Goal: Task Accomplishment & Management: Use online tool/utility

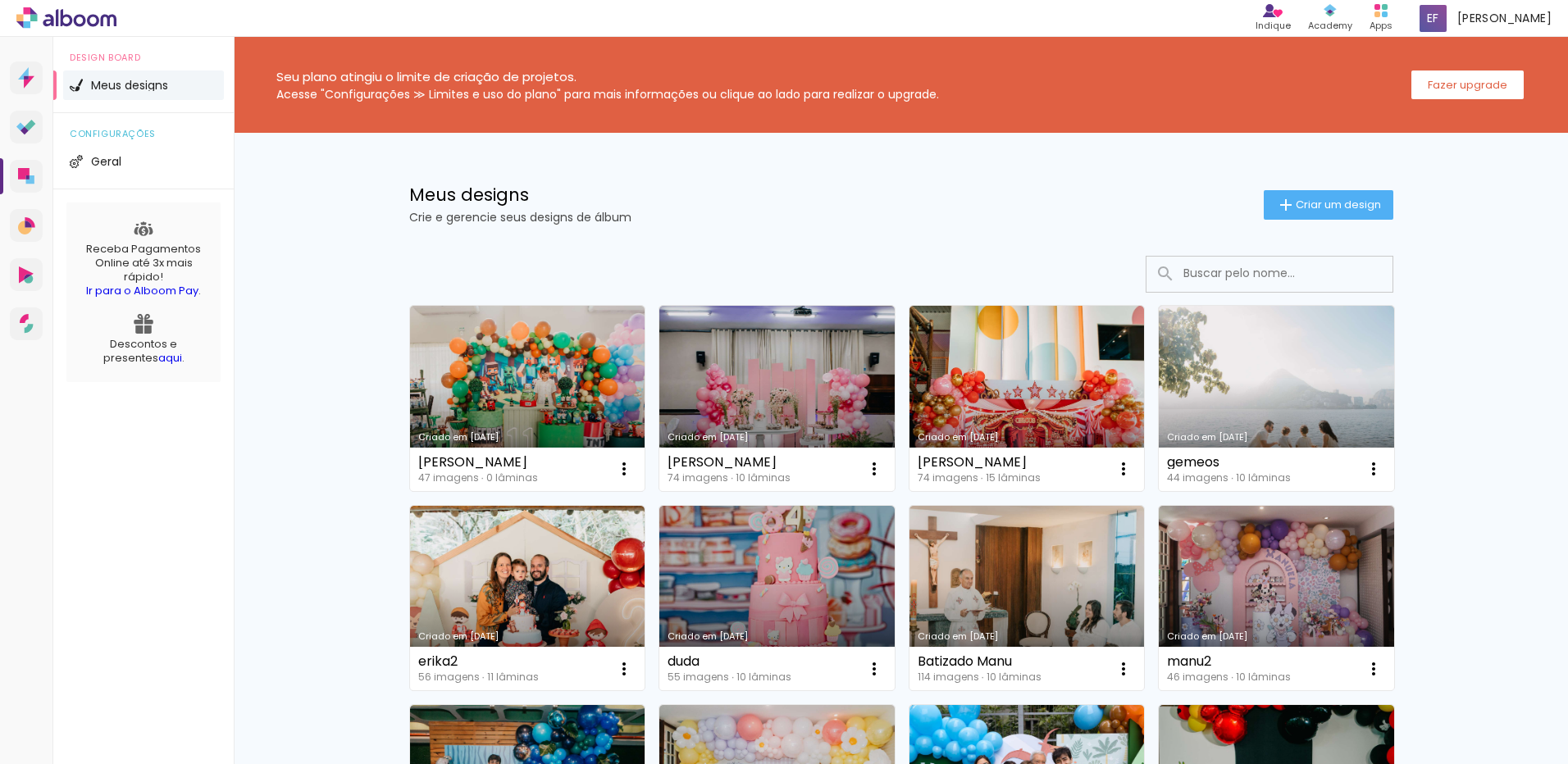
drag, startPoint x: 498, startPoint y: 365, endPoint x: 468, endPoint y: 331, distance: 45.3
click at [498, 365] on link "Criado em [DATE]" at bounding box center [527, 398] width 236 height 185
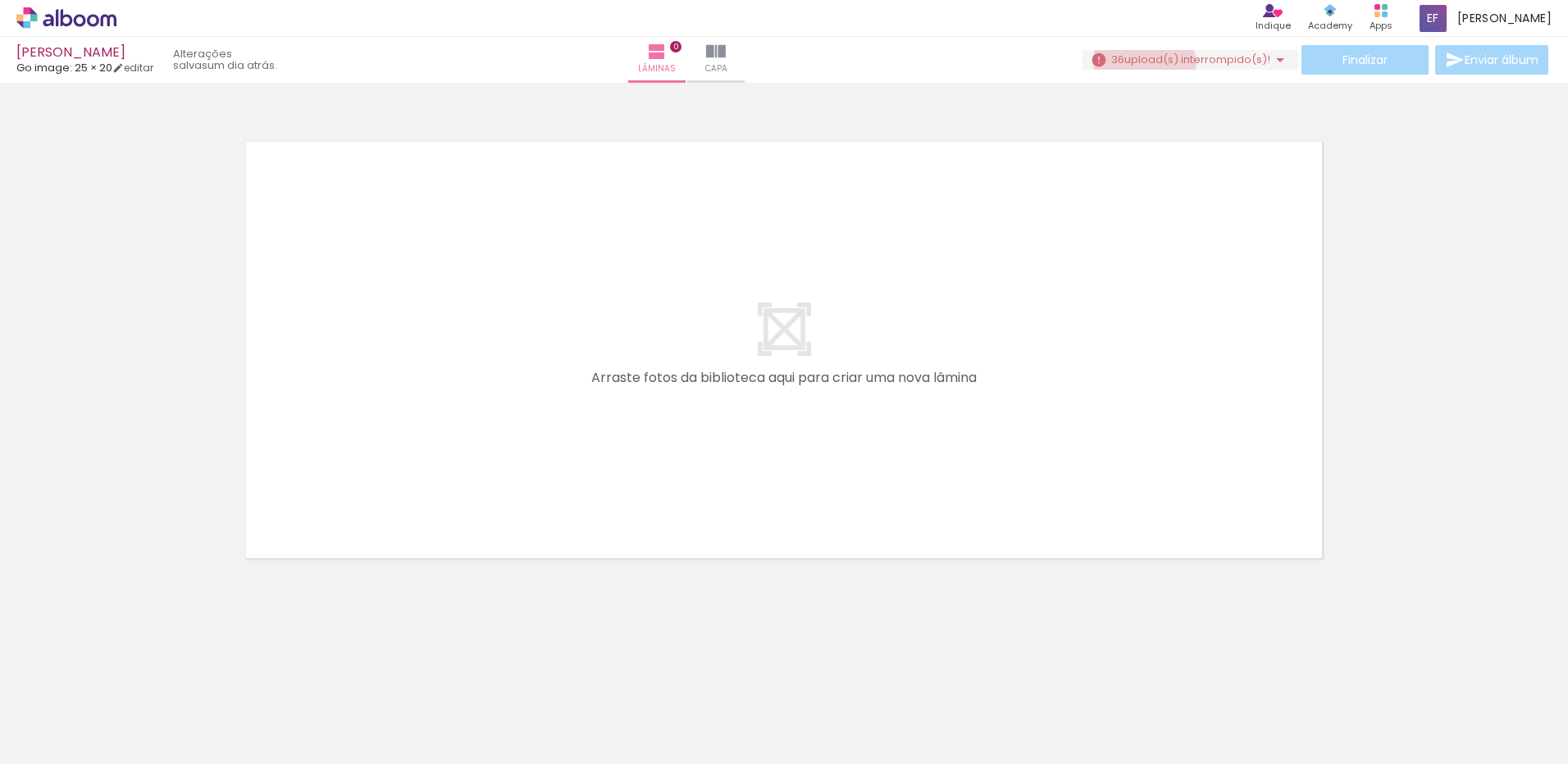
click at [1137, 63] on span "upload(s) interrompido(s)!" at bounding box center [1197, 59] width 146 height 15
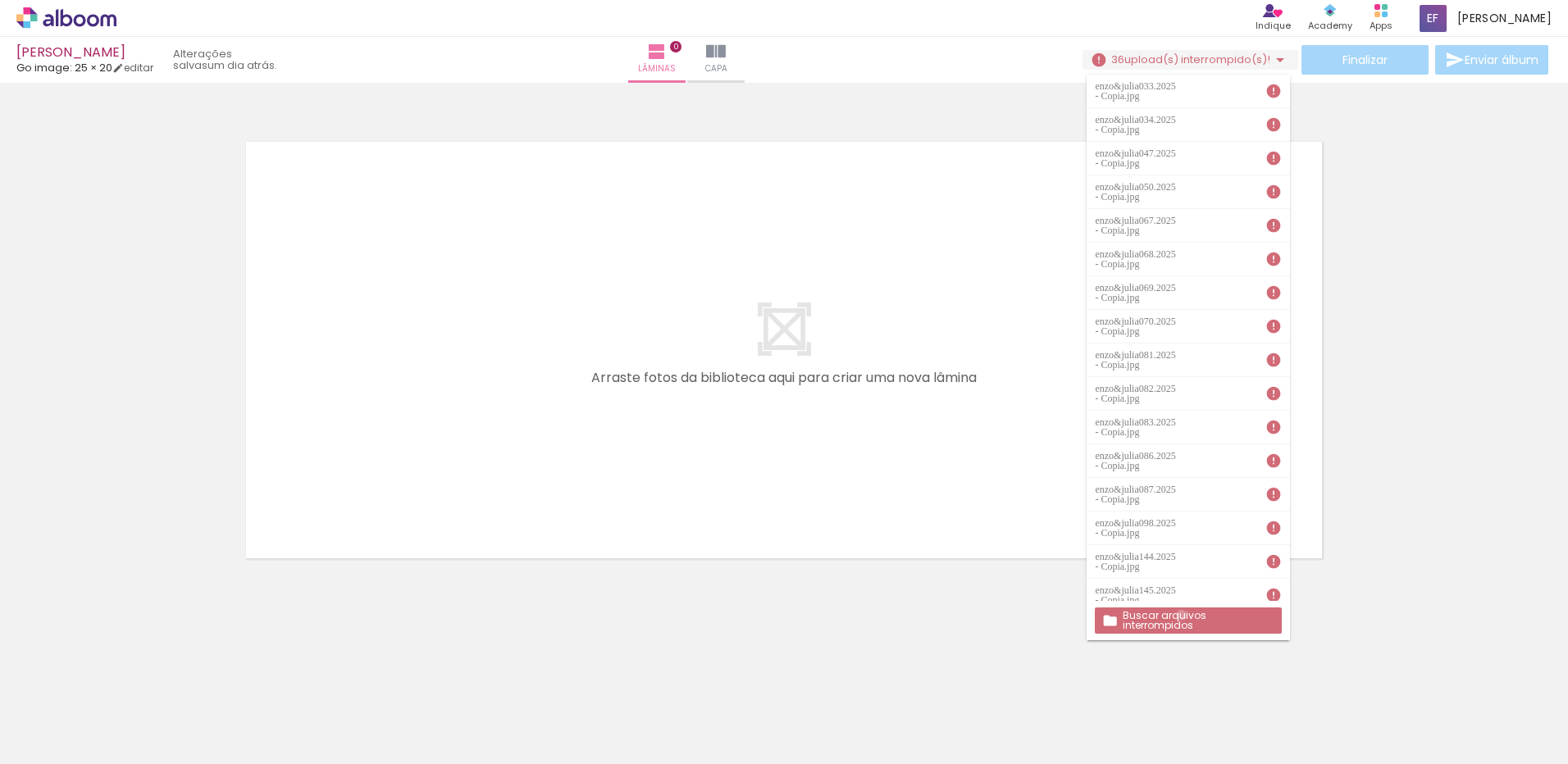
click at [0, 0] on slot "Buscar arquivos interrompidos" at bounding box center [0, 0] width 0 height 0
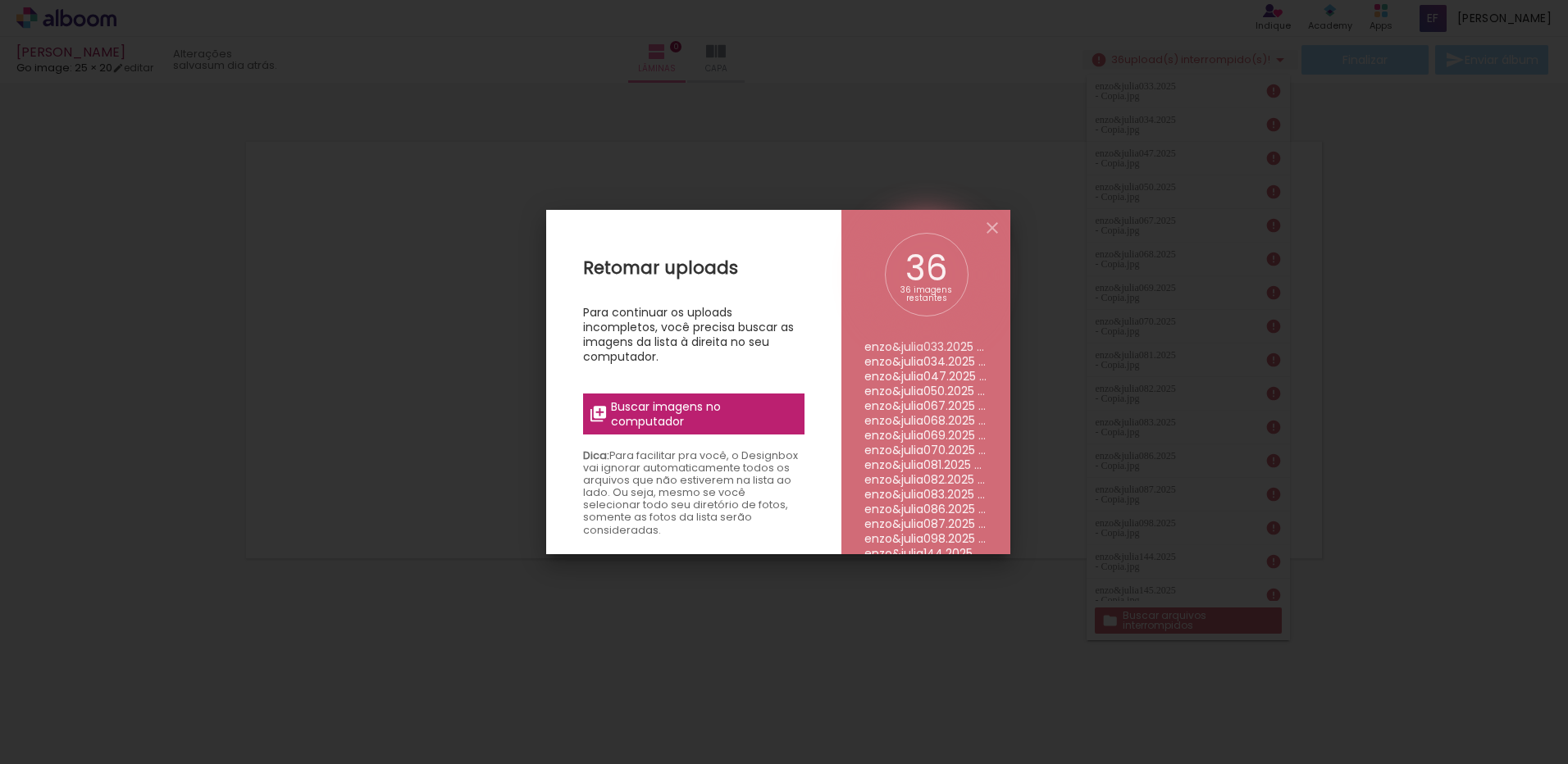
click at [829, 403] on div "Retomar uploads Para continuar os uploads incompletos, você precisa buscar as i…" at bounding box center [693, 592] width 295 height 764
click at [759, 399] on span "Buscar imagens no computador" at bounding box center [702, 414] width 183 height 29
click at [0, 0] on input "file" at bounding box center [0, 0] width 0 height 0
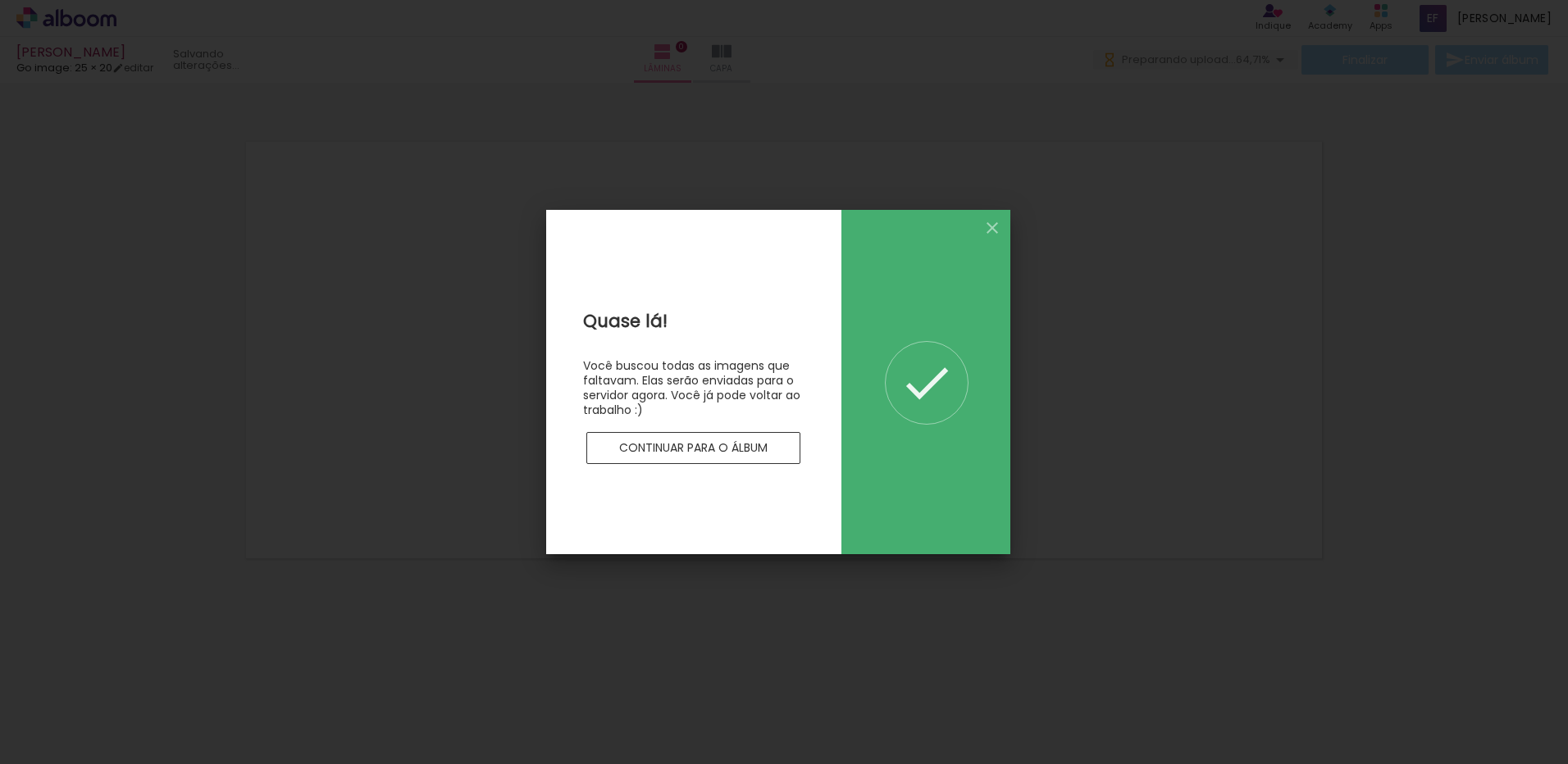
click at [0, 0] on slot "Continuar para o álbum" at bounding box center [0, 0] width 0 height 0
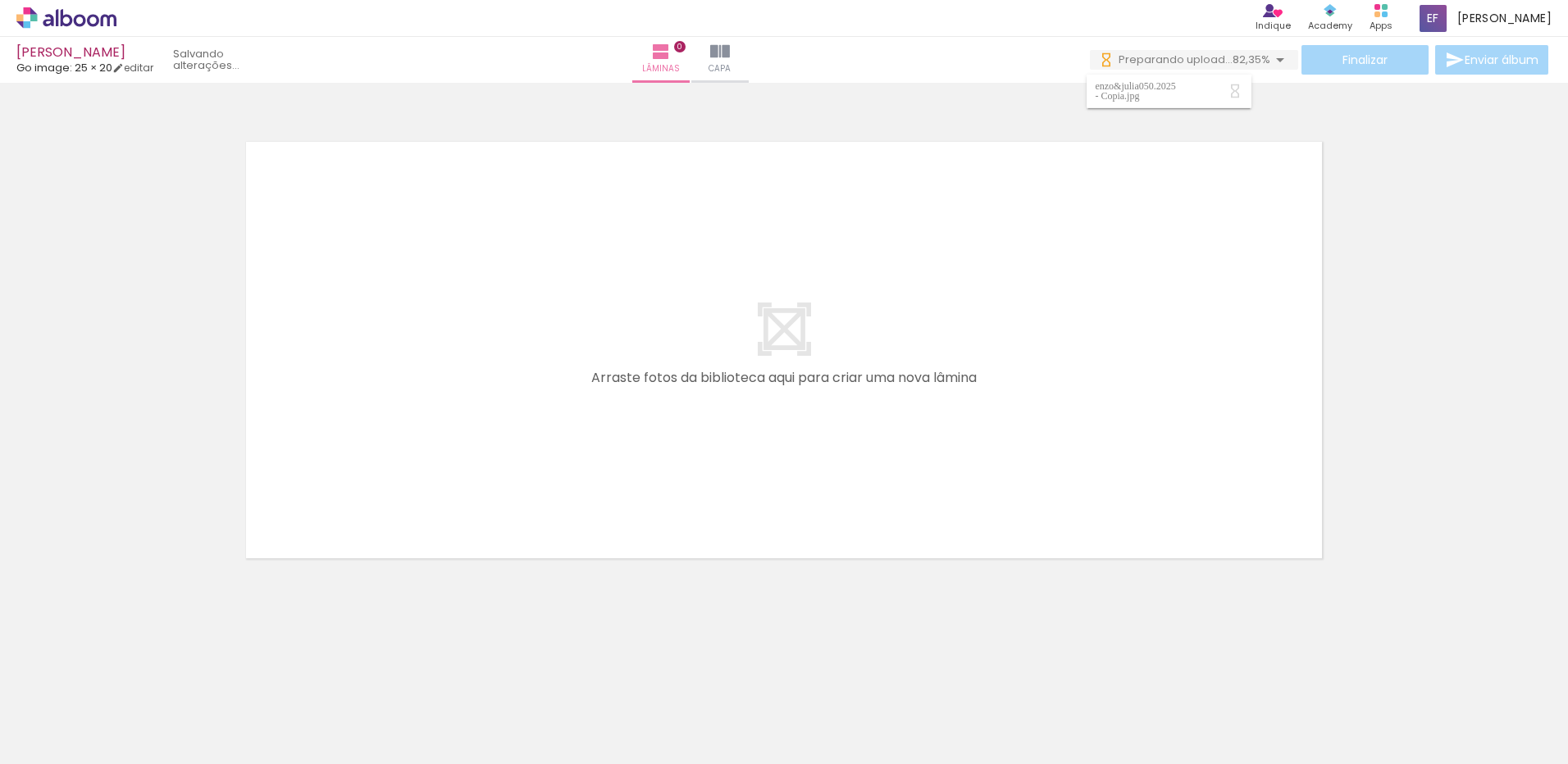
click at [61, 716] on input "Todas as fotos" at bounding box center [45, 714] width 63 height 14
click at [0, 0] on slot "Não utilizadas" at bounding box center [0, 0] width 0 height 0
type input "Não utilizadas"
drag, startPoint x: 196, startPoint y: 715, endPoint x: 579, endPoint y: 587, distance: 403.8
click at [412, 497] on quentale-workspace at bounding box center [784, 382] width 1568 height 764
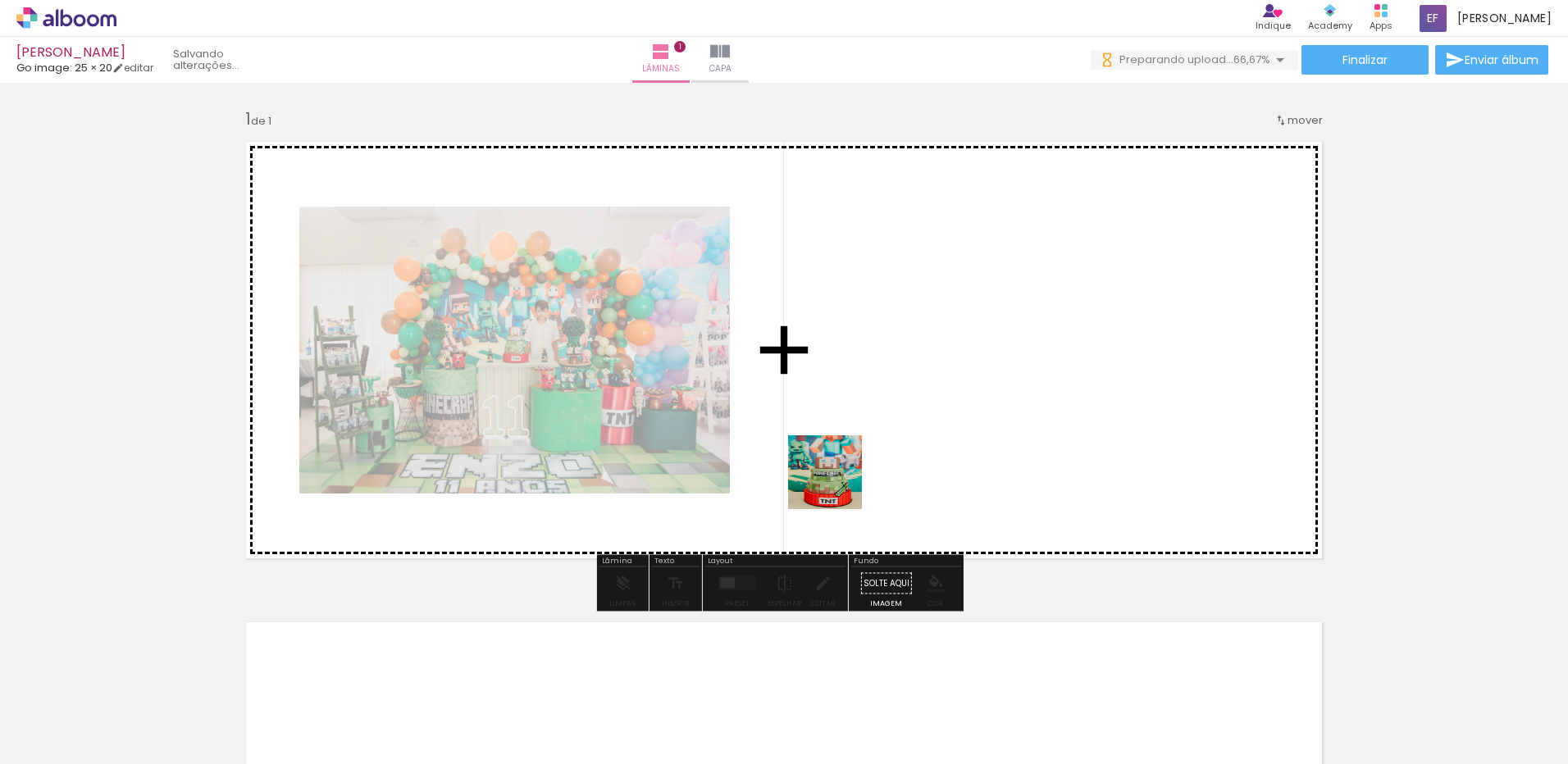
drag, startPoint x: 724, startPoint y: 694, endPoint x: 838, endPoint y: 482, distance: 240.7
click at [838, 482] on quentale-workspace at bounding box center [784, 382] width 1568 height 764
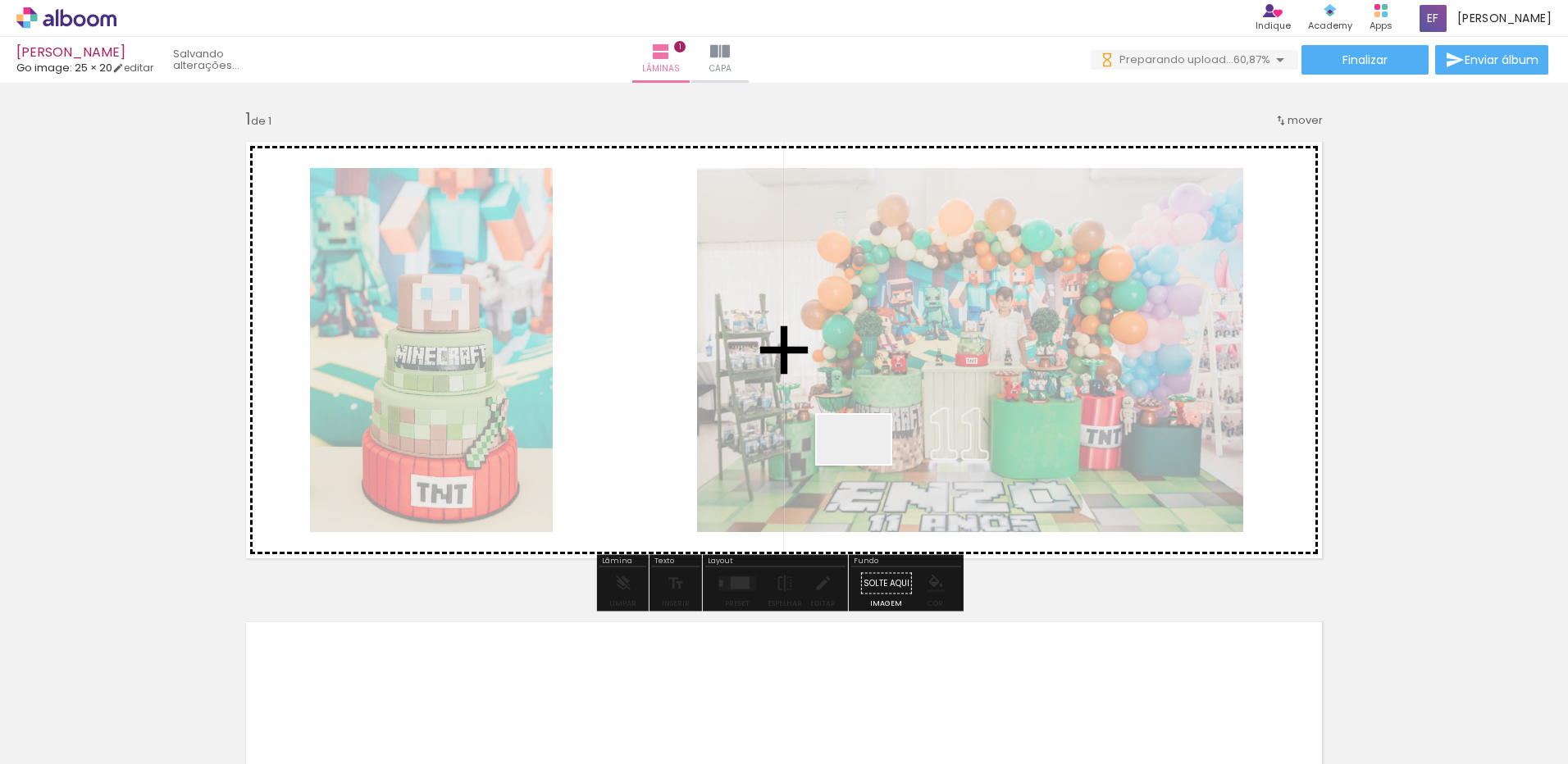
drag, startPoint x: 865, startPoint y: 464, endPoint x: 817, endPoint y: 602, distance: 146.1
click at [867, 457] on quentale-workspace at bounding box center [784, 382] width 1568 height 764
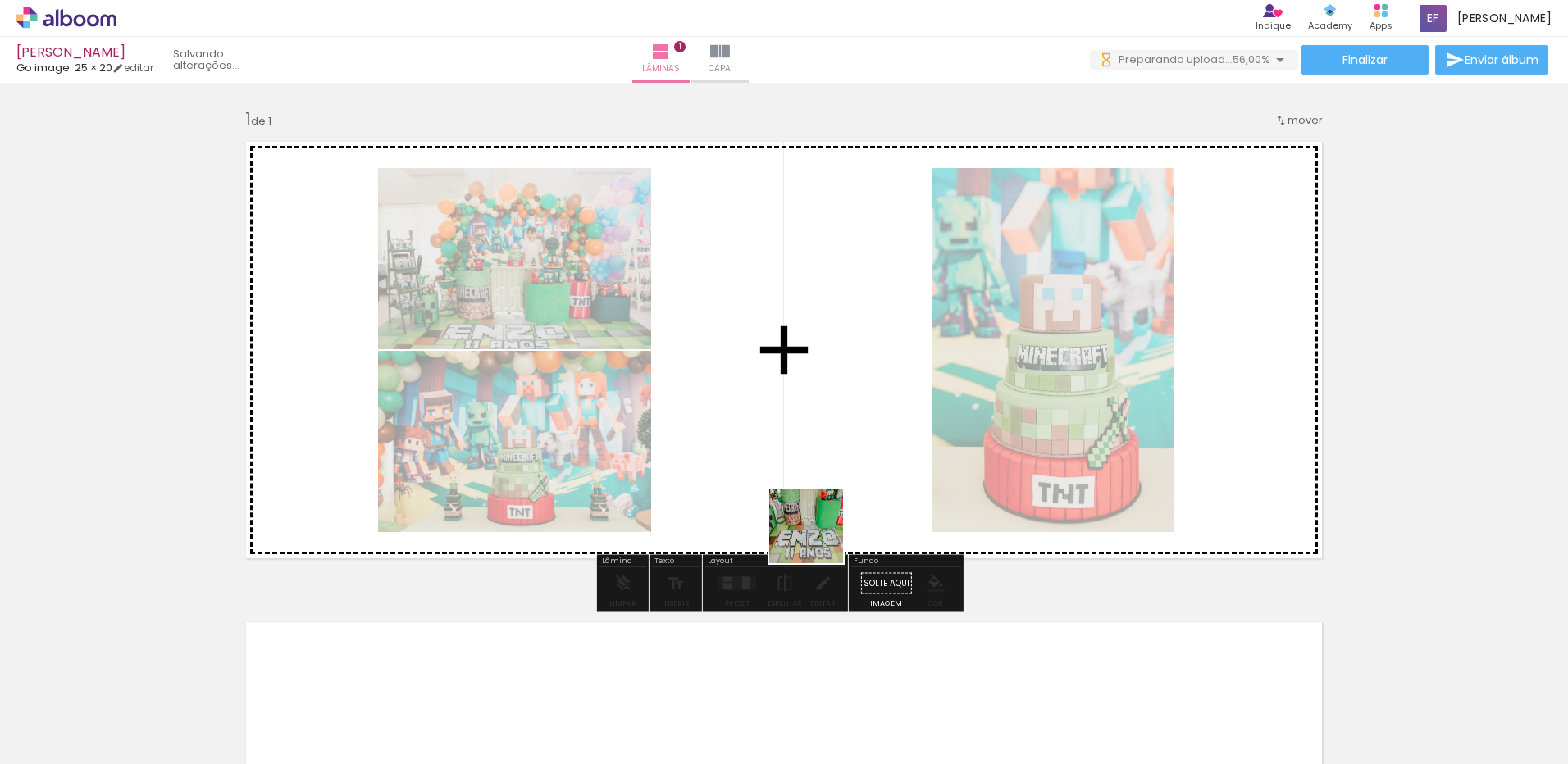
drag, startPoint x: 799, startPoint y: 597, endPoint x: 821, endPoint y: 528, distance: 72.4
click at [821, 528] on quentale-workspace at bounding box center [784, 382] width 1568 height 764
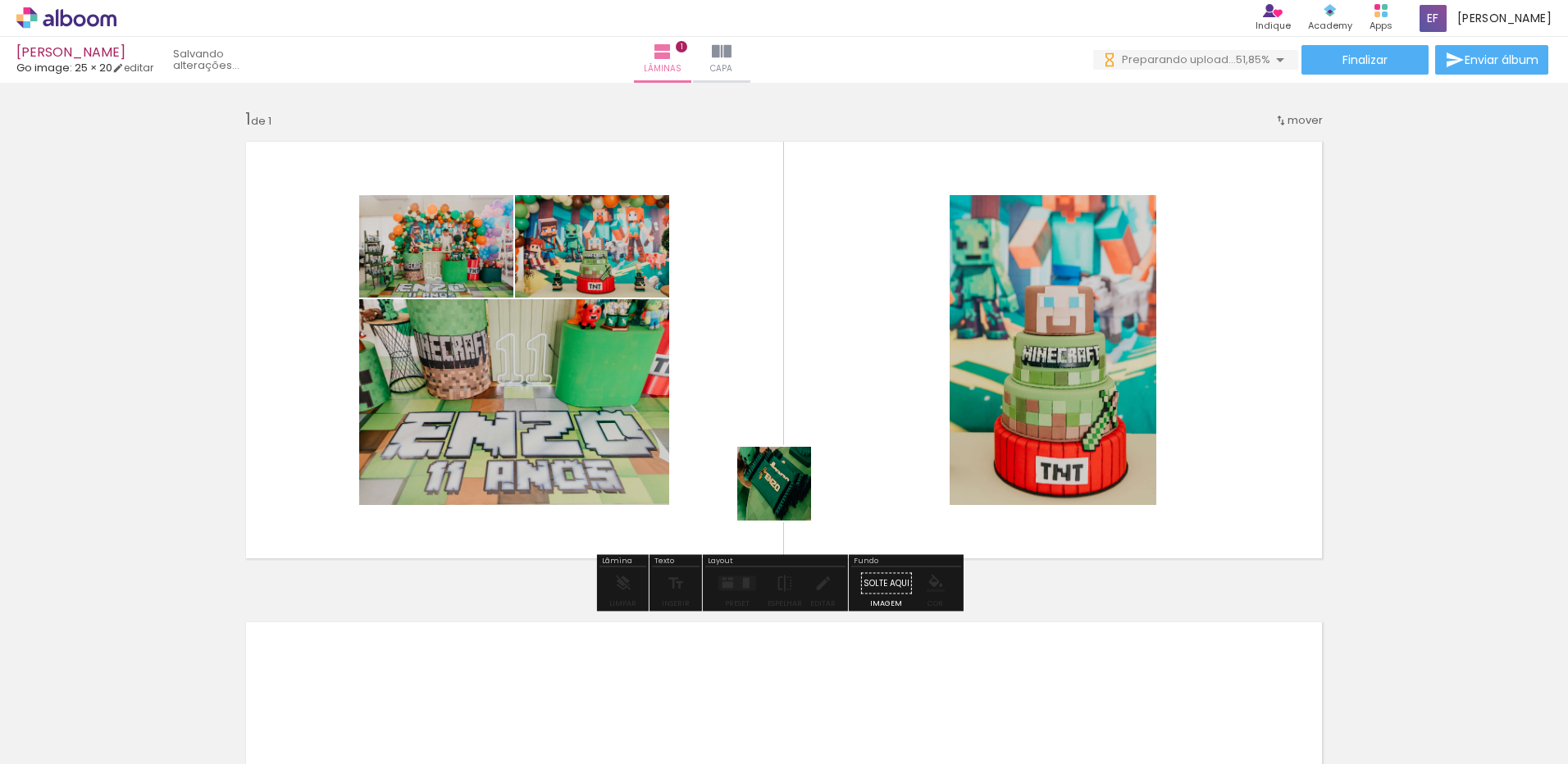
click at [787, 496] on quentale-workspace at bounding box center [784, 382] width 1568 height 764
click at [858, 503] on quentale-workspace at bounding box center [784, 382] width 1568 height 764
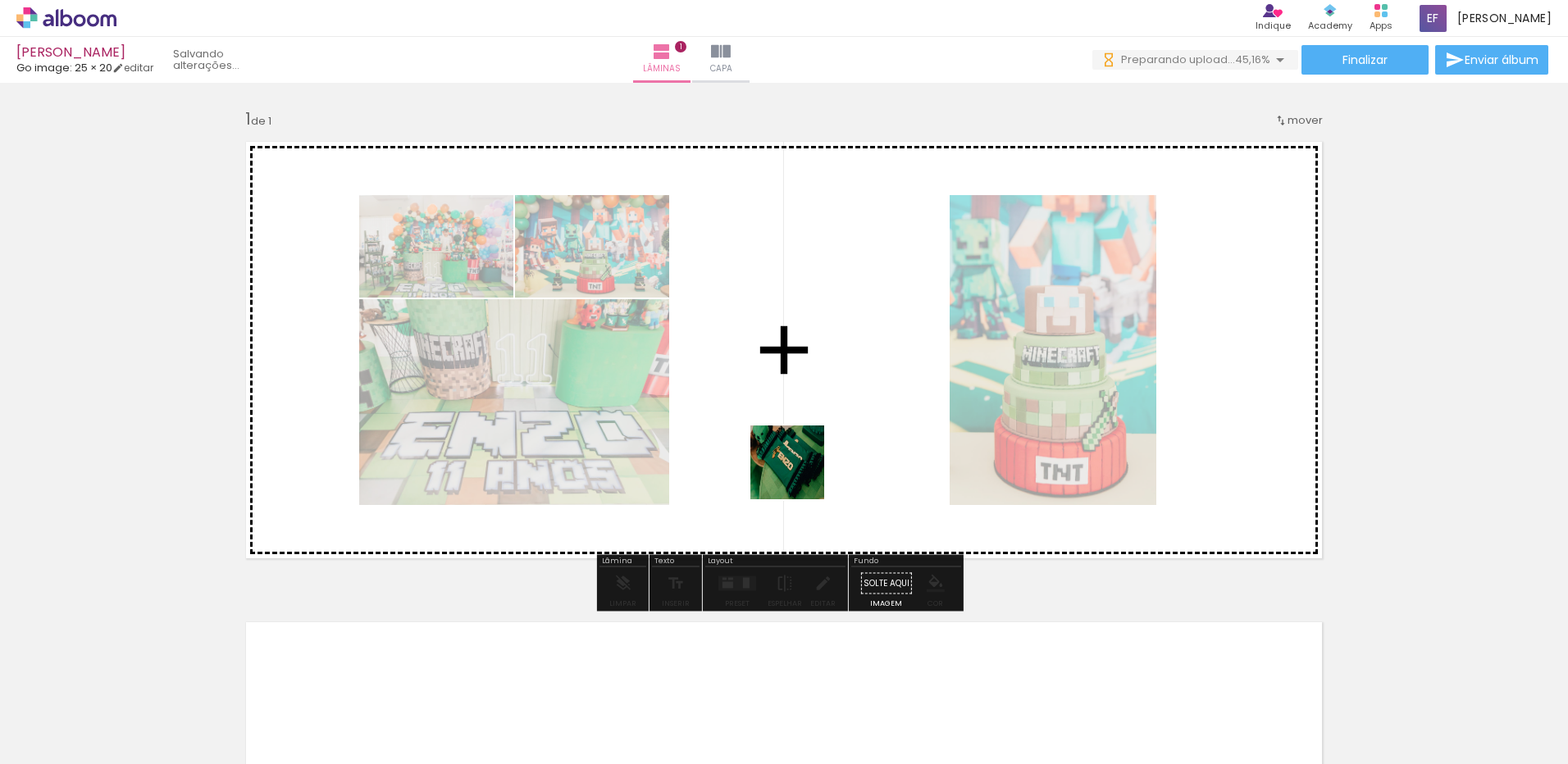
drag, startPoint x: 748, startPoint y: 584, endPoint x: 816, endPoint y: 763, distance: 191.5
click at [800, 474] on quentale-workspace at bounding box center [784, 382] width 1568 height 764
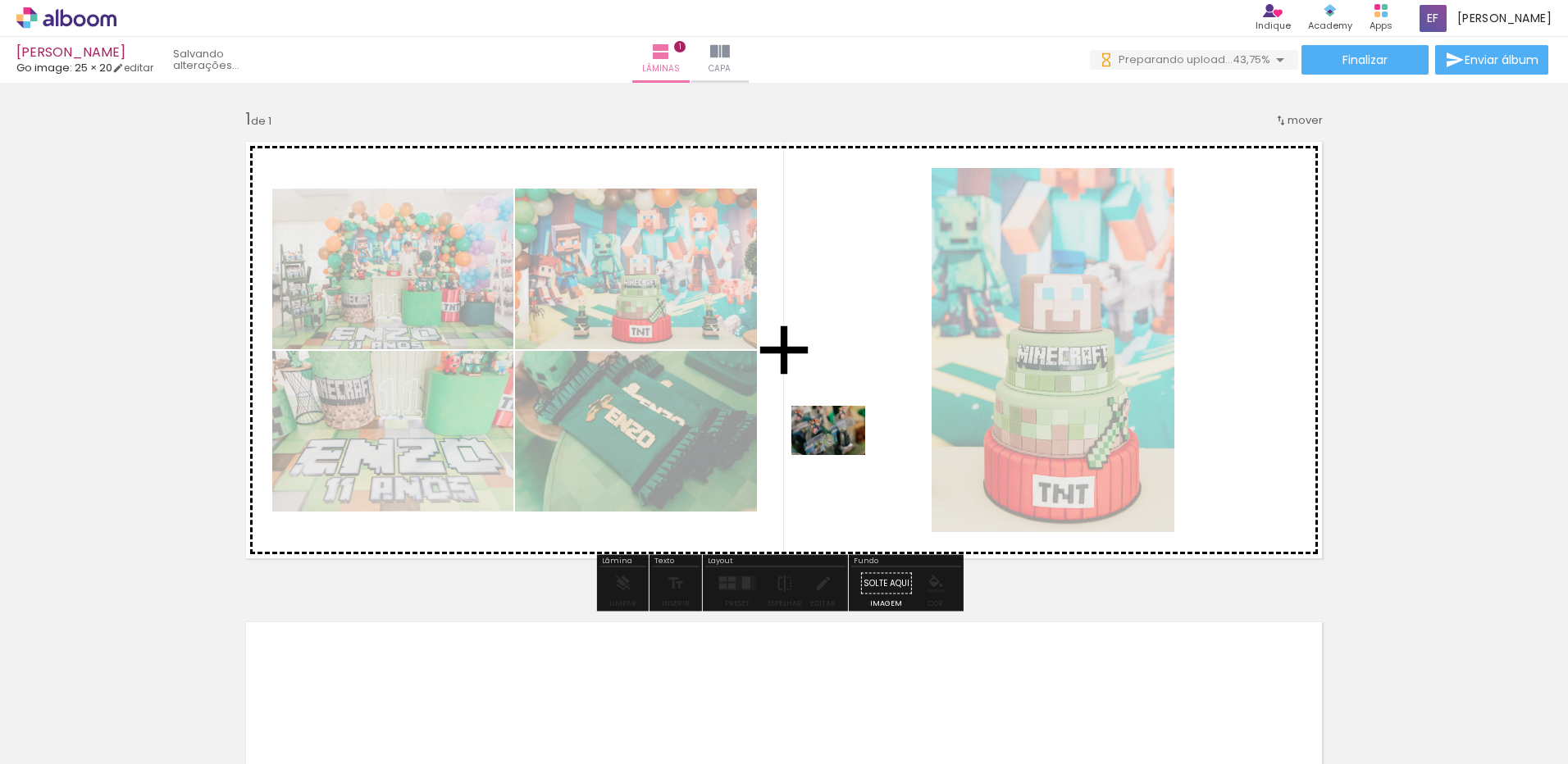
click at [841, 455] on quentale-workspace at bounding box center [784, 382] width 1568 height 764
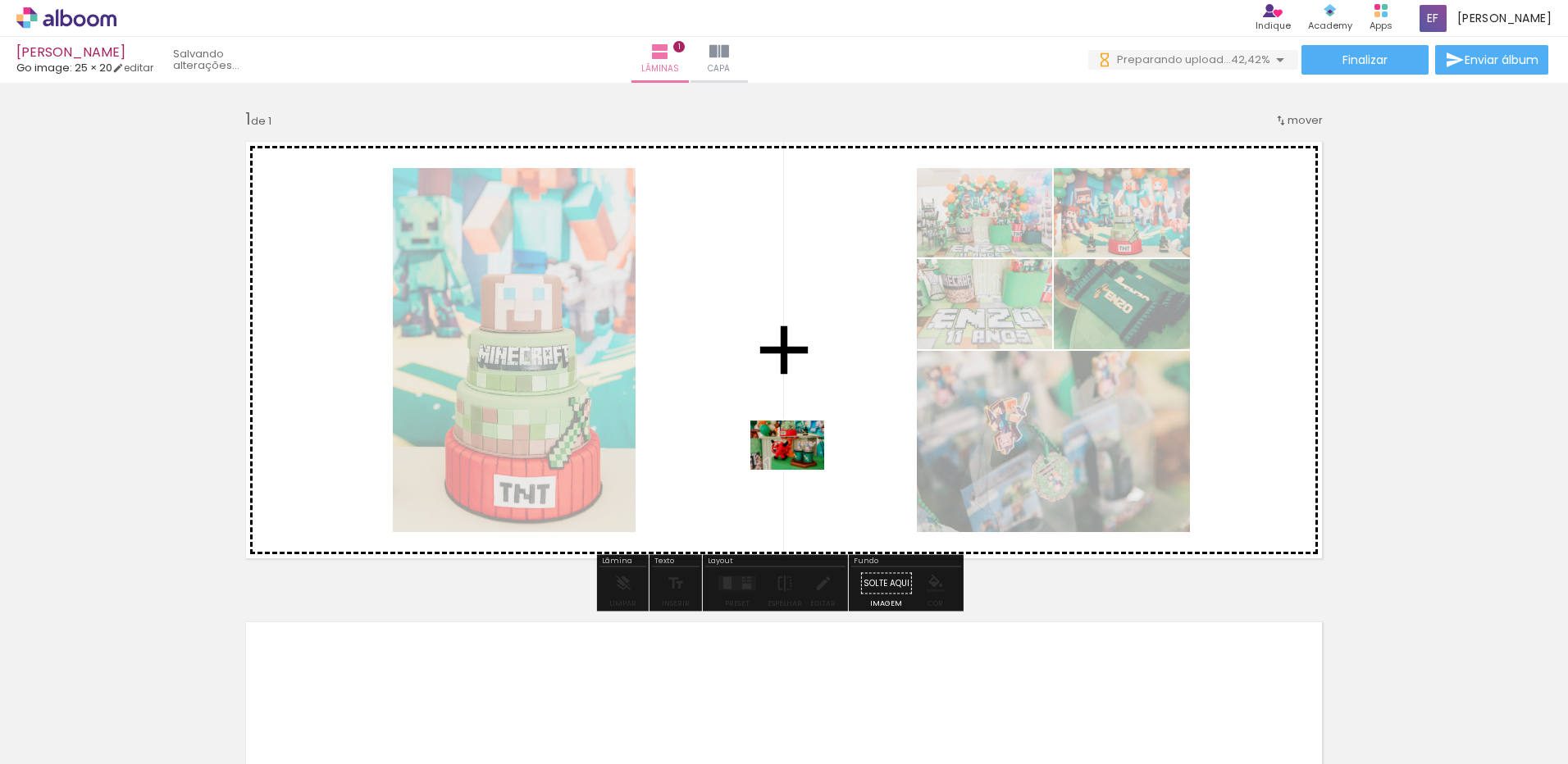
drag, startPoint x: 715, startPoint y: 713, endPoint x: 799, endPoint y: 469, distance: 258.1
click at [799, 469] on quentale-workspace at bounding box center [784, 382] width 1568 height 764
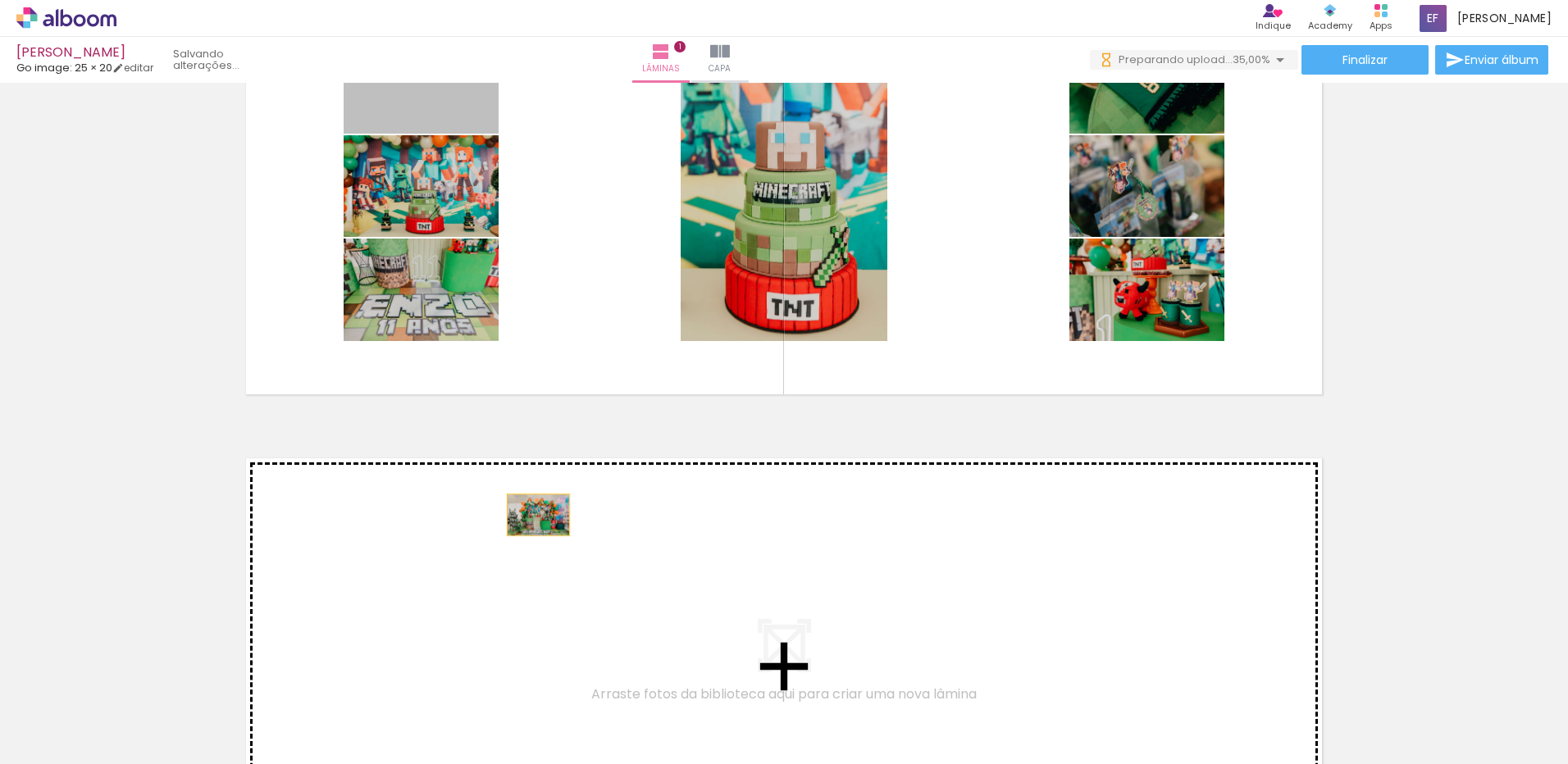
drag, startPoint x: 411, startPoint y: 122, endPoint x: 532, endPoint y: 515, distance: 411.2
click at [532, 515] on div "Inserir lâmina 1 de 1" at bounding box center [784, 405] width 1568 height 961
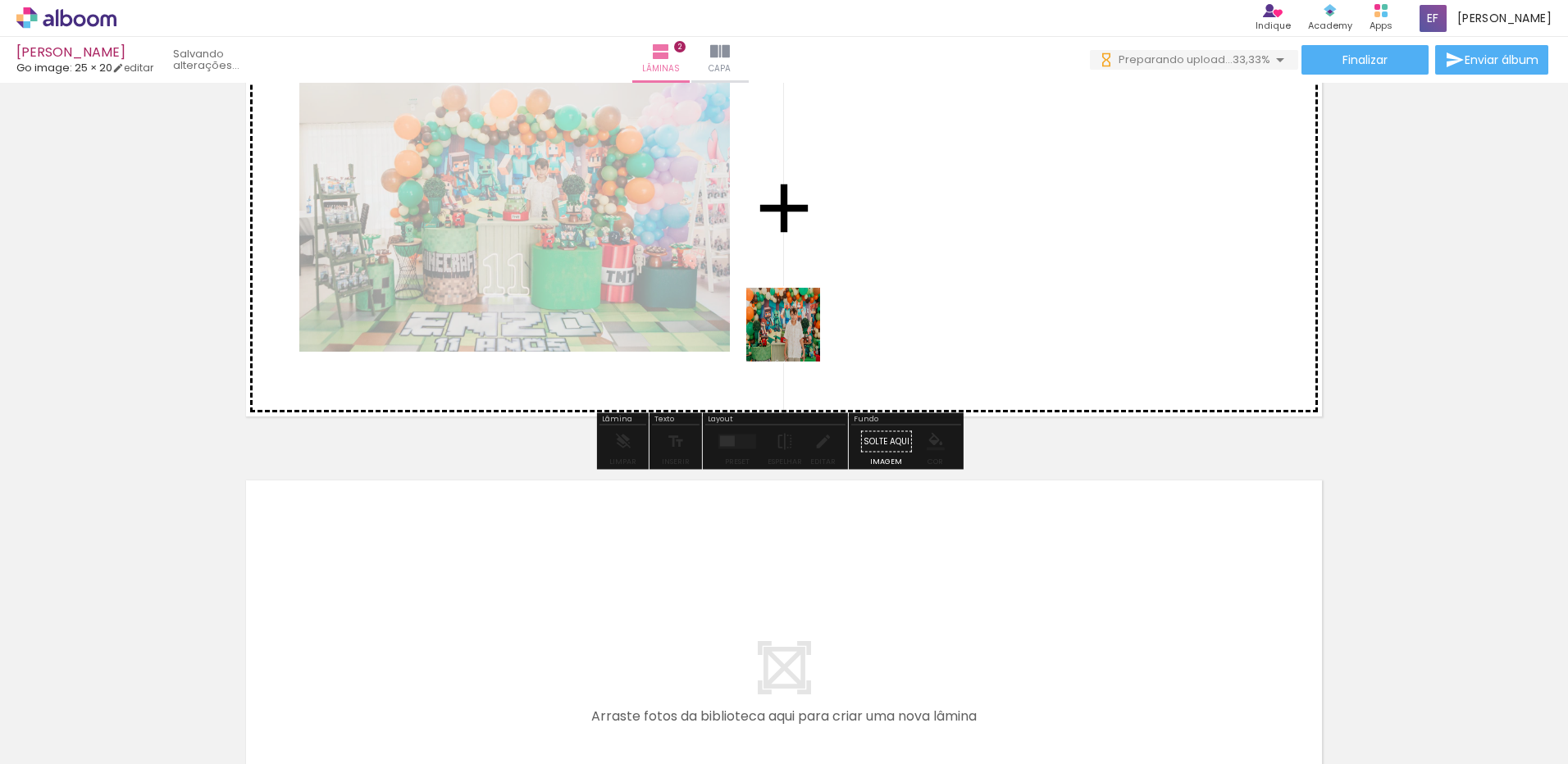
drag, startPoint x: 240, startPoint y: 718, endPoint x: 799, endPoint y: 333, distance: 678.8
click at [799, 333] on quentale-workspace at bounding box center [784, 382] width 1568 height 764
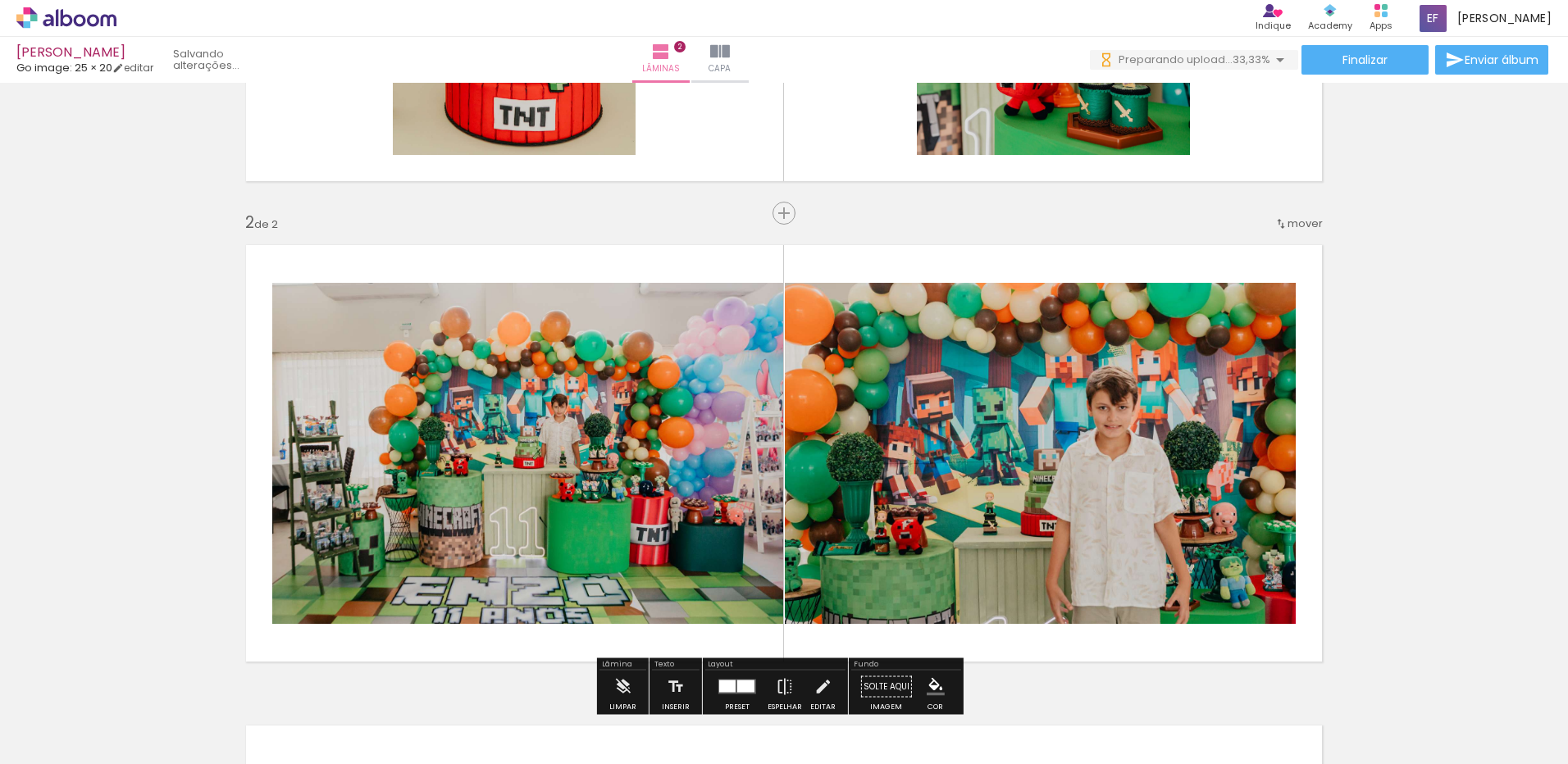
scroll to position [376, 0]
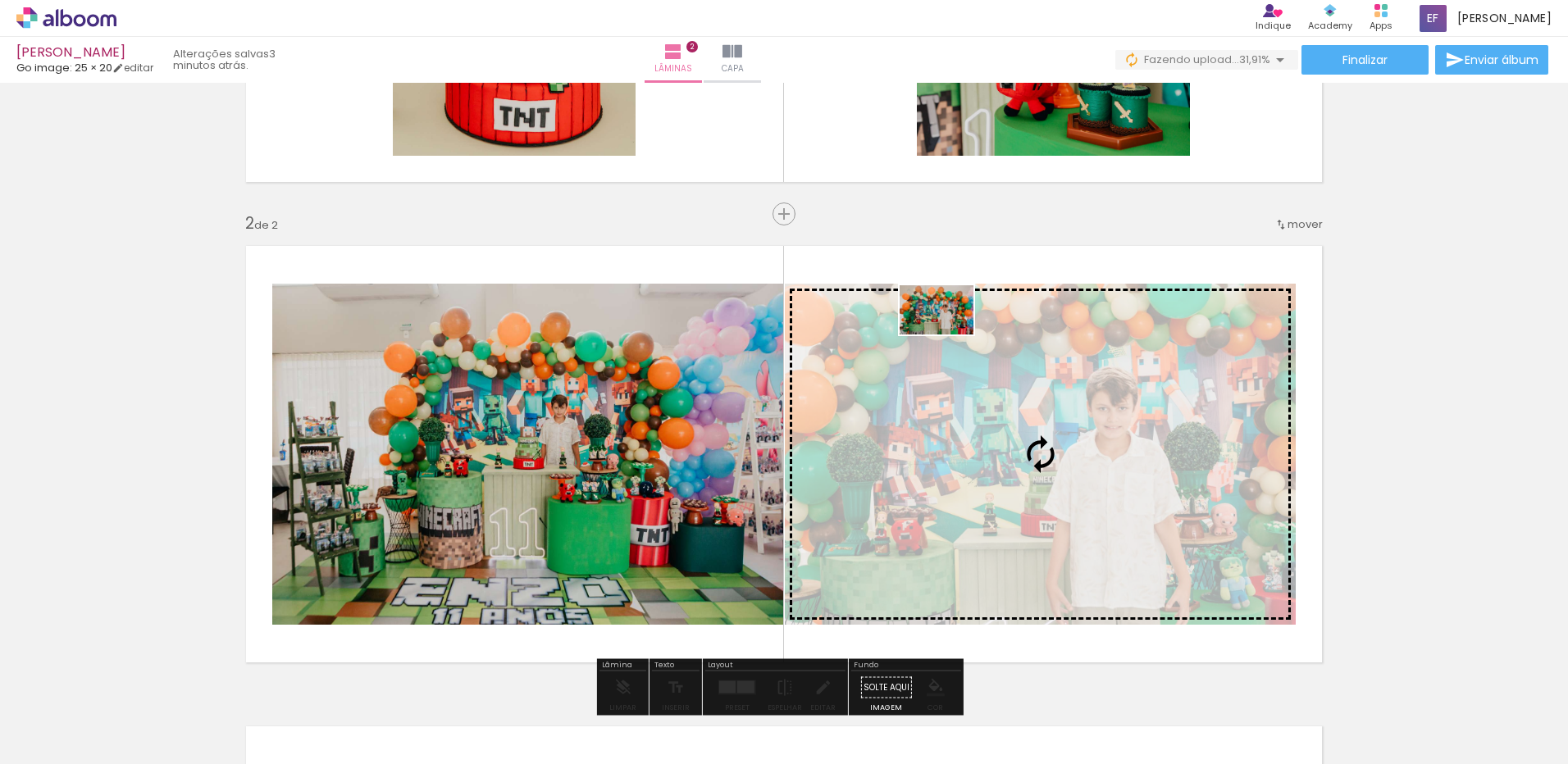
drag, startPoint x: 151, startPoint y: 695, endPoint x: 949, endPoint y: 334, distance: 875.9
click at [949, 334] on quentale-workspace at bounding box center [784, 382] width 1568 height 764
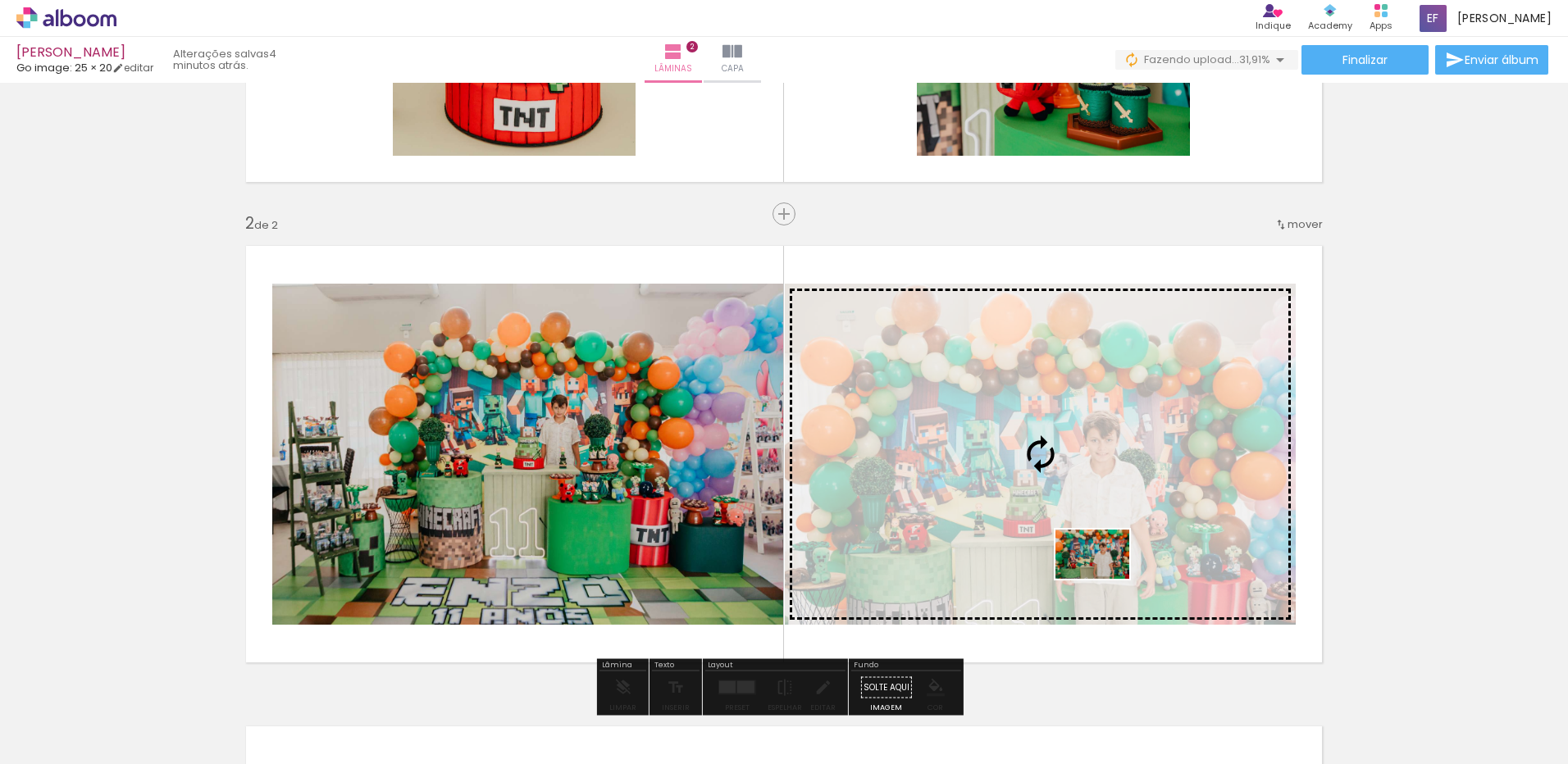
drag, startPoint x: 172, startPoint y: 713, endPoint x: 1104, endPoint y: 579, distance: 941.6
click at [1104, 579] on quentale-workspace at bounding box center [784, 382] width 1568 height 764
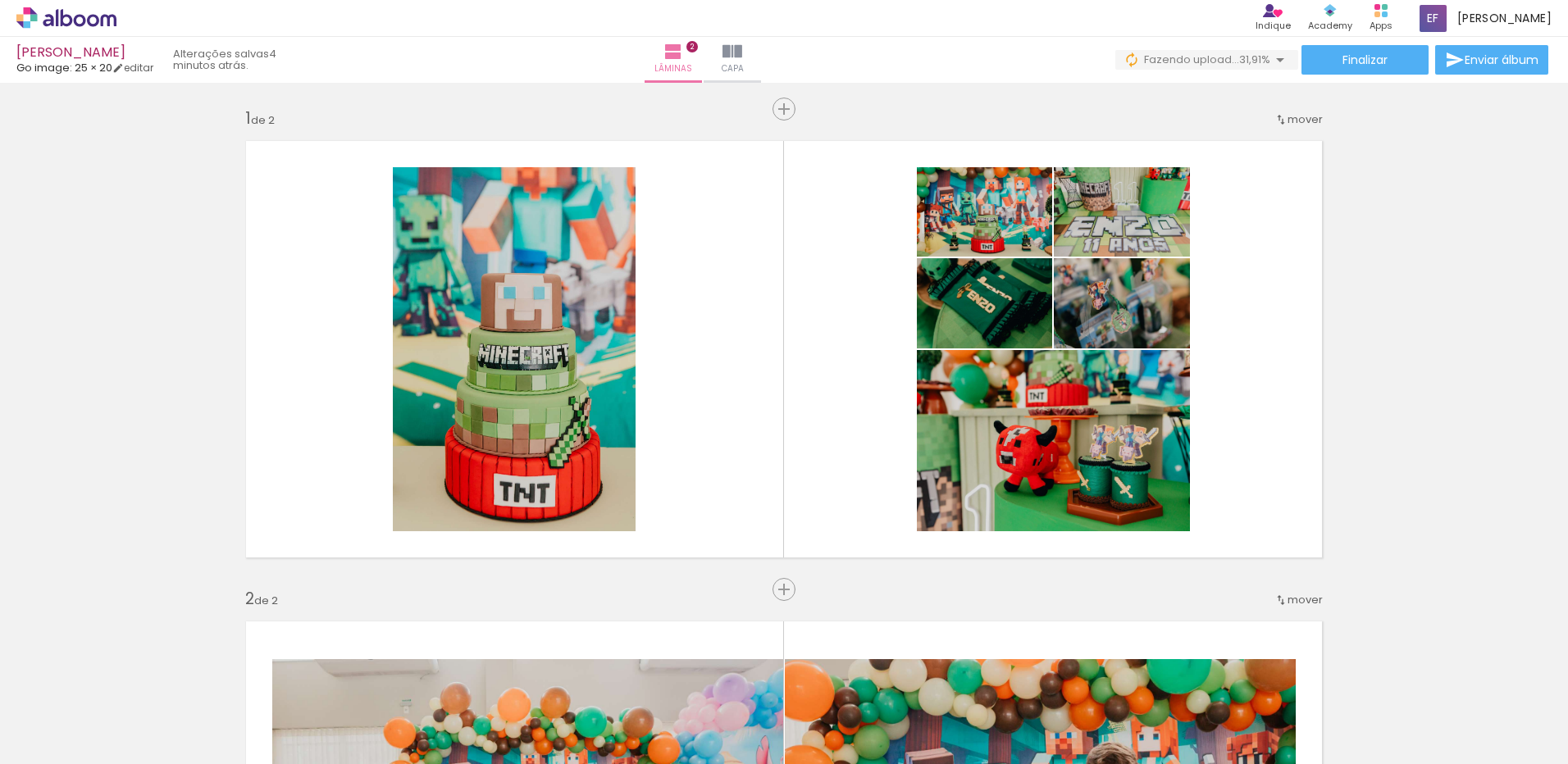
scroll to position [0, 0]
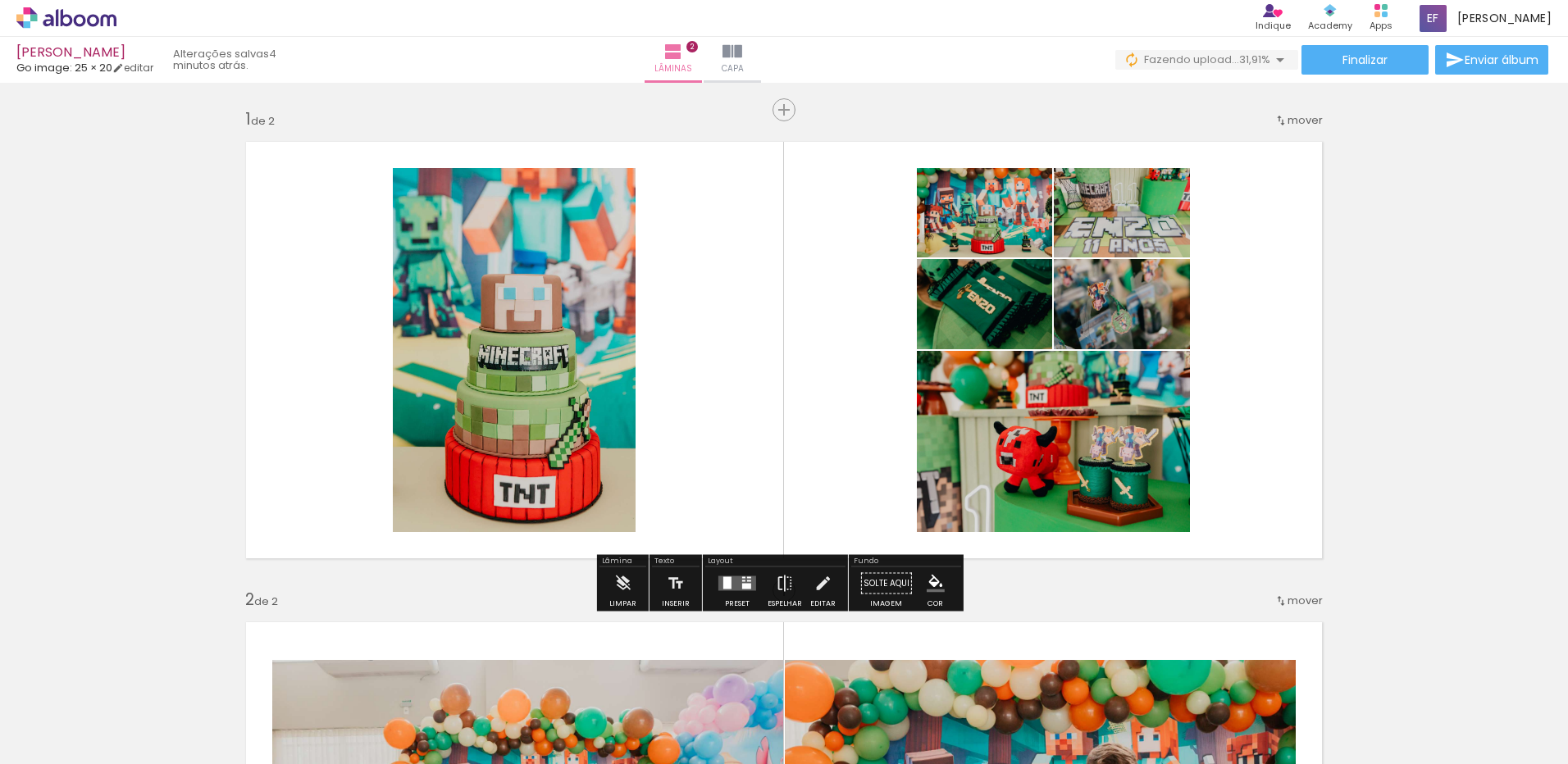
click at [747, 580] on div at bounding box center [749, 581] width 4 height 2
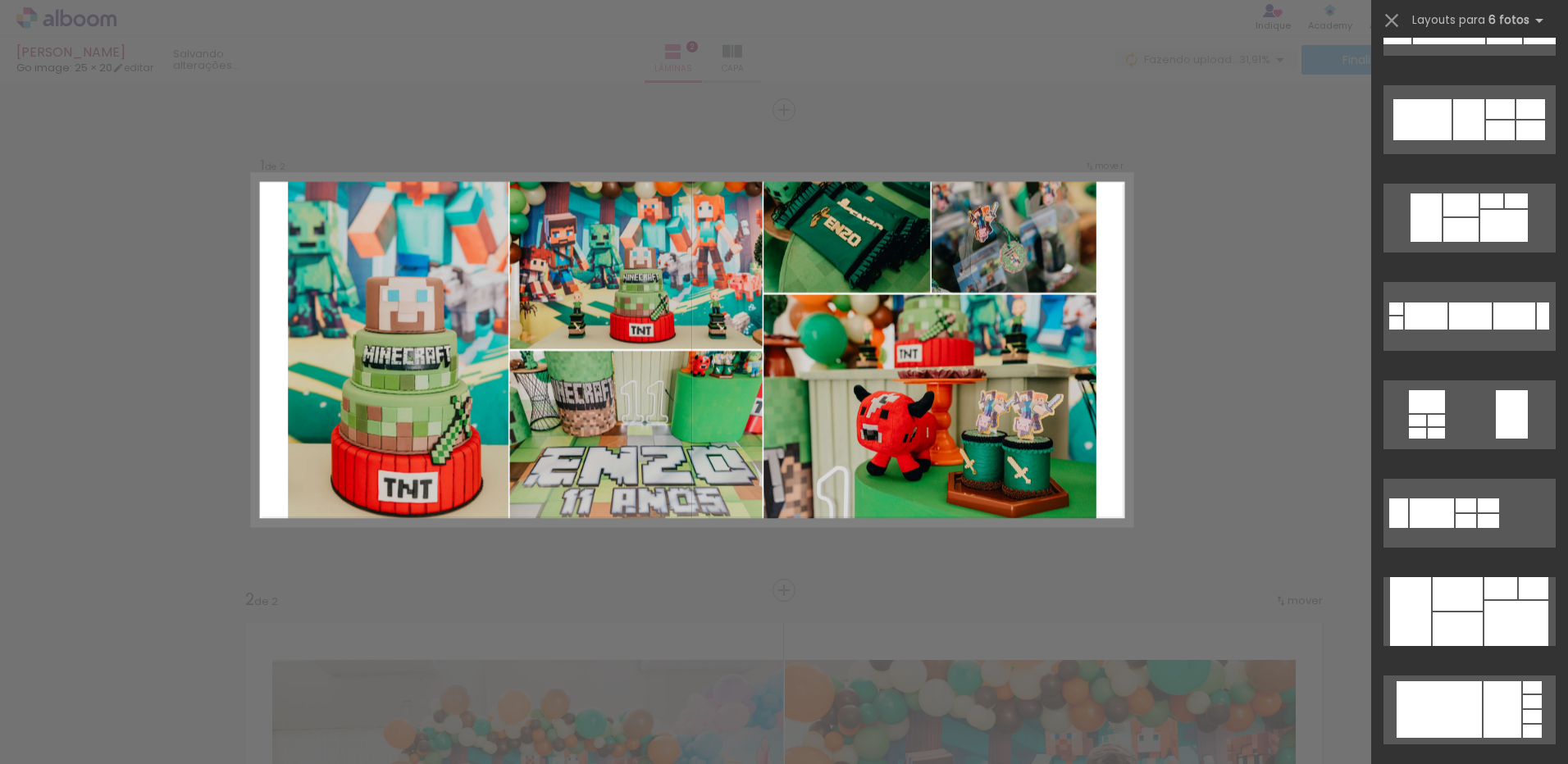
scroll to position [1065, 0]
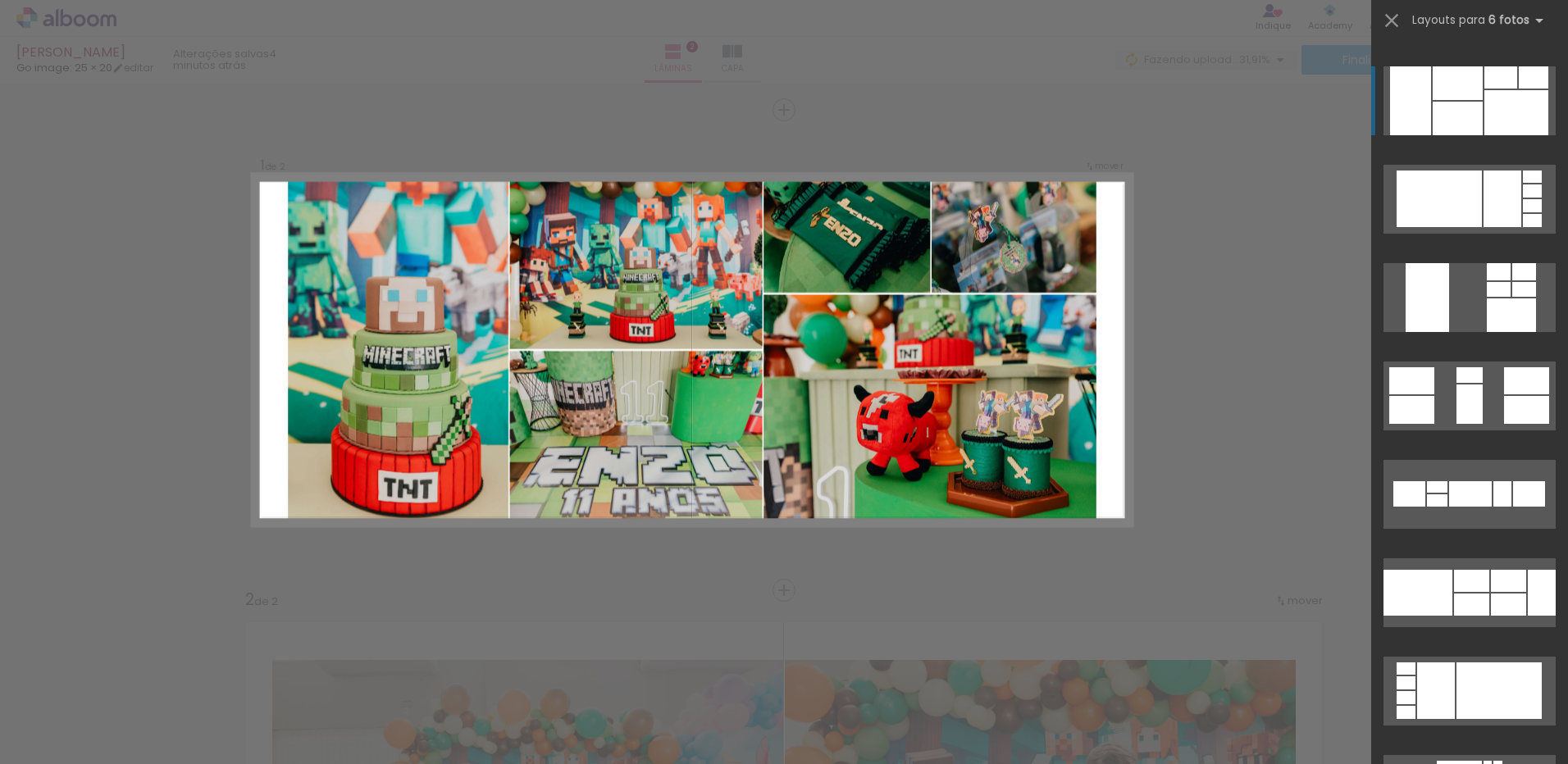
click at [1505, 116] on div at bounding box center [1516, 112] width 64 height 45
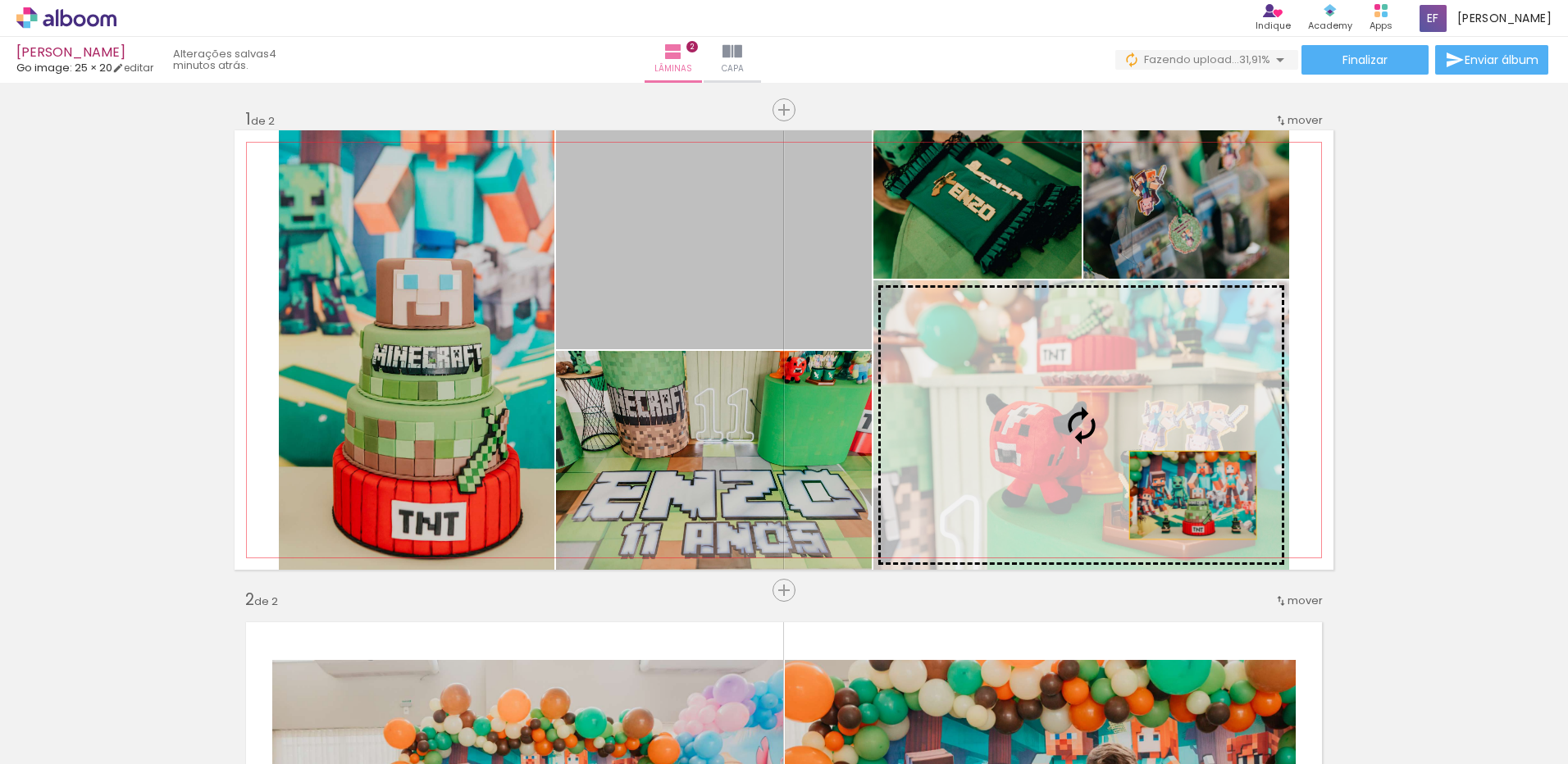
drag, startPoint x: 776, startPoint y: 299, endPoint x: 1187, endPoint y: 495, distance: 455.3
click at [0, 0] on slot at bounding box center [0, 0] width 0 height 0
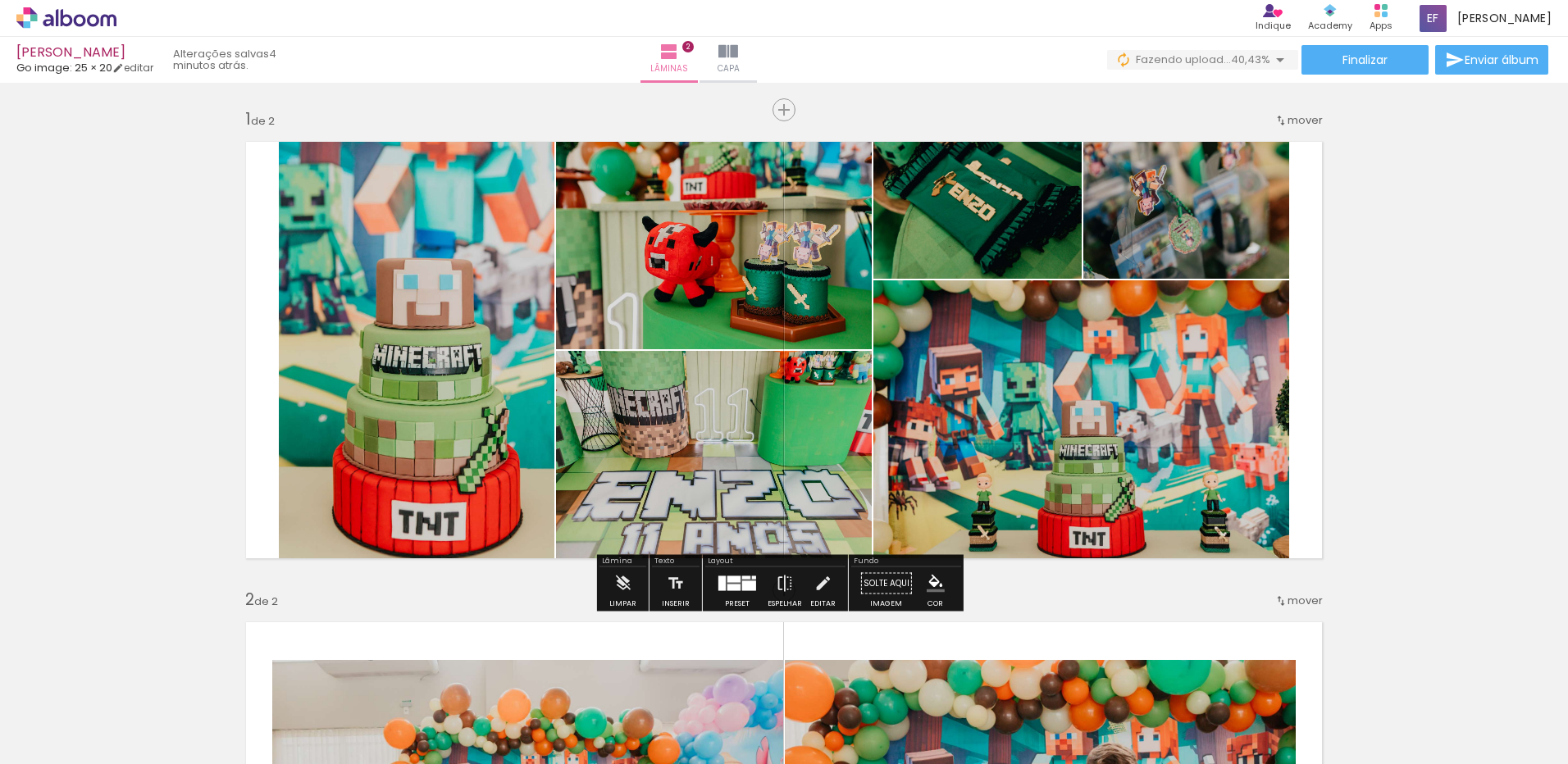
click at [1287, 123] on span "mover" at bounding box center [1304, 120] width 35 height 15
click at [1269, 142] on span "2" at bounding box center [1267, 145] width 9 height 27
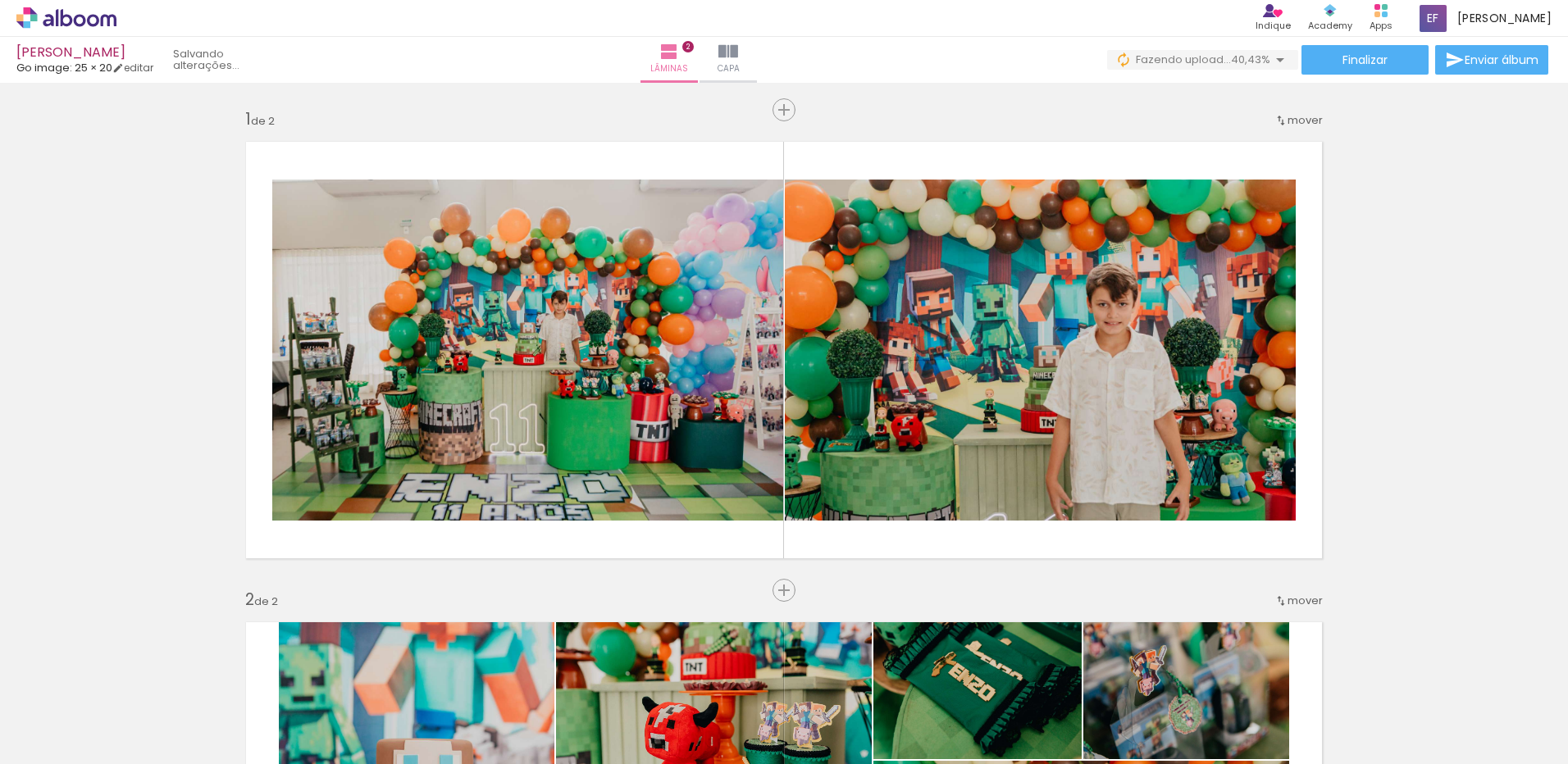
scroll to position [458, 0]
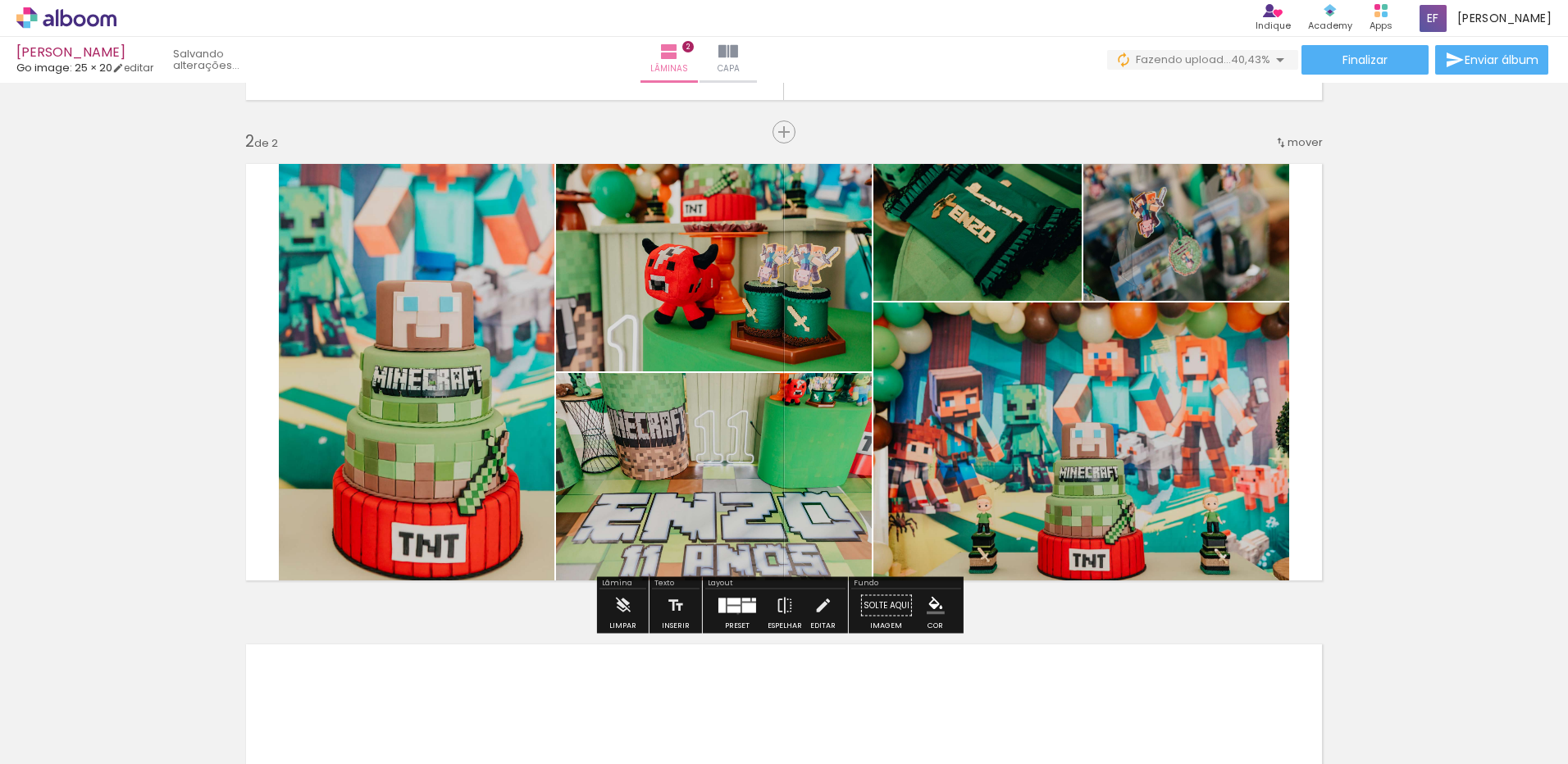
click at [733, 613] on div at bounding box center [737, 606] width 45 height 33
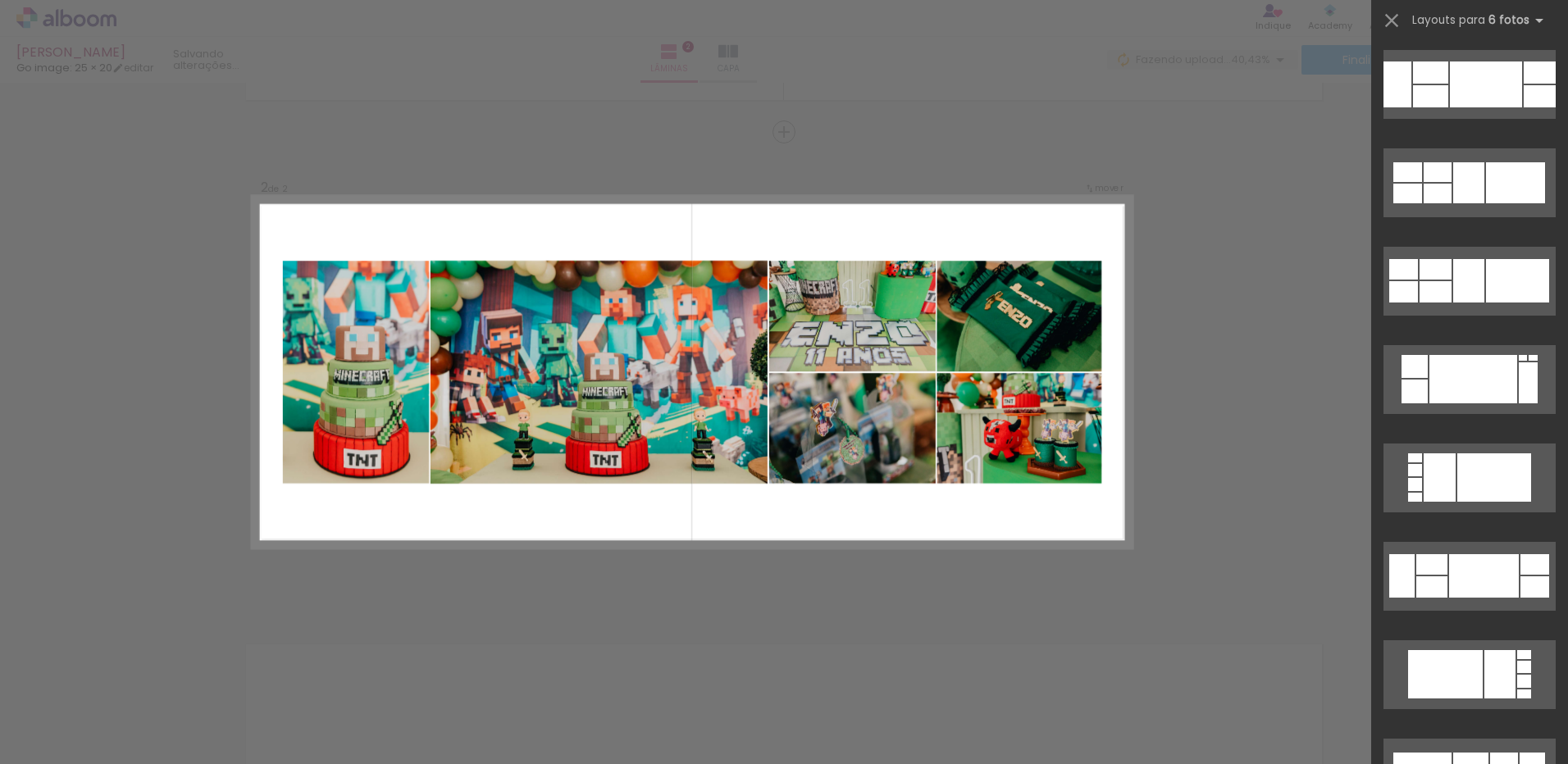
scroll to position [3459, 0]
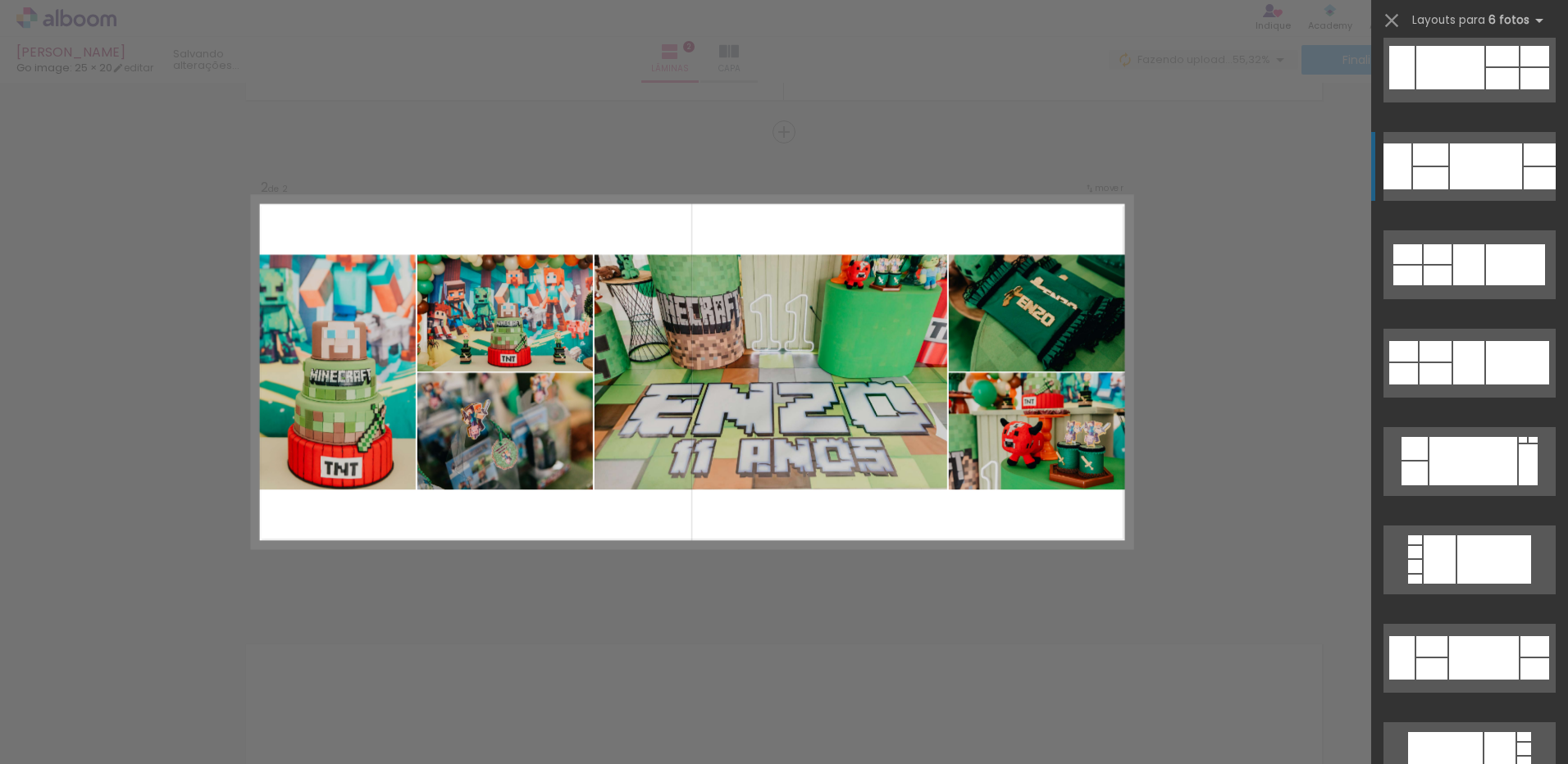
click at [1424, 168] on div at bounding box center [1430, 178] width 35 height 22
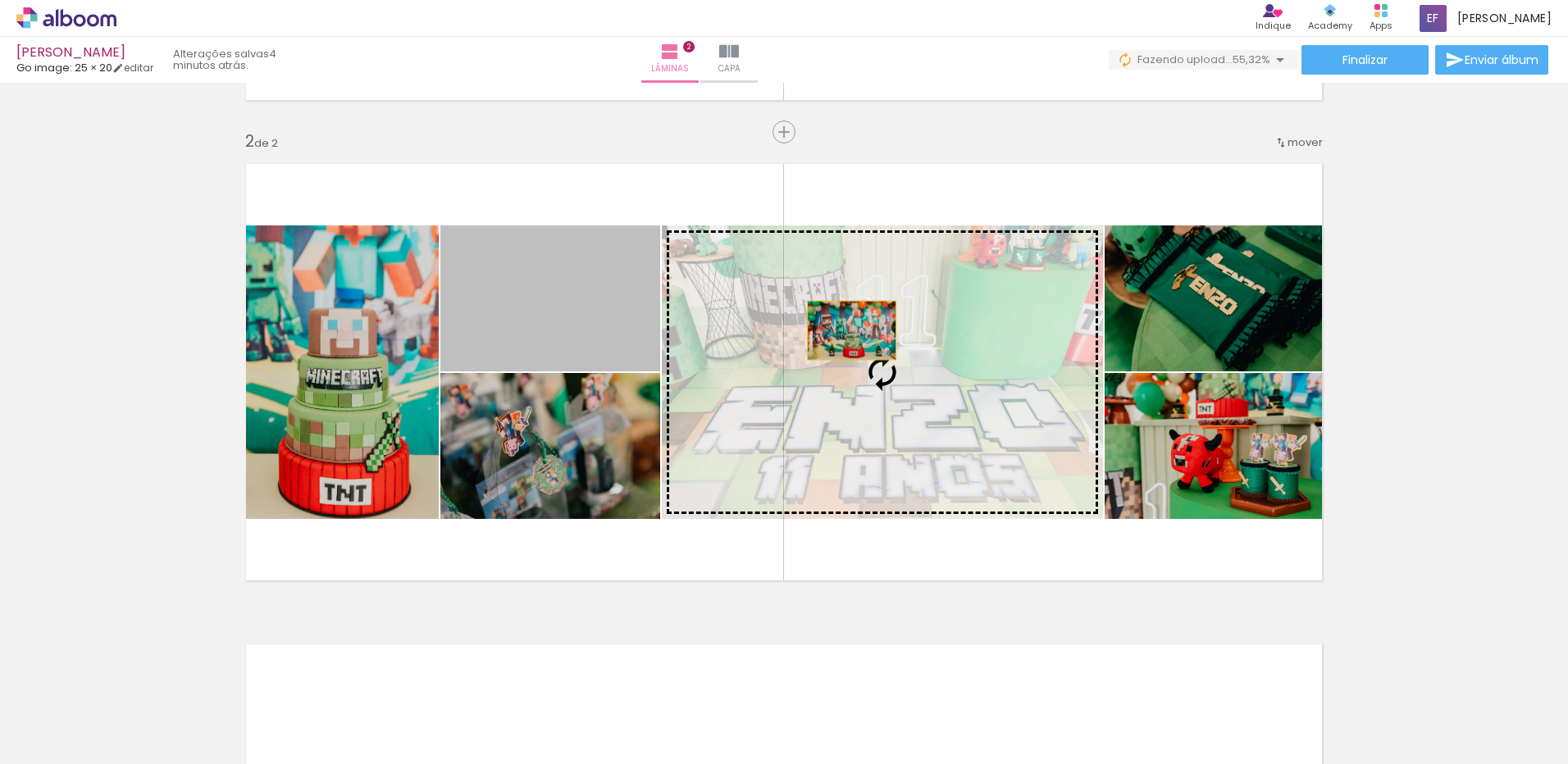
drag, startPoint x: 530, startPoint y: 288, endPoint x: 846, endPoint y: 331, distance: 318.9
click at [0, 0] on slot at bounding box center [0, 0] width 0 height 0
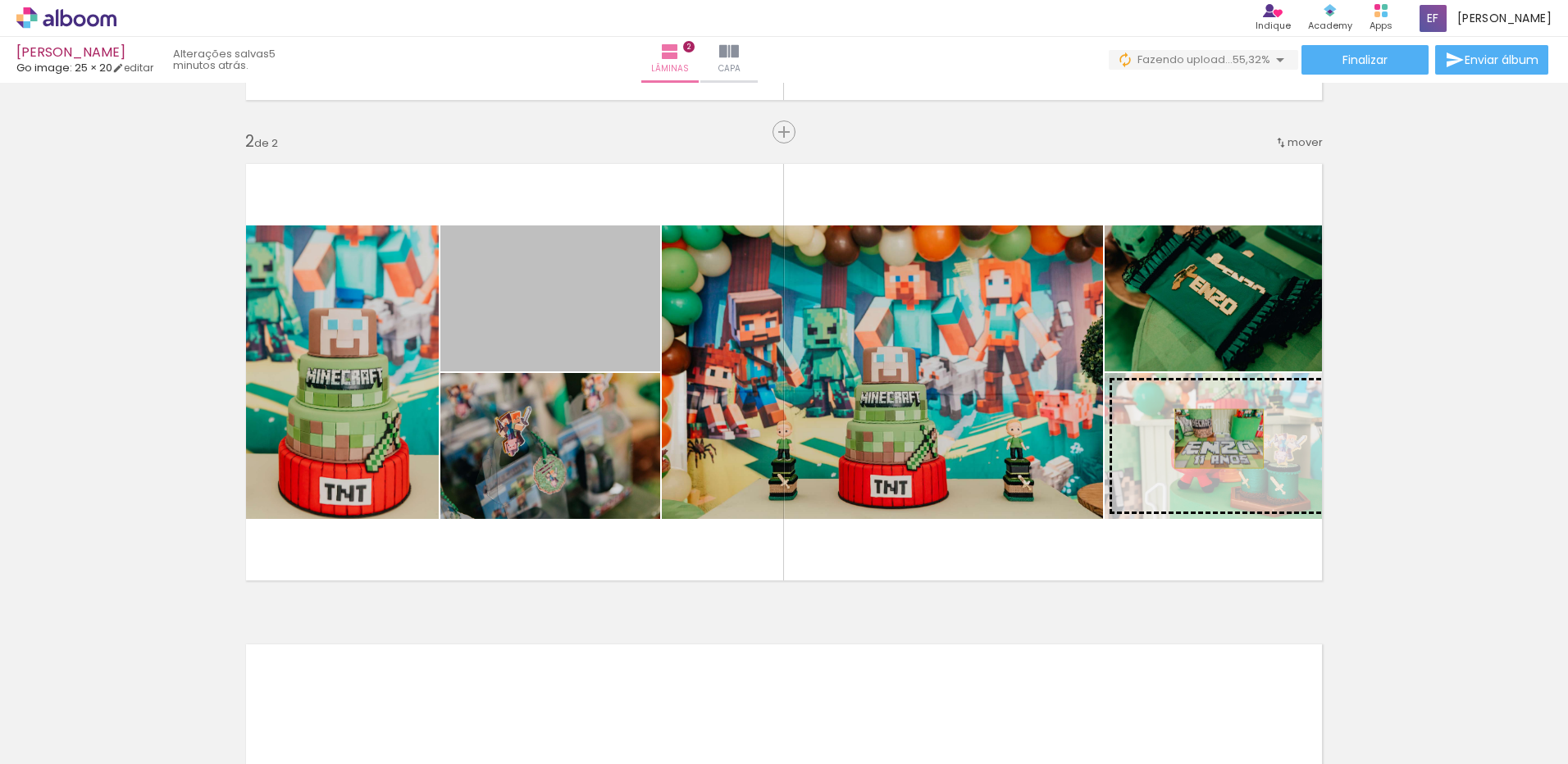
drag, startPoint x: 1192, startPoint y: 439, endPoint x: 1212, endPoint y: 439, distance: 20.0
click at [0, 0] on slot at bounding box center [0, 0] width 0 height 0
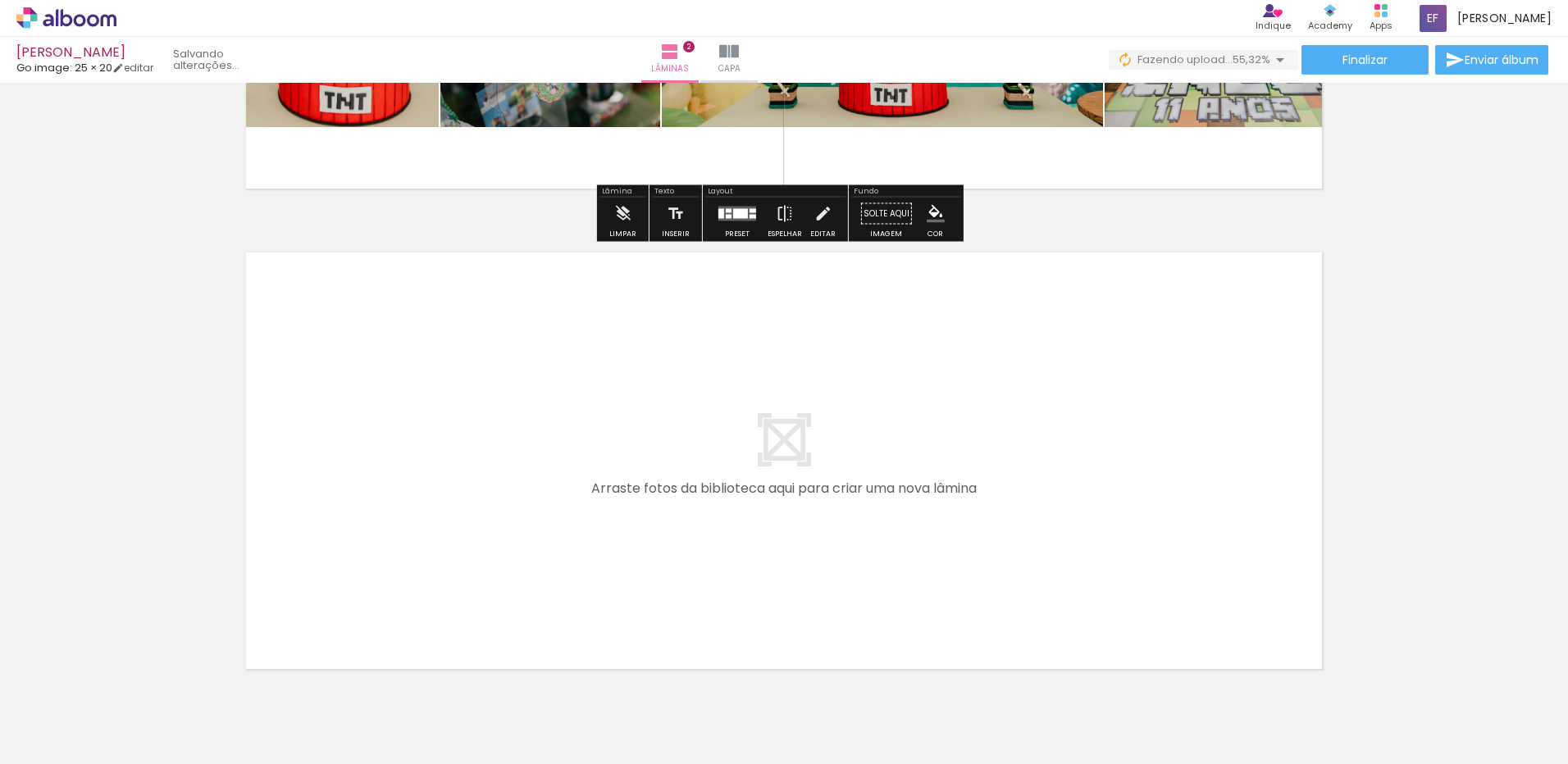
scroll to position [926, 0]
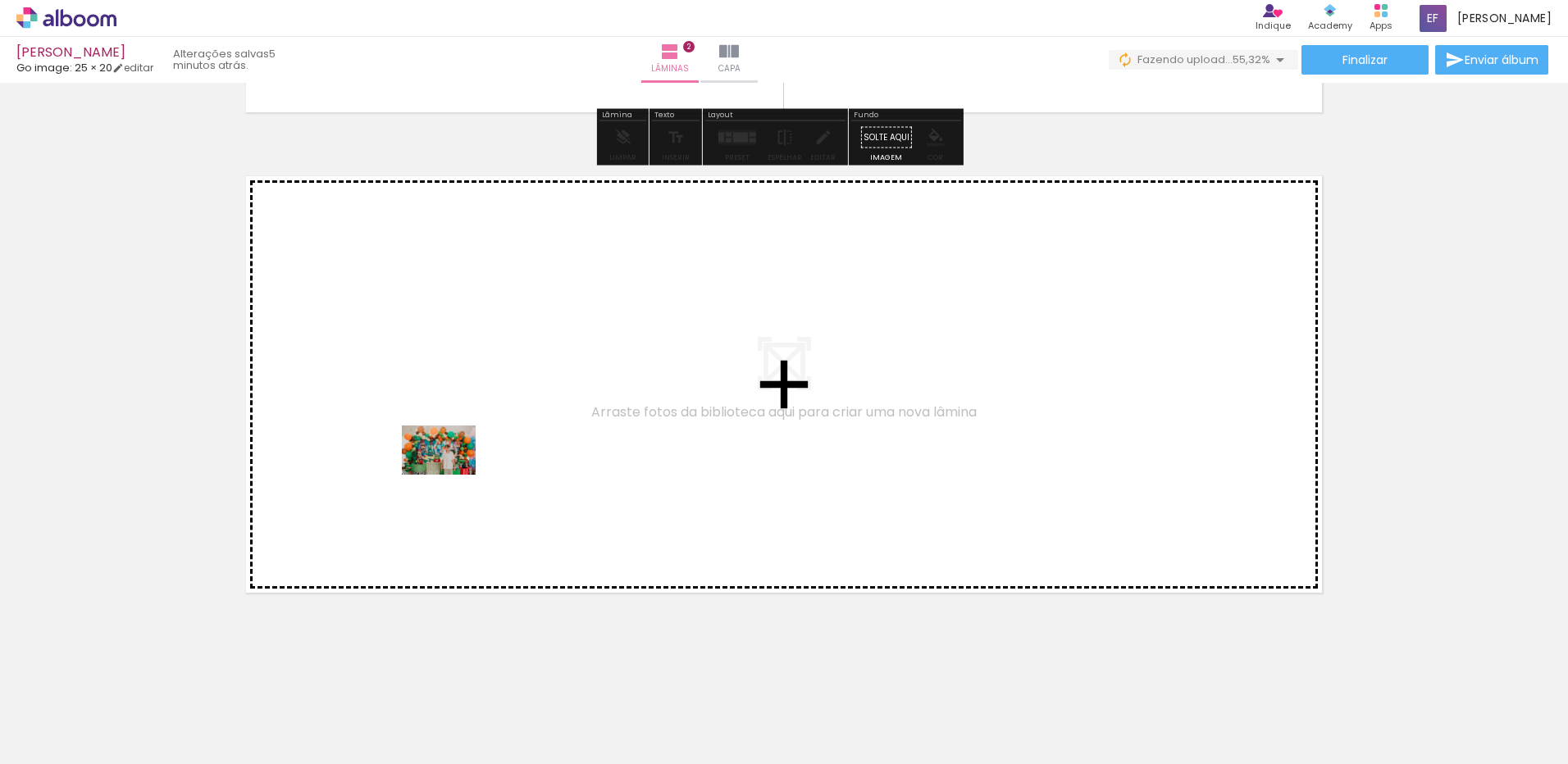
drag, startPoint x: 177, startPoint y: 714, endPoint x: 451, endPoint y: 475, distance: 363.6
click at [451, 475] on quentale-workspace at bounding box center [784, 382] width 1568 height 764
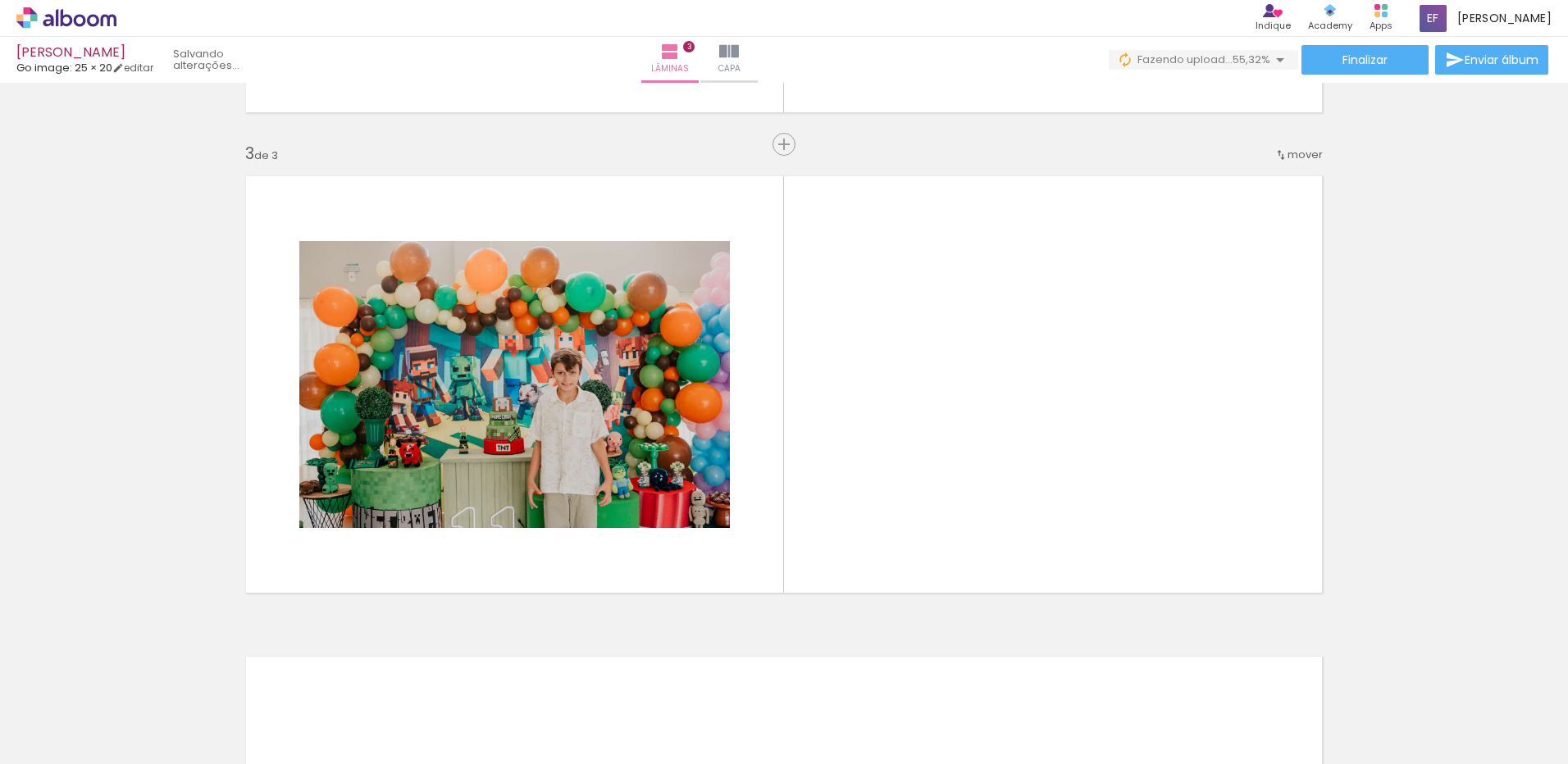
scroll to position [939, 0]
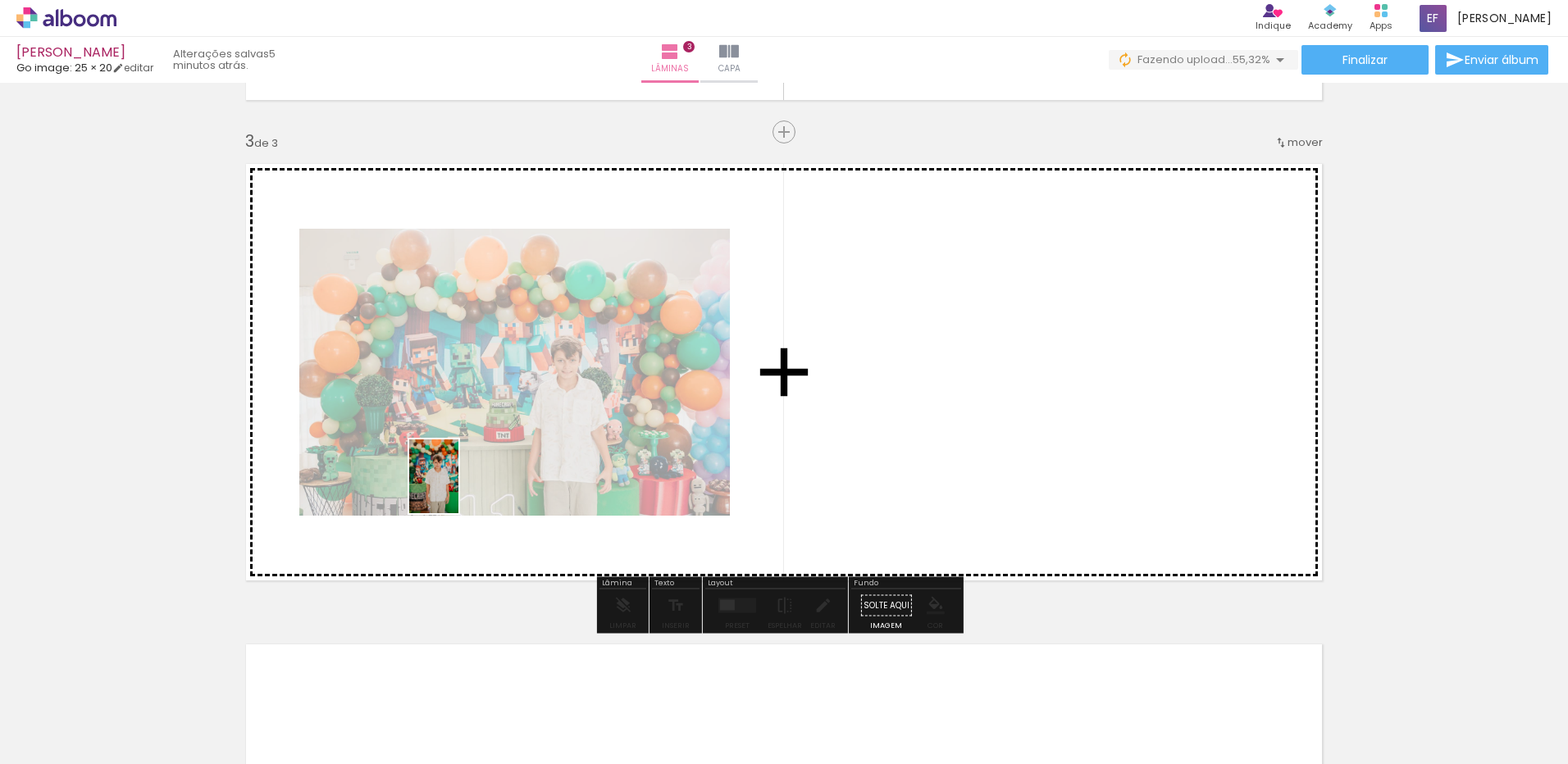
drag, startPoint x: 296, startPoint y: 642, endPoint x: 458, endPoint y: 488, distance: 223.5
click at [458, 488] on quentale-workspace at bounding box center [784, 382] width 1568 height 764
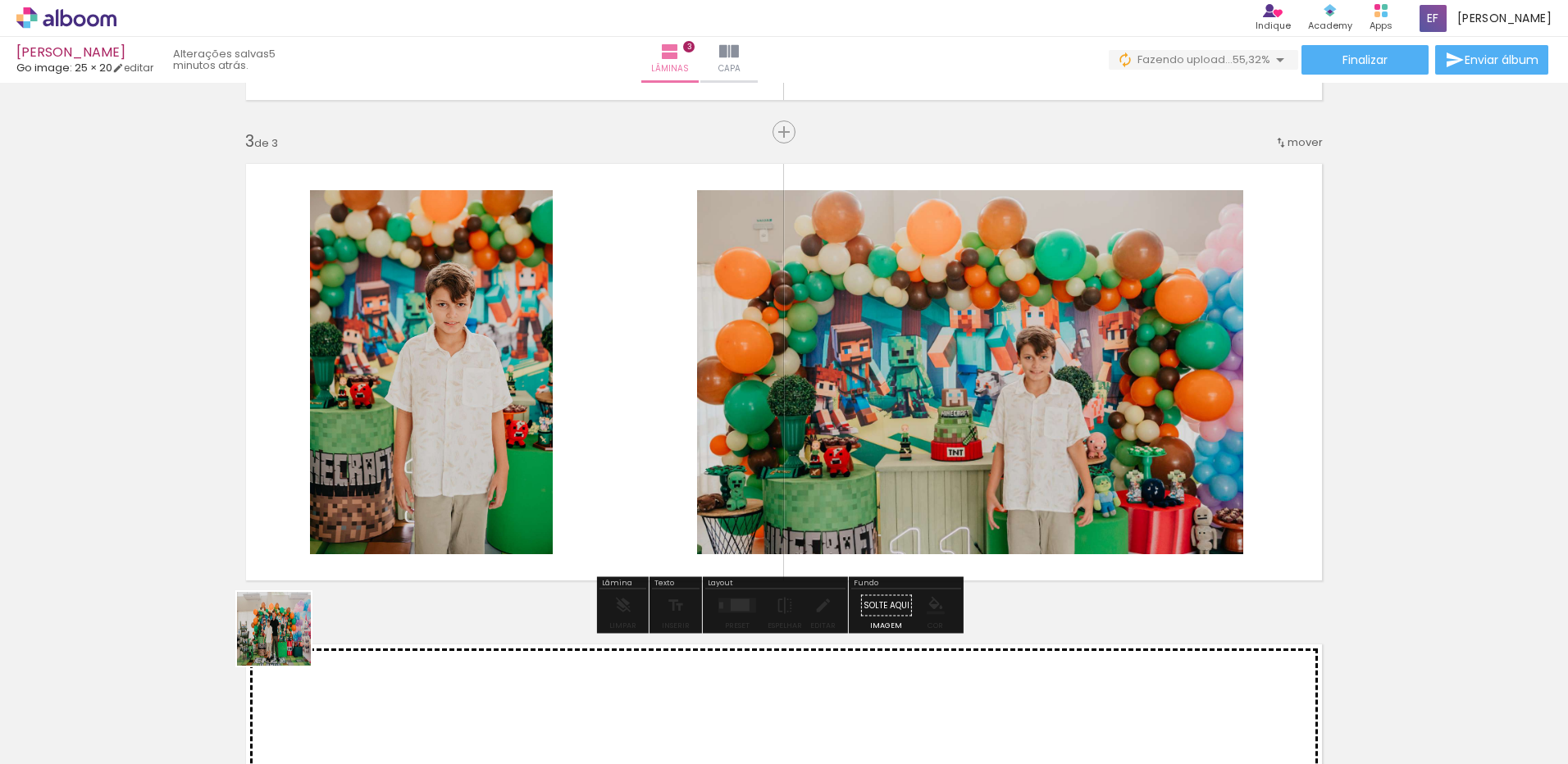
drag, startPoint x: 217, startPoint y: 680, endPoint x: 548, endPoint y: 466, distance: 394.2
click at [548, 466] on quentale-workspace at bounding box center [784, 382] width 1568 height 764
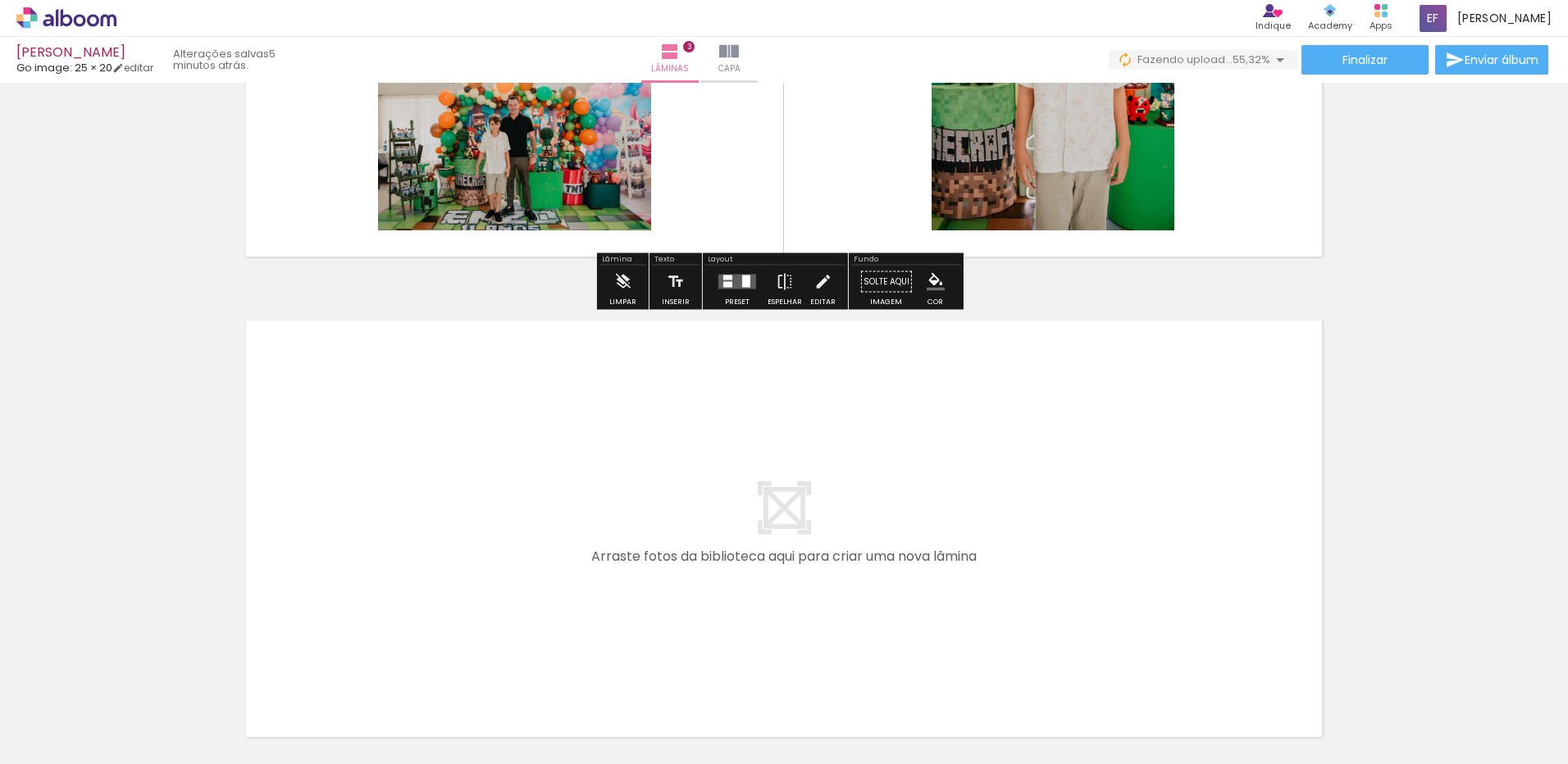
scroll to position [1266, 0]
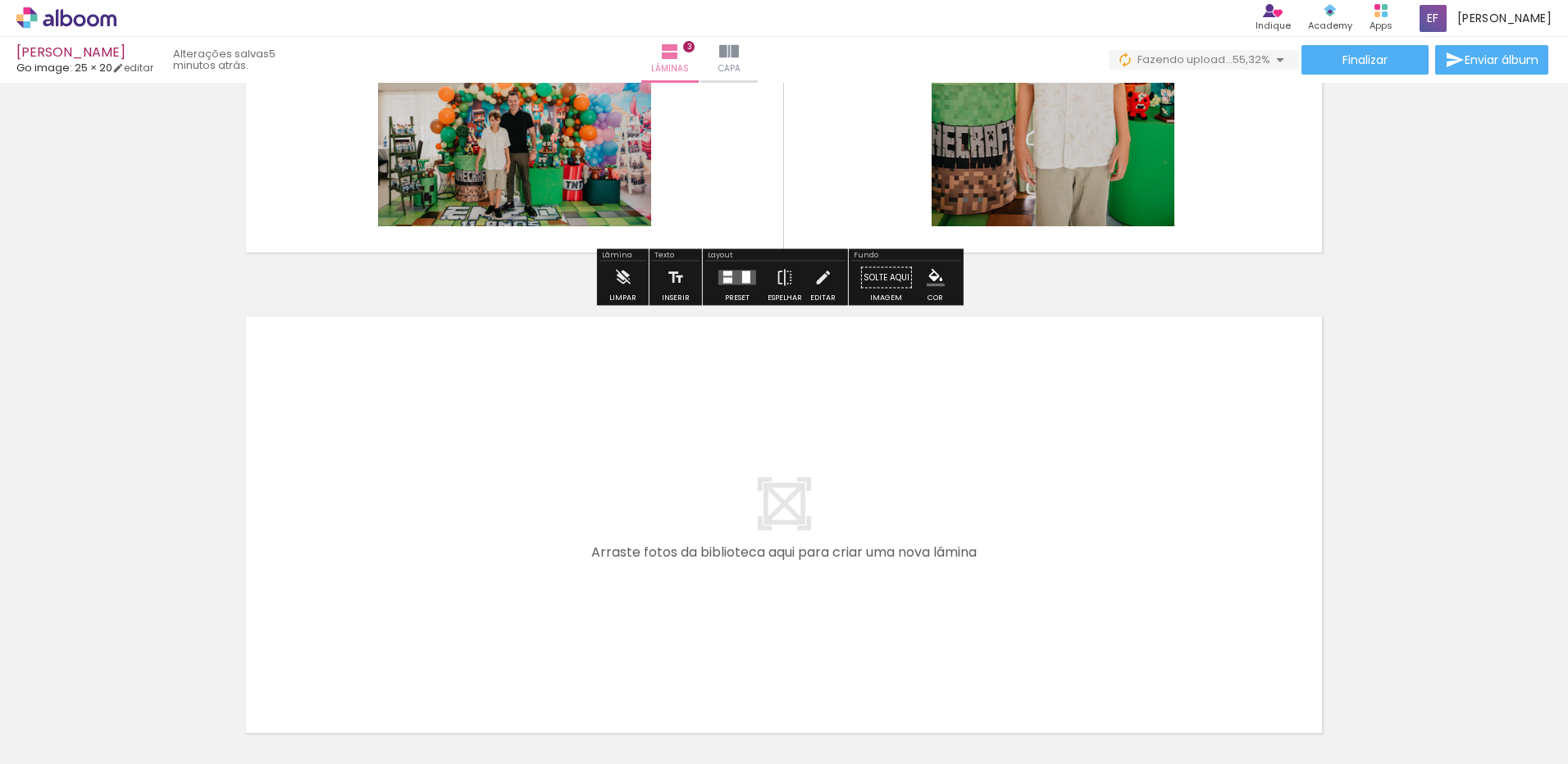
click at [165, 742] on quentale-thumb at bounding box center [164, 708] width 92 height 94
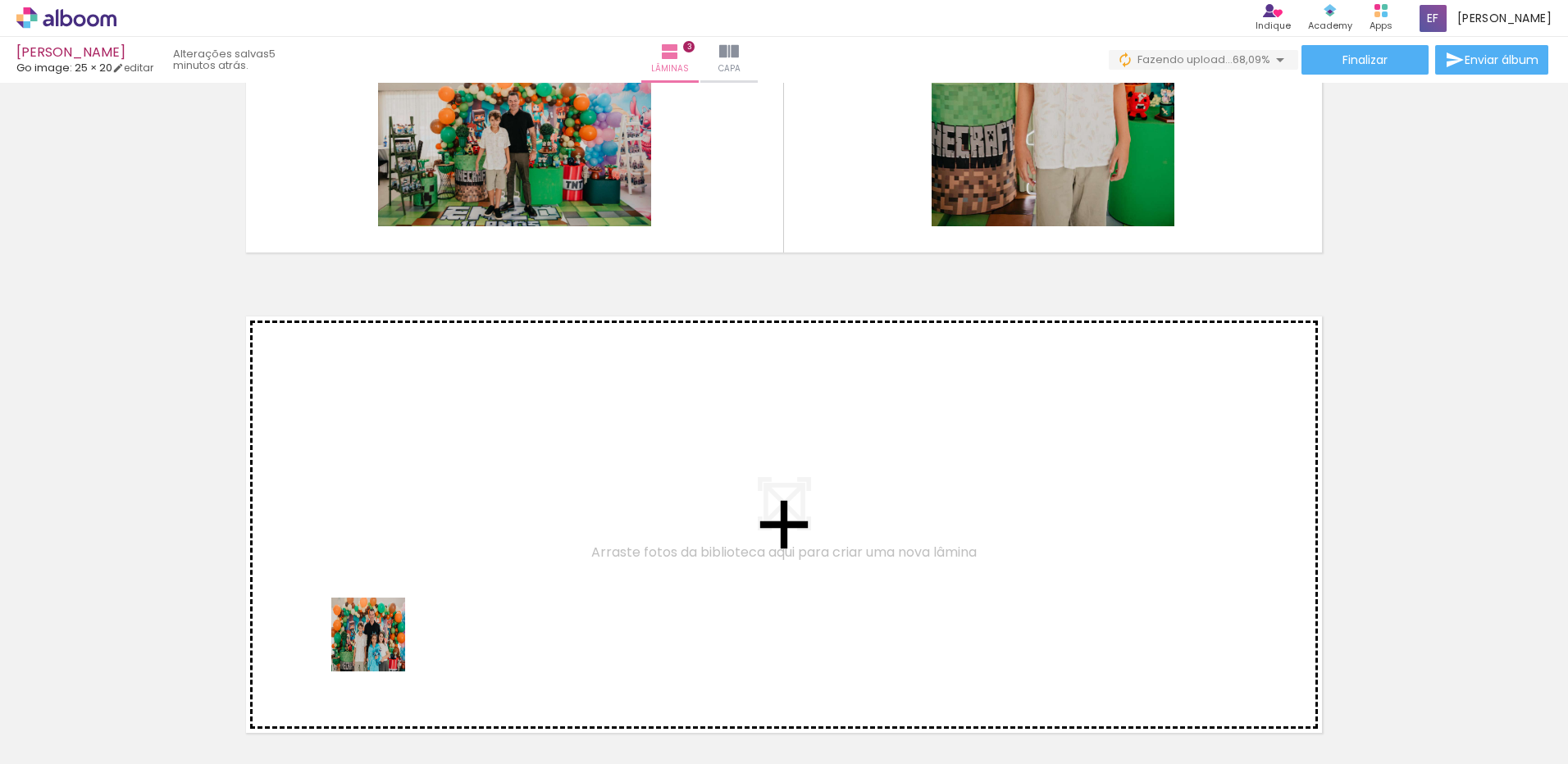
drag, startPoint x: 263, startPoint y: 721, endPoint x: 418, endPoint y: 612, distance: 189.5
click at [418, 612] on quentale-workspace at bounding box center [784, 382] width 1568 height 764
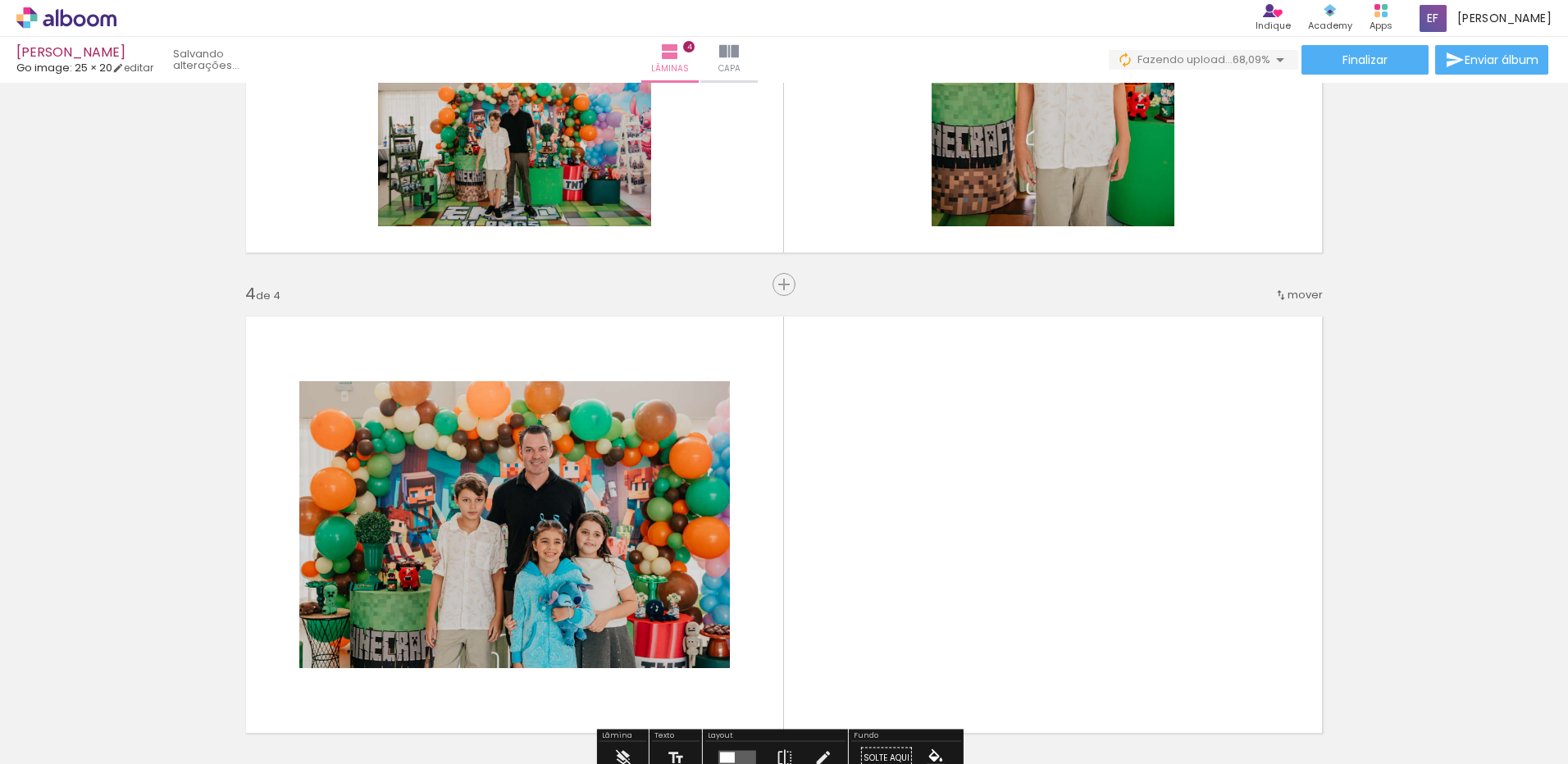
scroll to position [1418, 0]
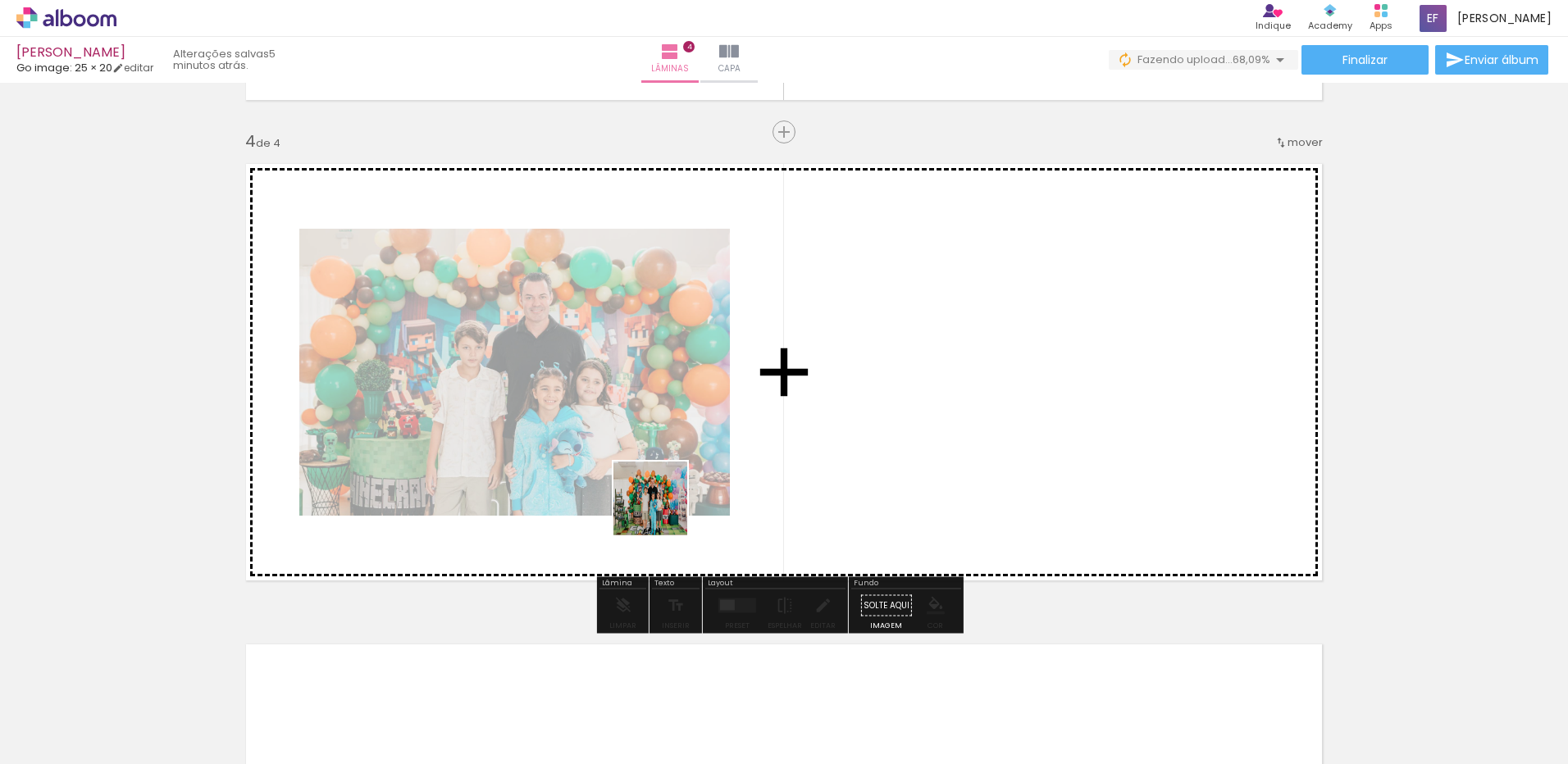
drag, startPoint x: 176, startPoint y: 706, endPoint x: 663, endPoint y: 510, distance: 525.0
click at [663, 510] on quentale-workspace at bounding box center [784, 382] width 1568 height 764
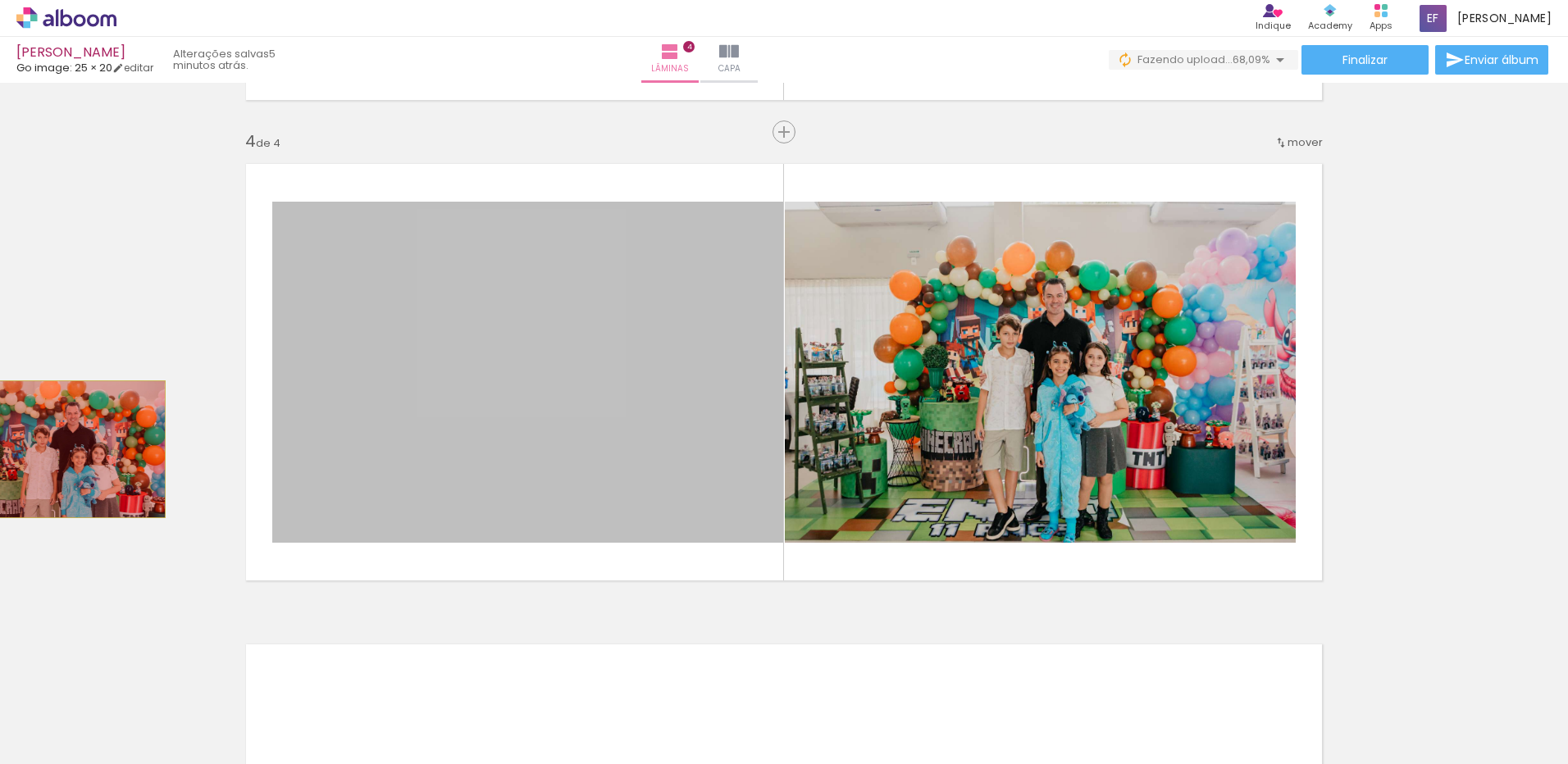
drag, startPoint x: 510, startPoint y: 443, endPoint x: 57, endPoint y: 449, distance: 453.0
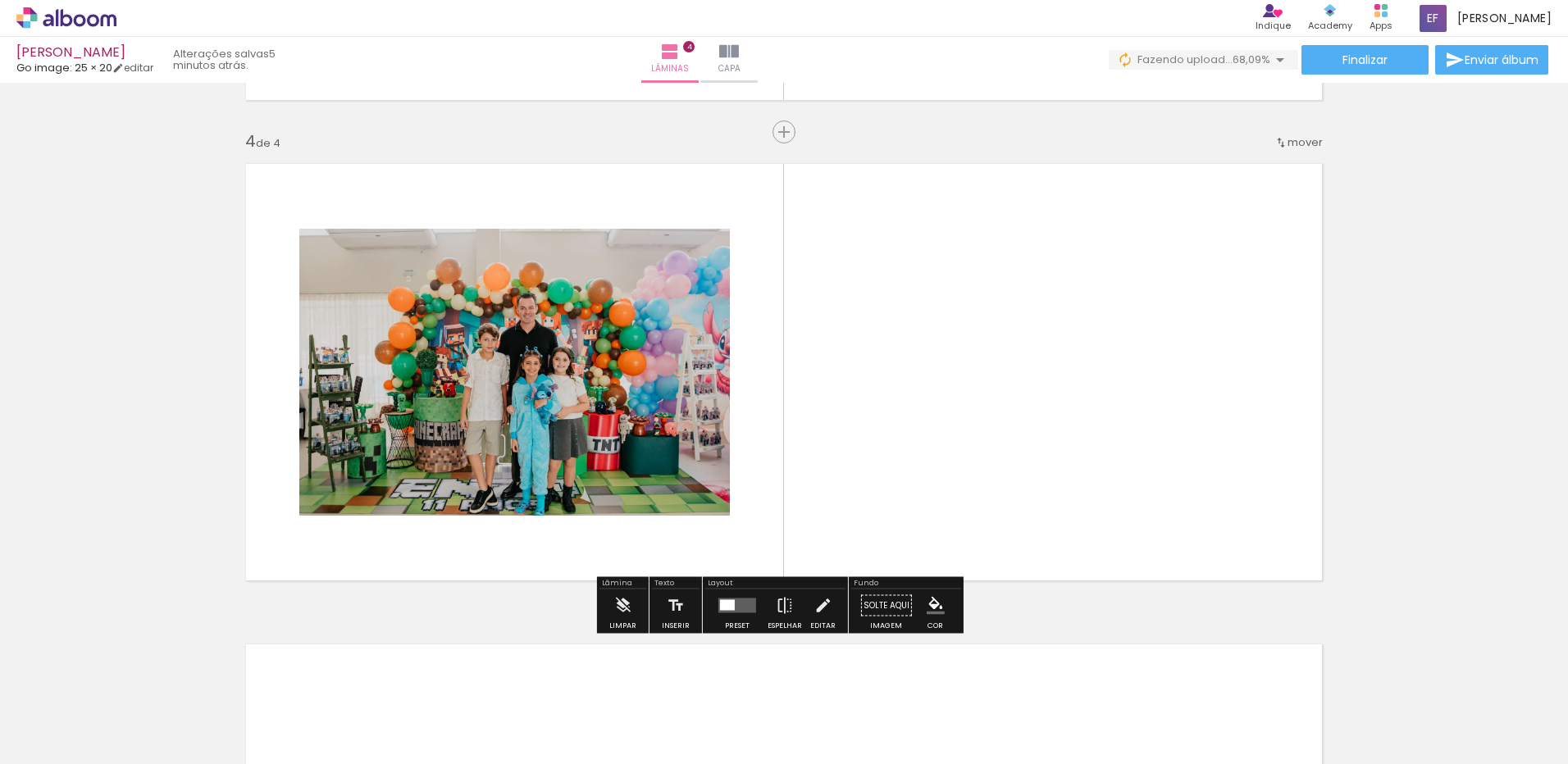
click at [470, 733] on div at bounding box center [440, 708] width 81 height 54
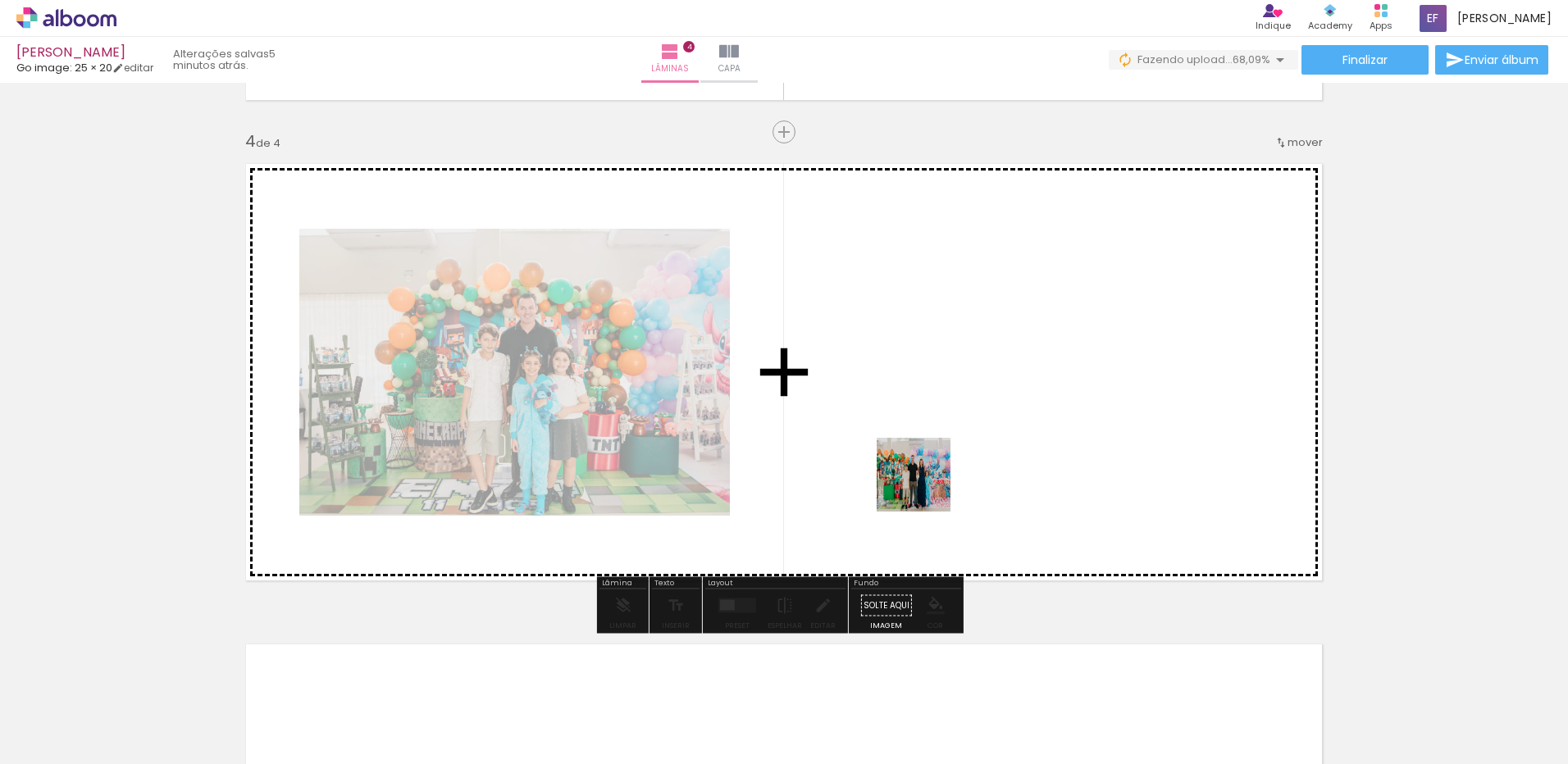
drag, startPoint x: 645, startPoint y: 722, endPoint x: 947, endPoint y: 472, distance: 392.1
click at [947, 472] on quentale-workspace at bounding box center [784, 382] width 1568 height 764
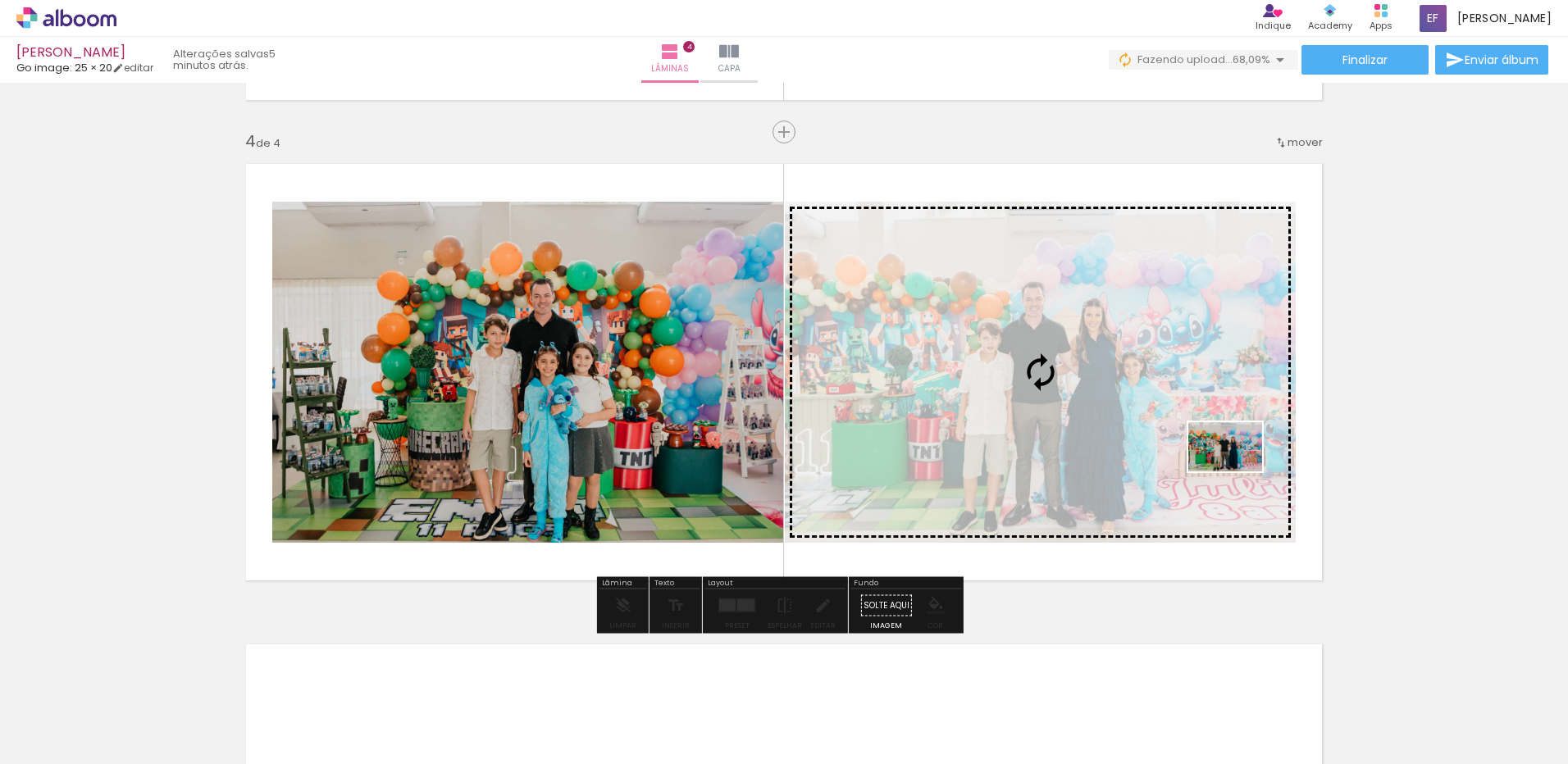
drag, startPoint x: 663, startPoint y: 692, endPoint x: 1237, endPoint y: 471, distance: 615.1
click at [1237, 471] on quentale-workspace at bounding box center [784, 382] width 1568 height 764
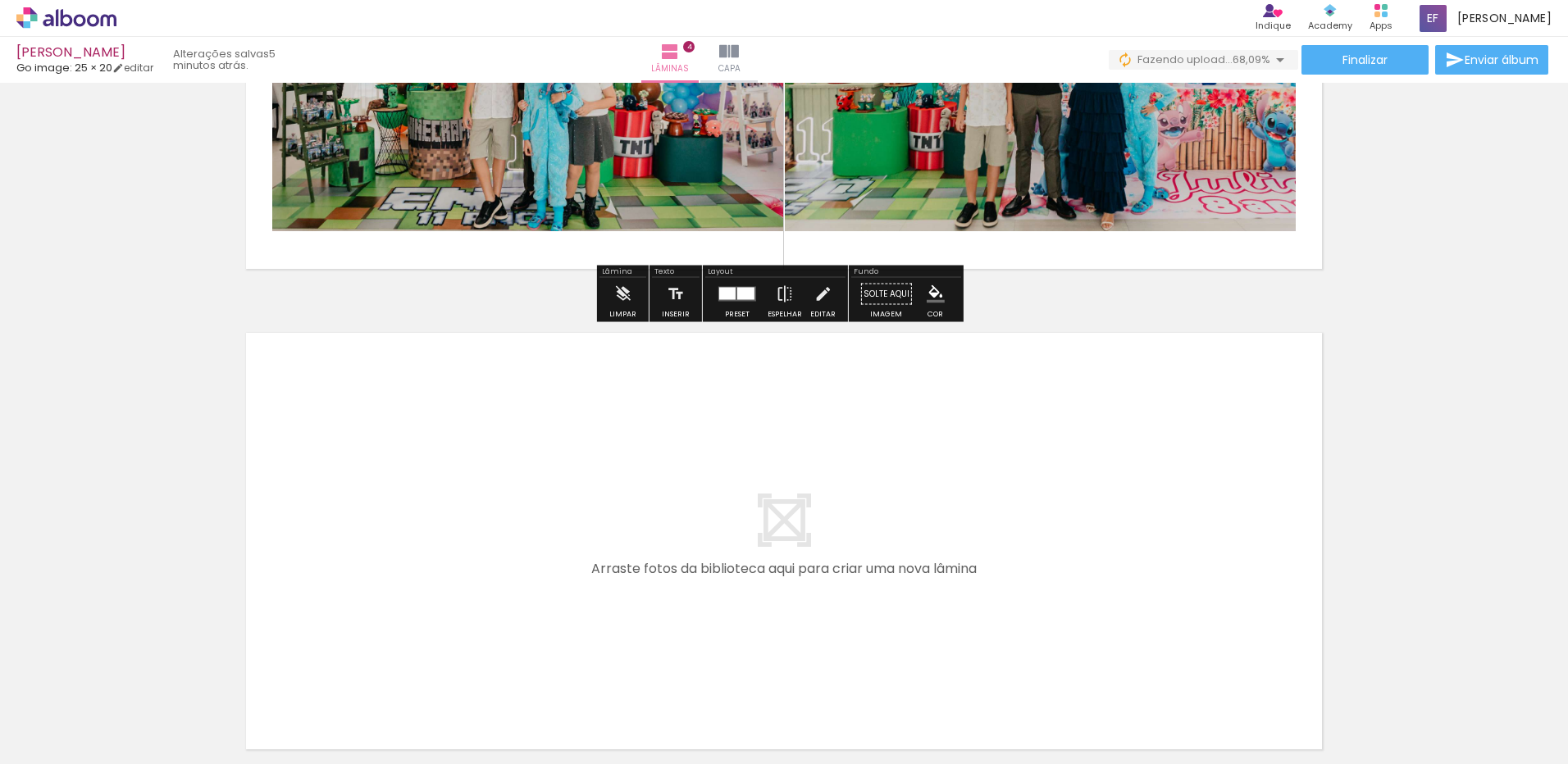
scroll to position [1829, 0]
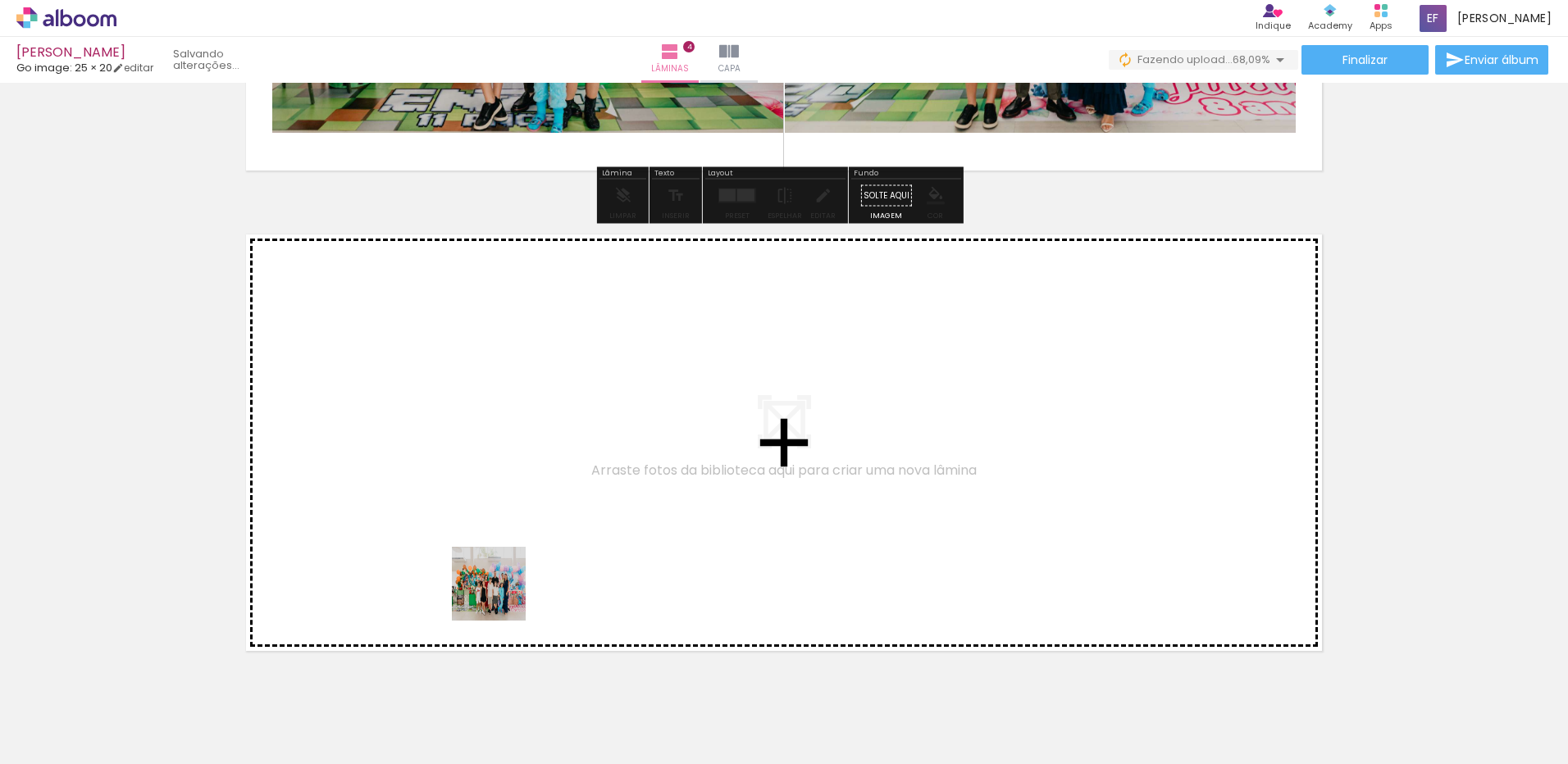
drag, startPoint x: 440, startPoint y: 690, endPoint x: 537, endPoint y: 719, distance: 101.2
click at [527, 550] on quentale-workspace at bounding box center [784, 382] width 1568 height 764
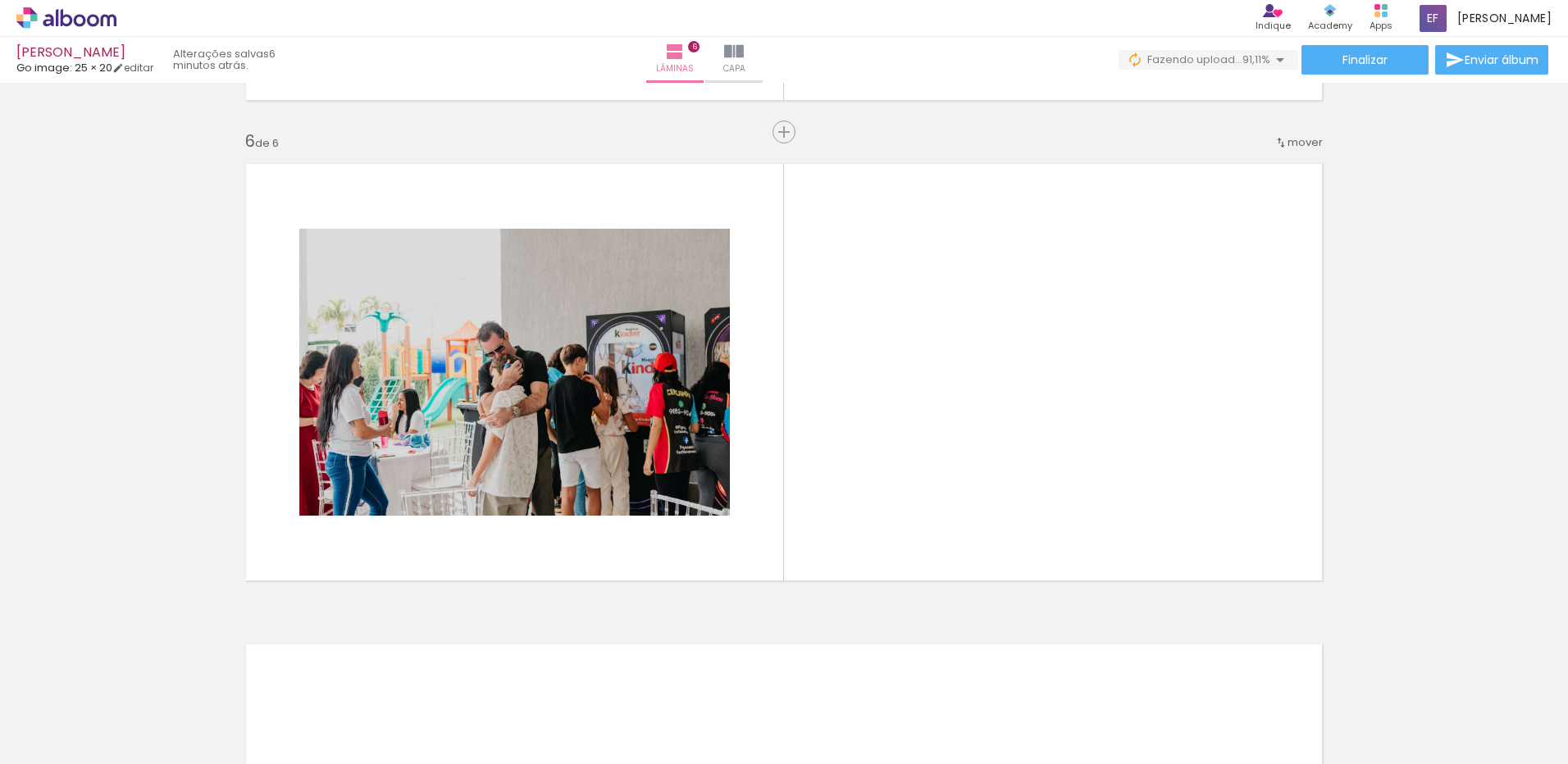
scroll to position [3459, 0]
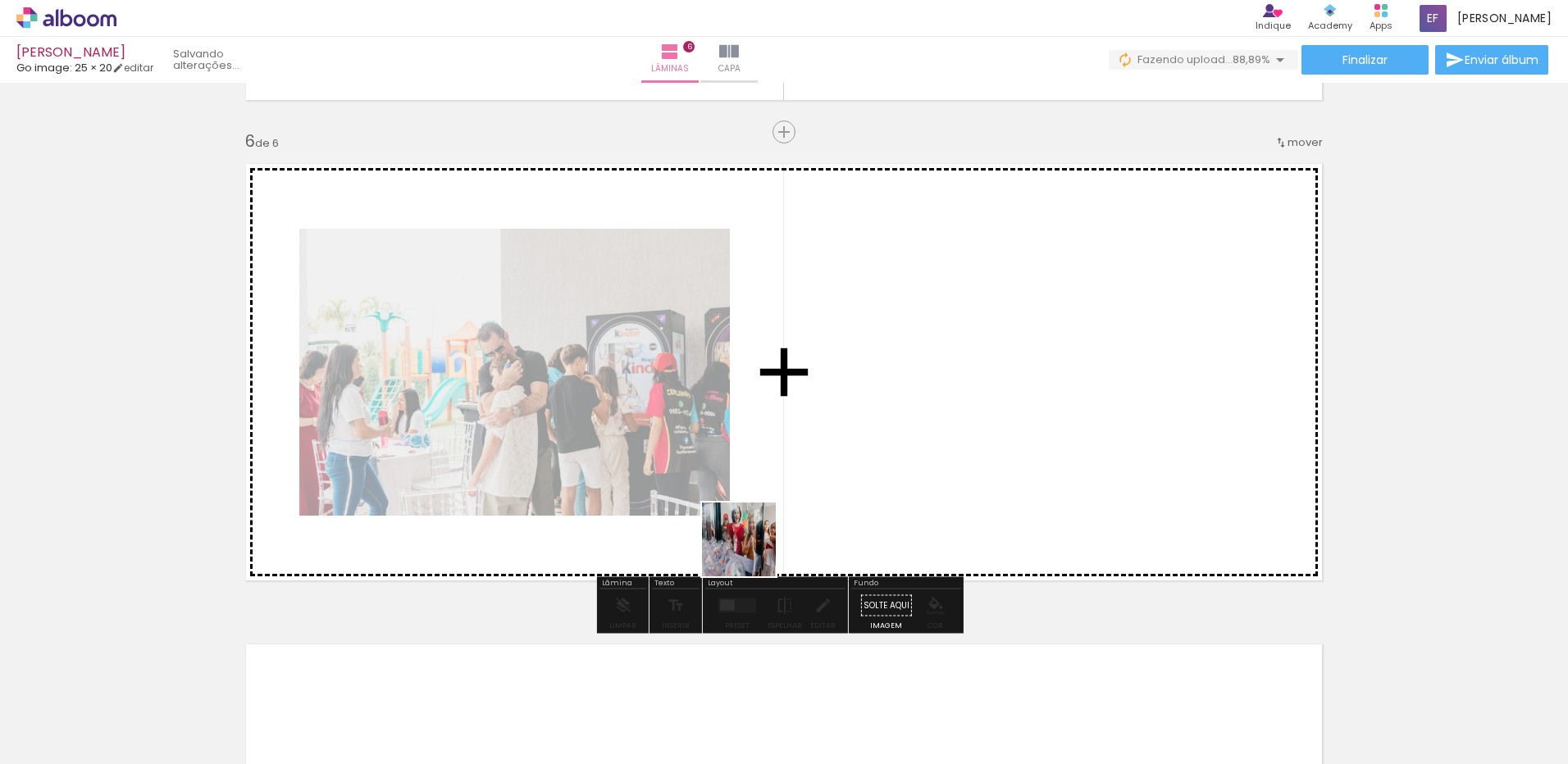
drag, startPoint x: 271, startPoint y: 706, endPoint x: 775, endPoint y: 538, distance: 531.3
click at [775, 538] on quentale-workspace at bounding box center [784, 382] width 1568 height 764
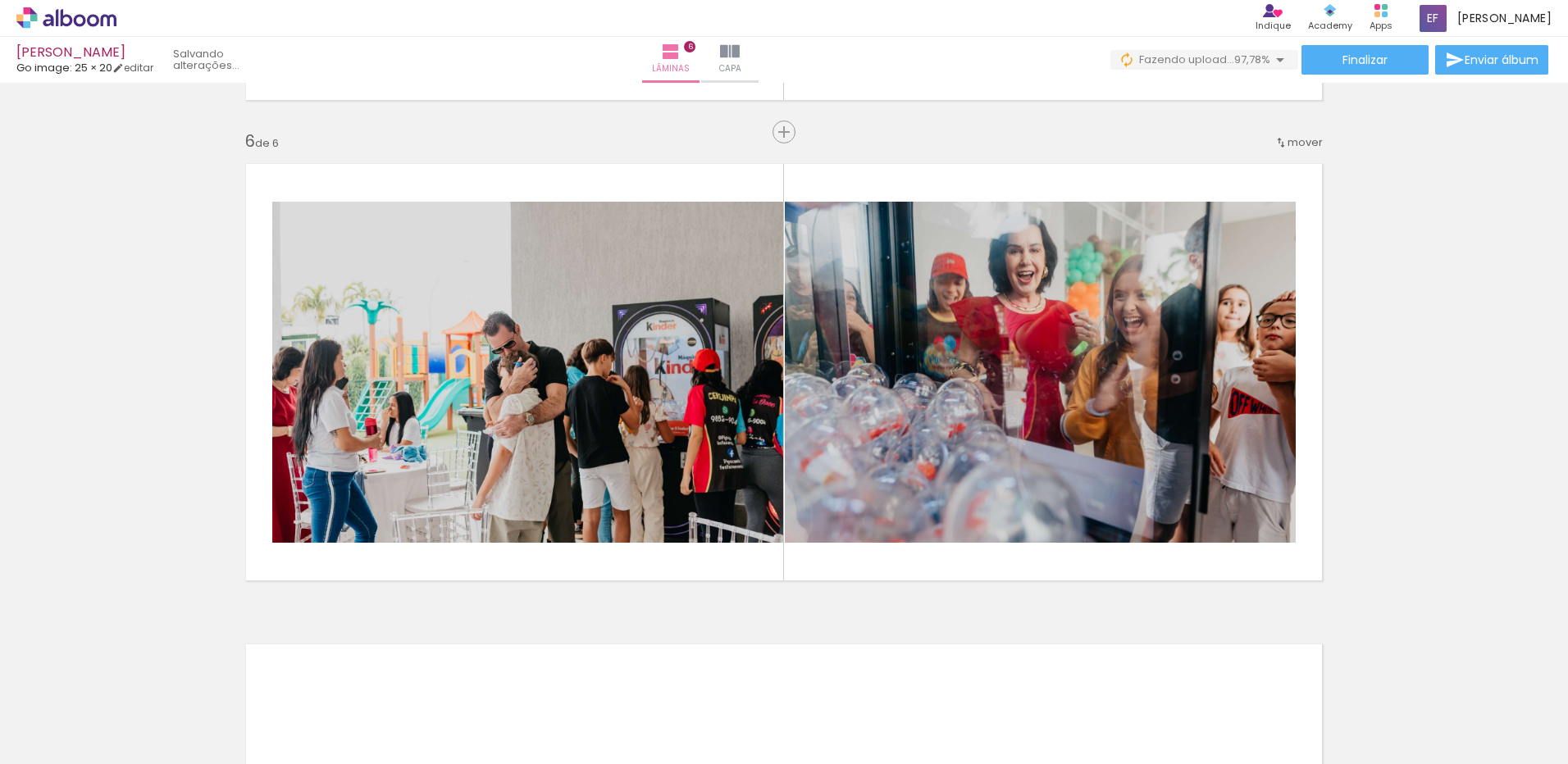
scroll to position [0, 0]
click at [55, 752] on span "Adicionar Fotos" at bounding box center [57, 755] width 49 height 18
click at [0, 0] on input "file" at bounding box center [0, 0] width 0 height 0
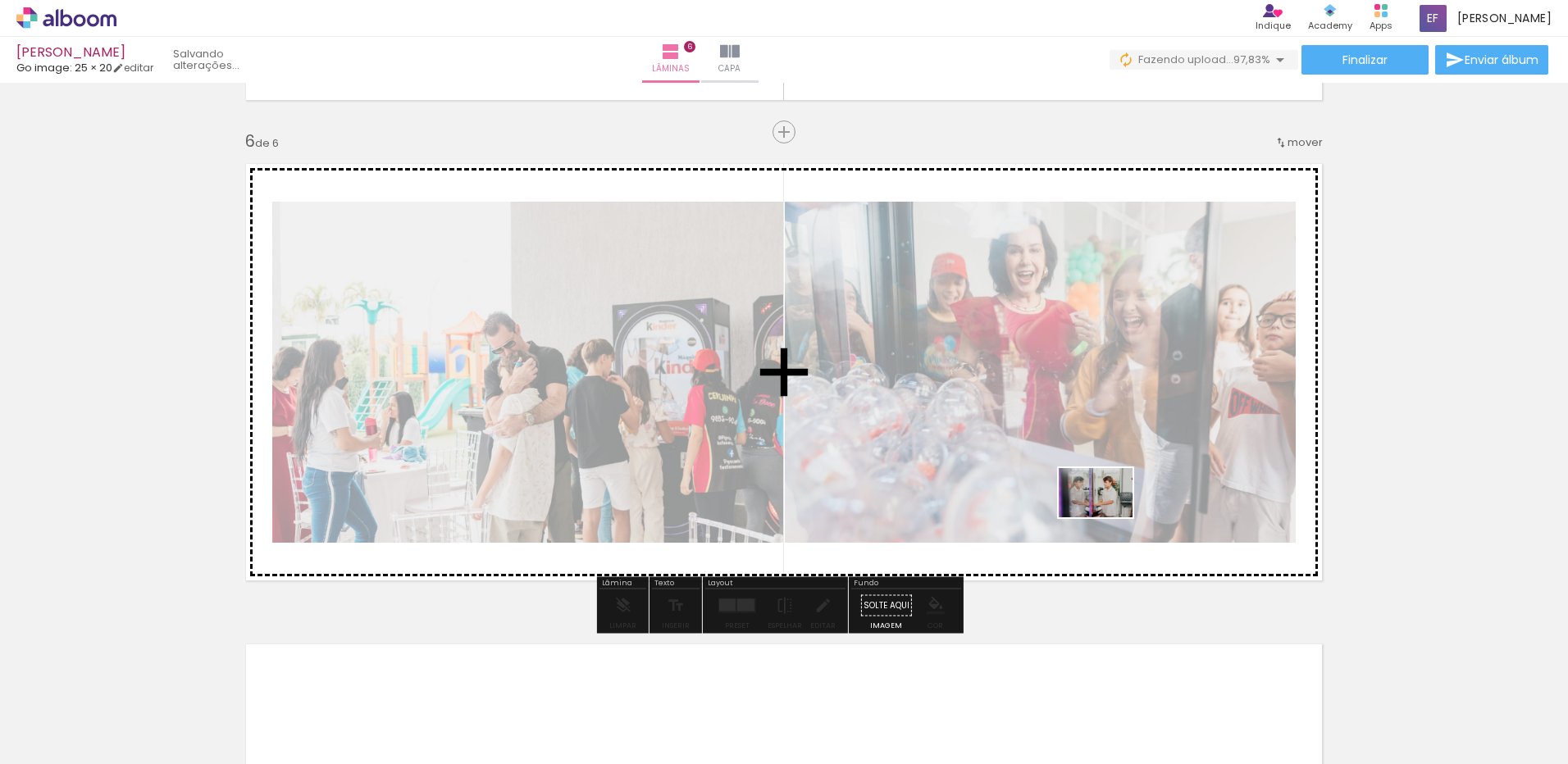
drag, startPoint x: 1493, startPoint y: 708, endPoint x: 1108, endPoint y: 517, distance: 429.8
click at [1108, 517] on quentale-workspace at bounding box center [784, 382] width 1568 height 764
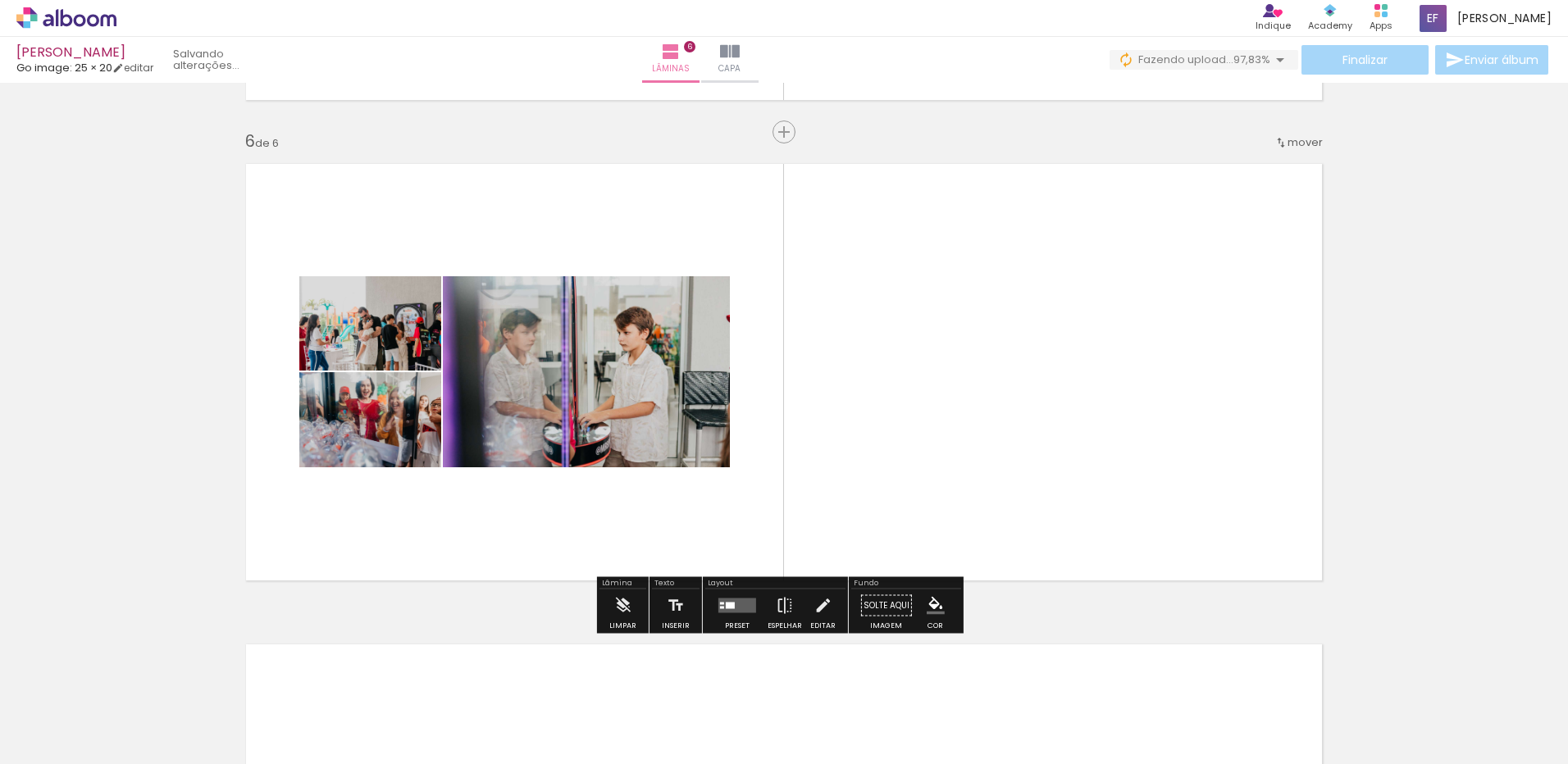
scroll to position [0, 0]
click at [739, 606] on quentale-layouter at bounding box center [737, 606] width 38 height 15
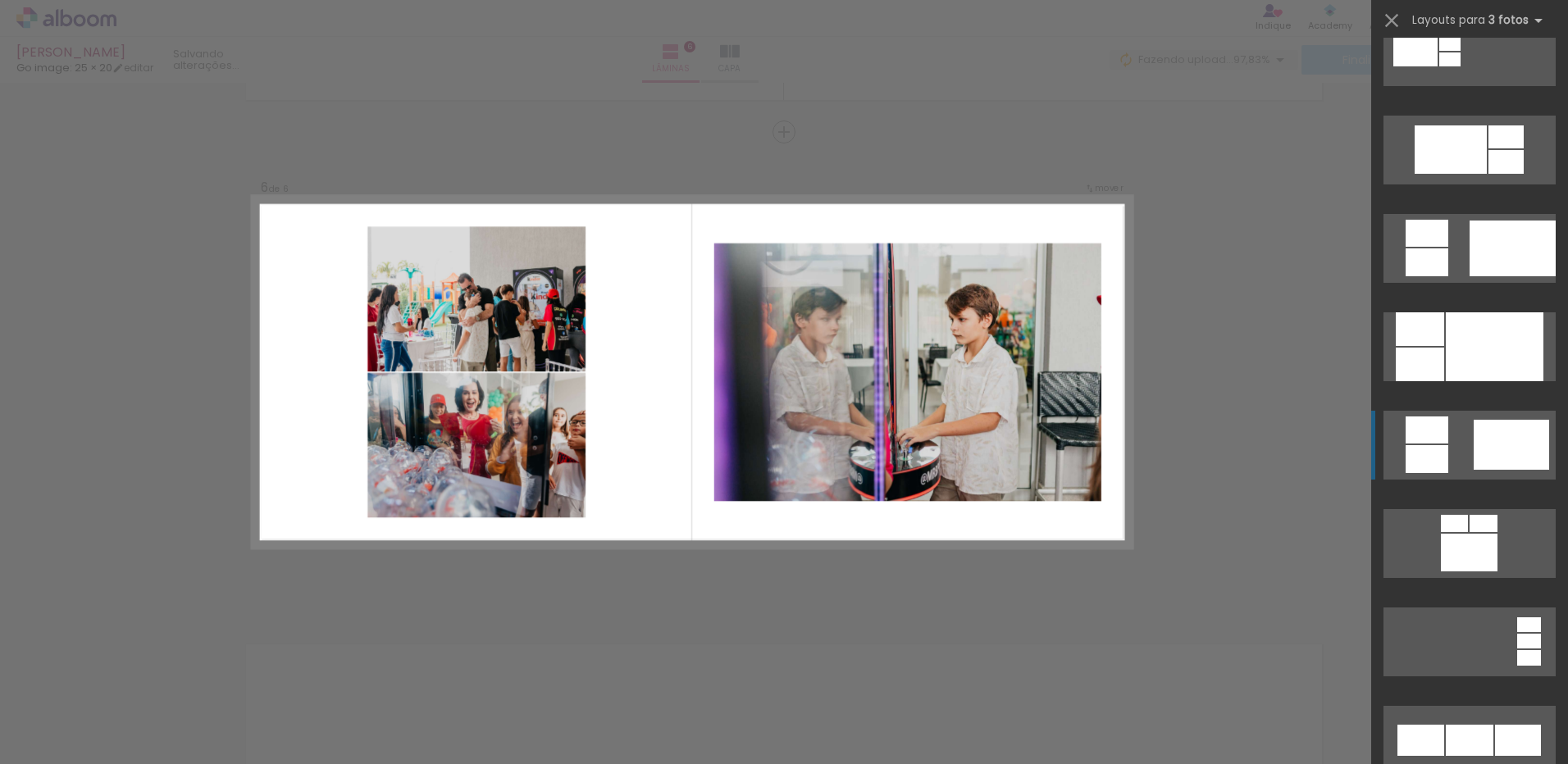
scroll to position [983, 0]
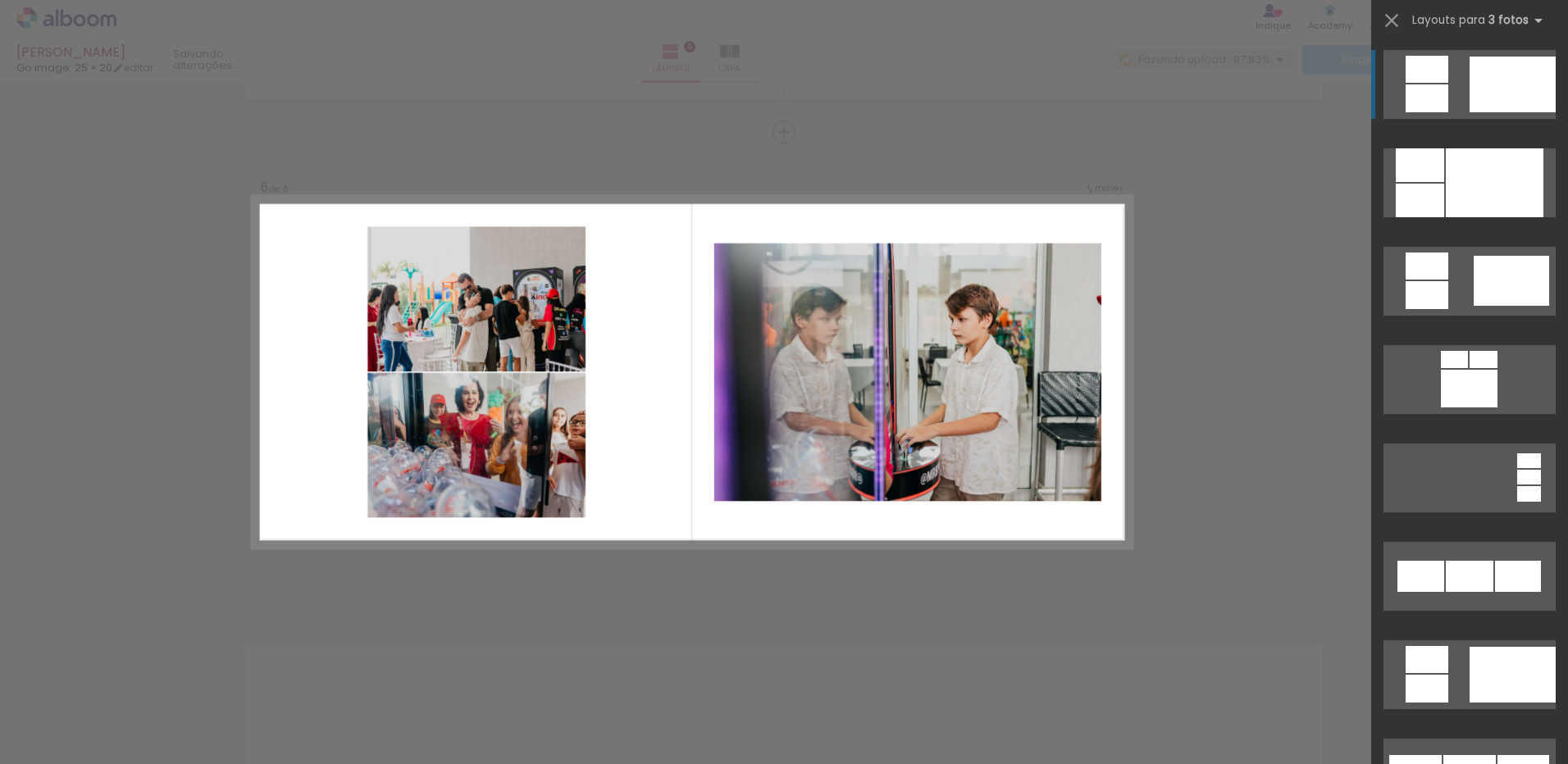
click at [1500, 101] on div at bounding box center [1512, 84] width 86 height 56
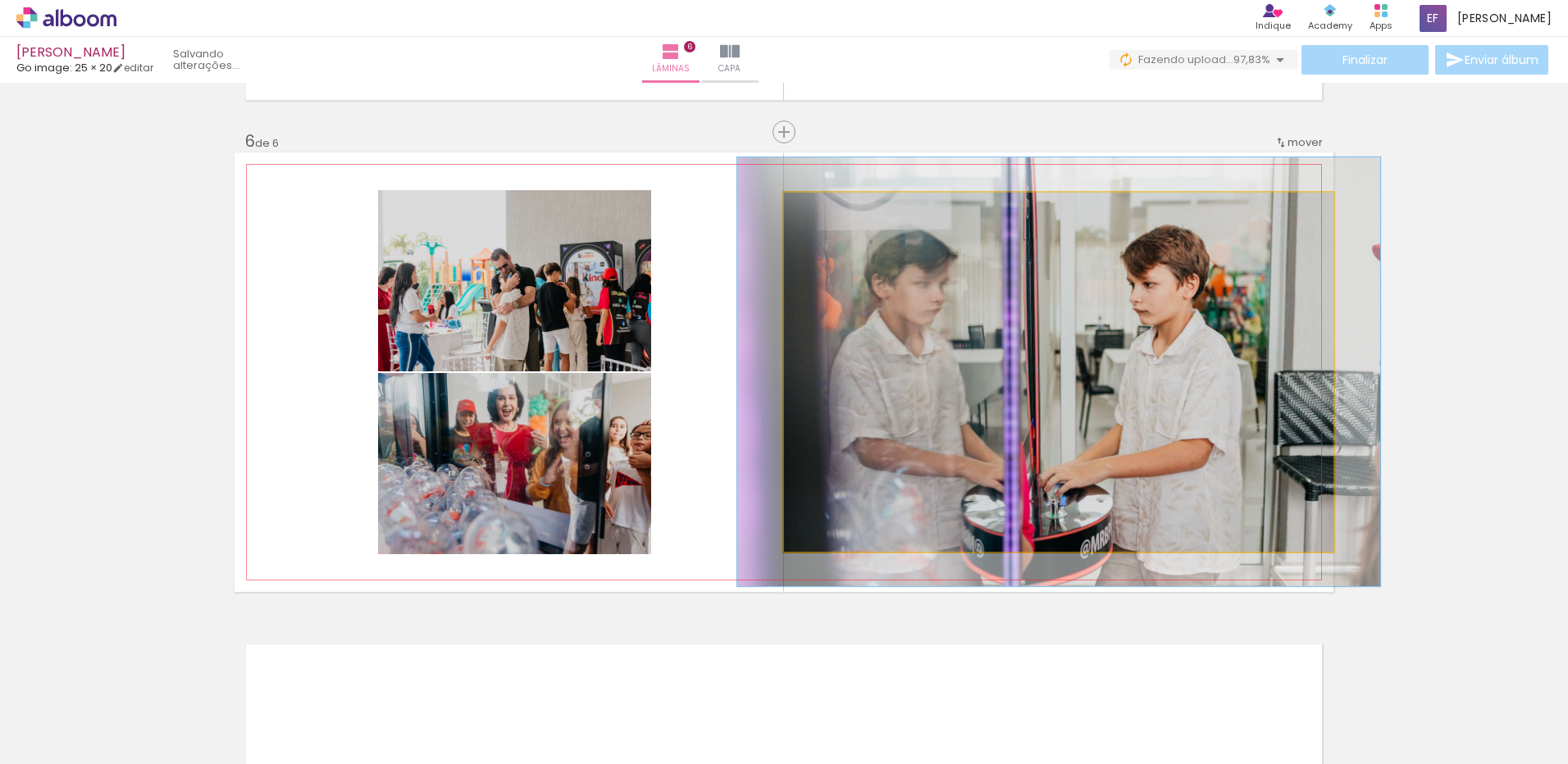
drag, startPoint x: 827, startPoint y: 210, endPoint x: 836, endPoint y: 207, distance: 9.5
type paper-slider "117"
click at [836, 207] on div at bounding box center [832, 210] width 27 height 27
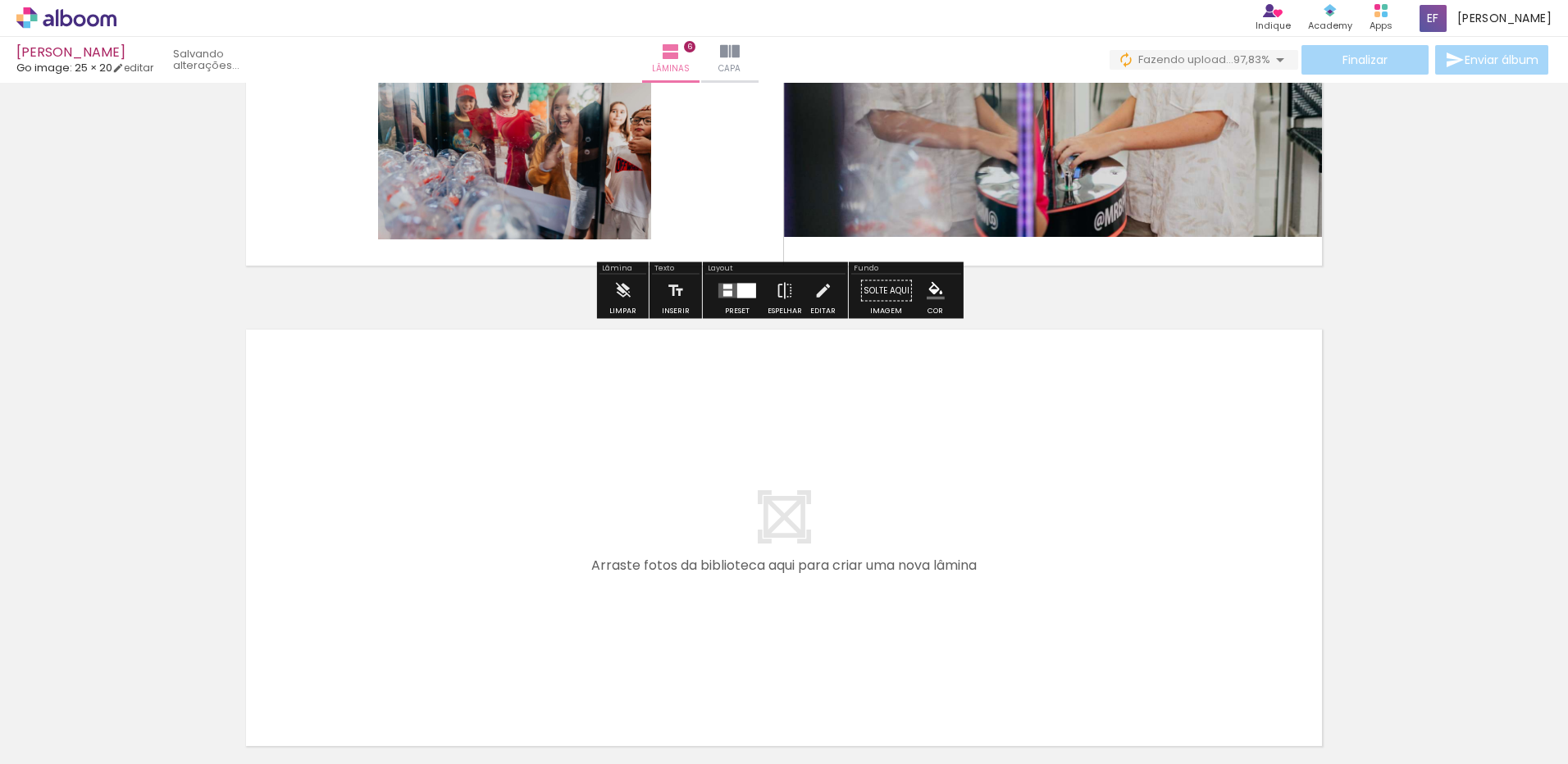
scroll to position [2789, 0]
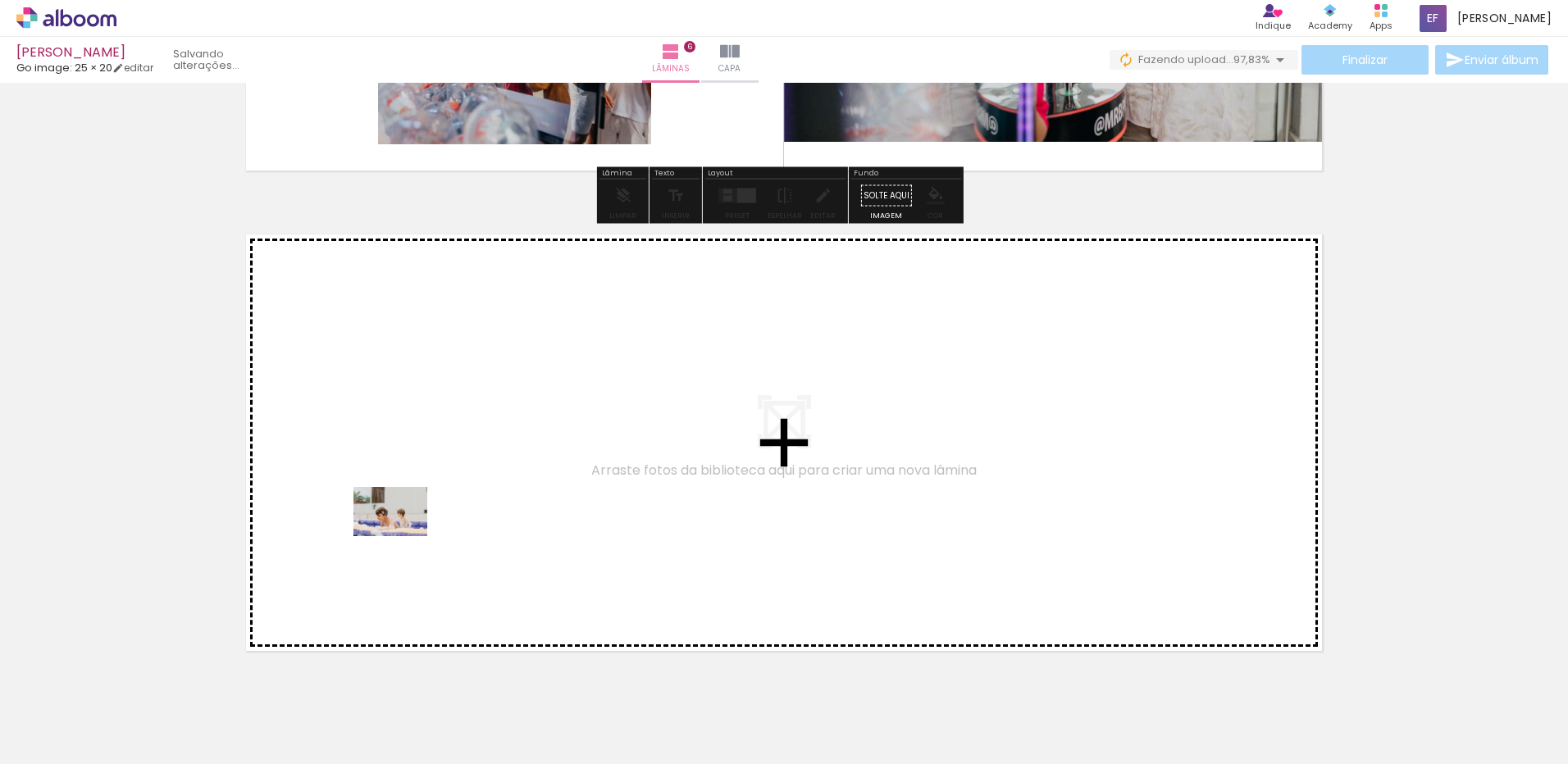
drag, startPoint x: 266, startPoint y: 716, endPoint x: 403, endPoint y: 536, distance: 226.2
click at [403, 536] on quentale-workspace at bounding box center [784, 382] width 1568 height 764
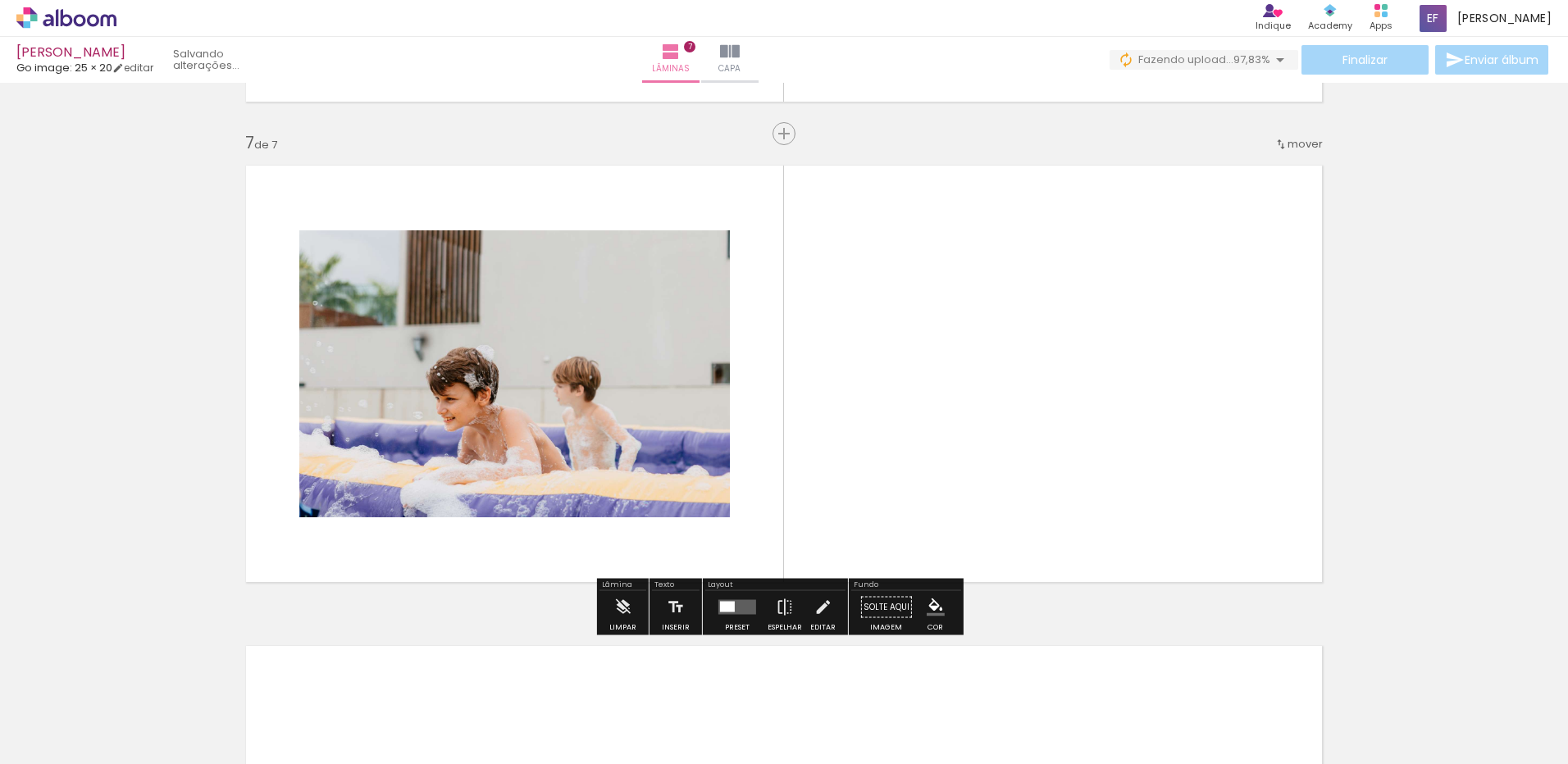
scroll to position [2860, 0]
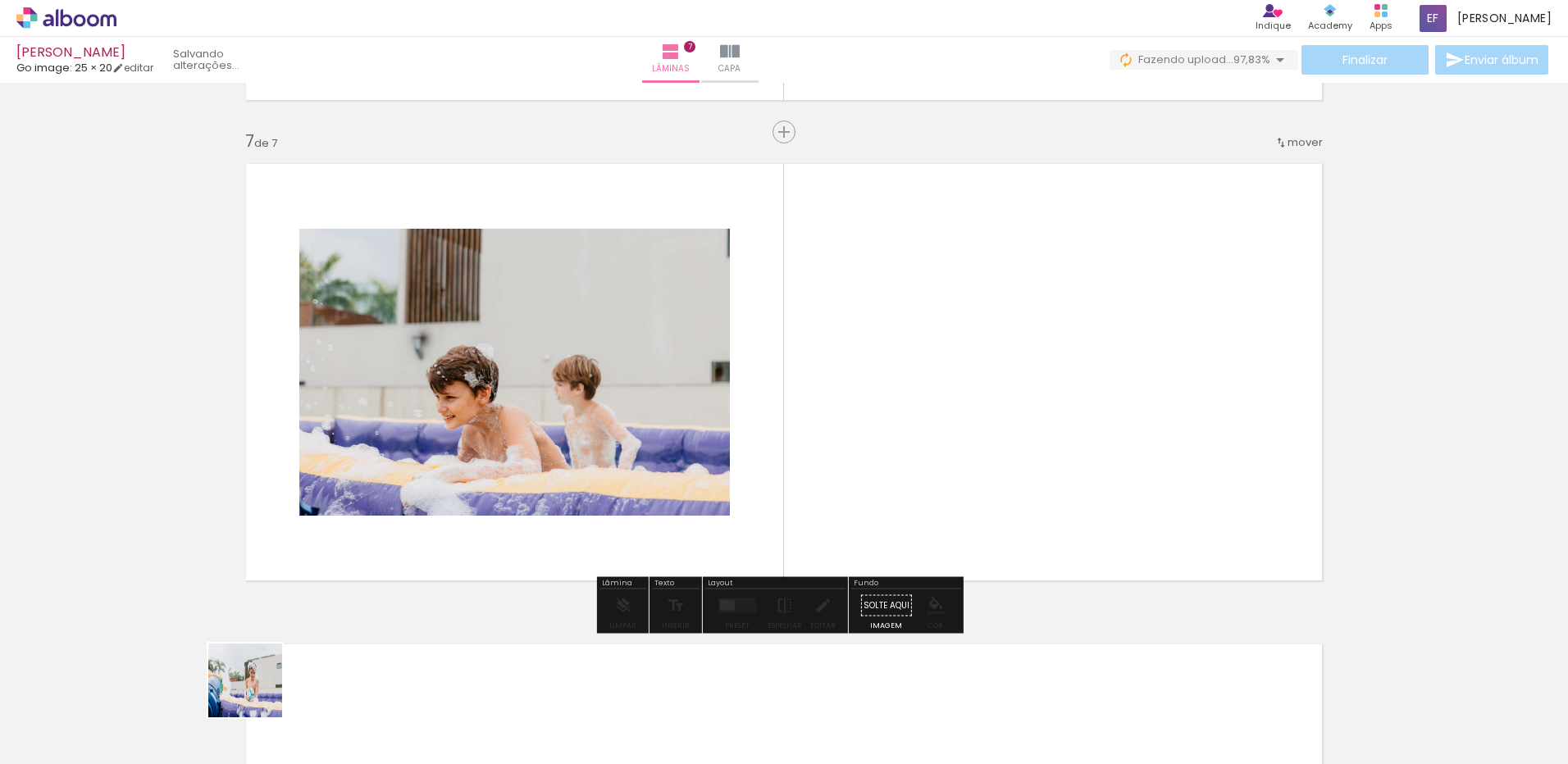
drag, startPoint x: 248, startPoint y: 706, endPoint x: 359, endPoint y: 679, distance: 114.2
click at [405, 522] on quentale-workspace at bounding box center [784, 382] width 1568 height 764
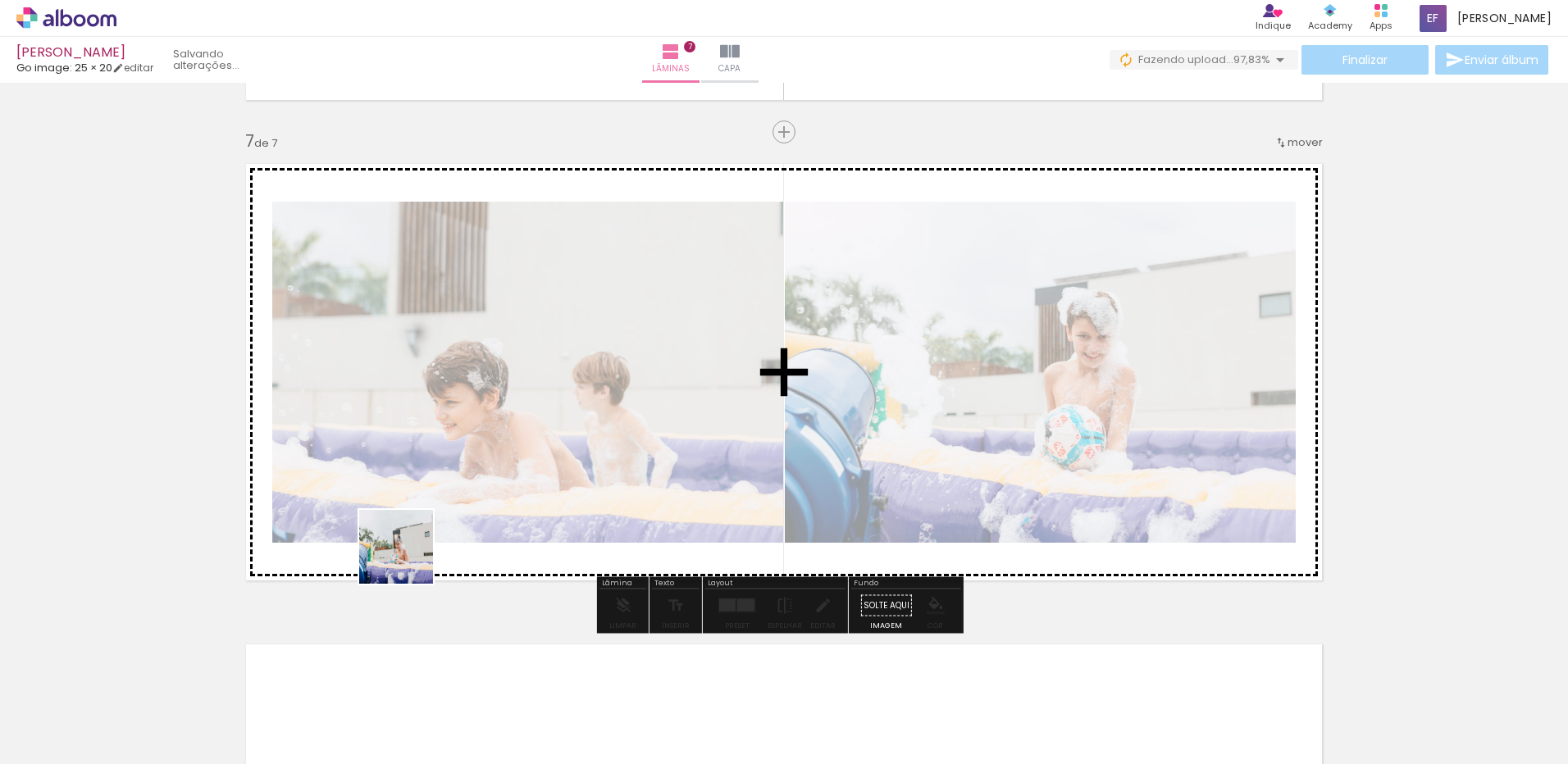
drag, startPoint x: 269, startPoint y: 702, endPoint x: 418, endPoint y: 551, distance: 212.1
click at [418, 551] on quentale-workspace at bounding box center [784, 382] width 1568 height 764
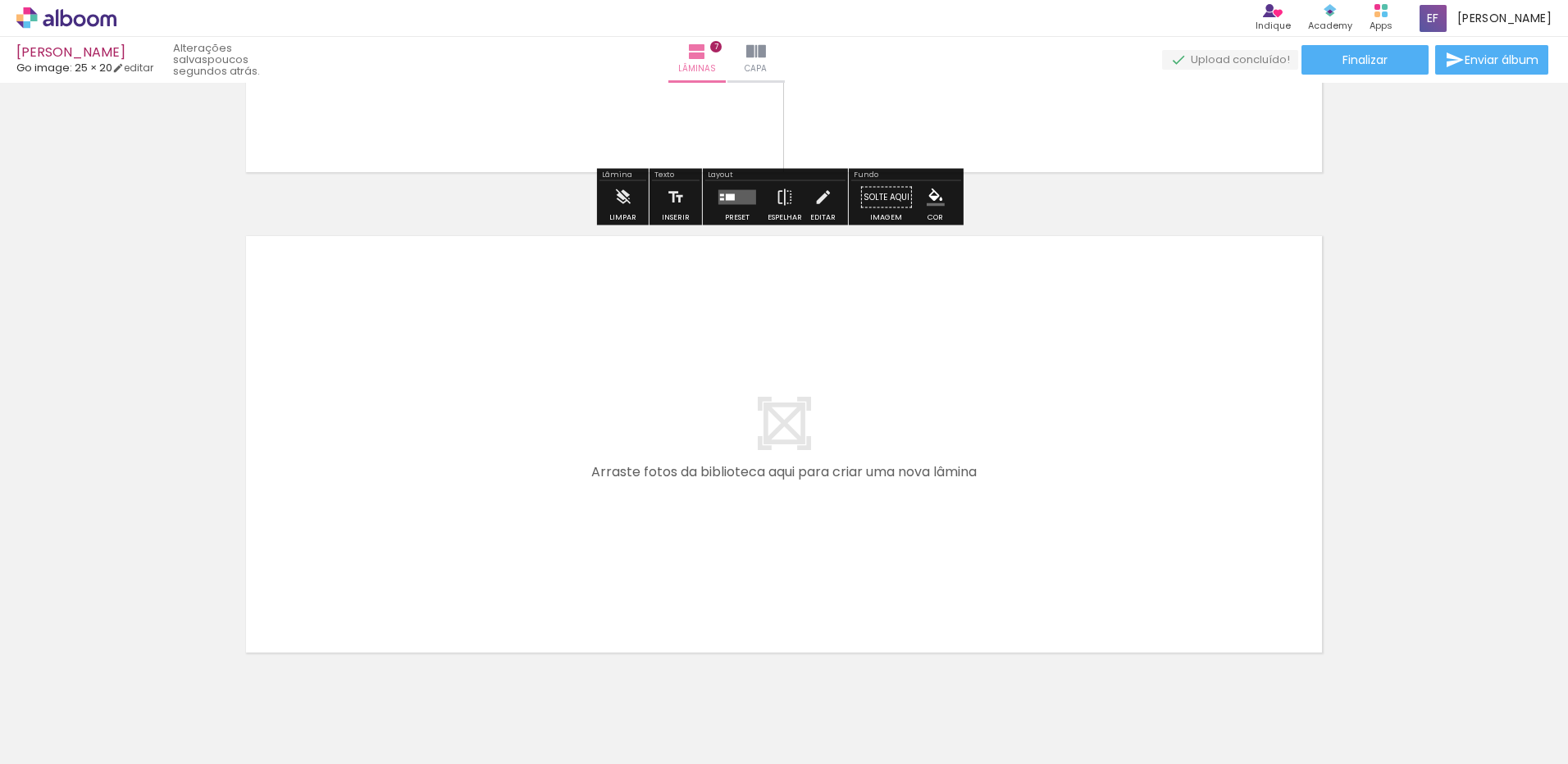
scroll to position [3269, 0]
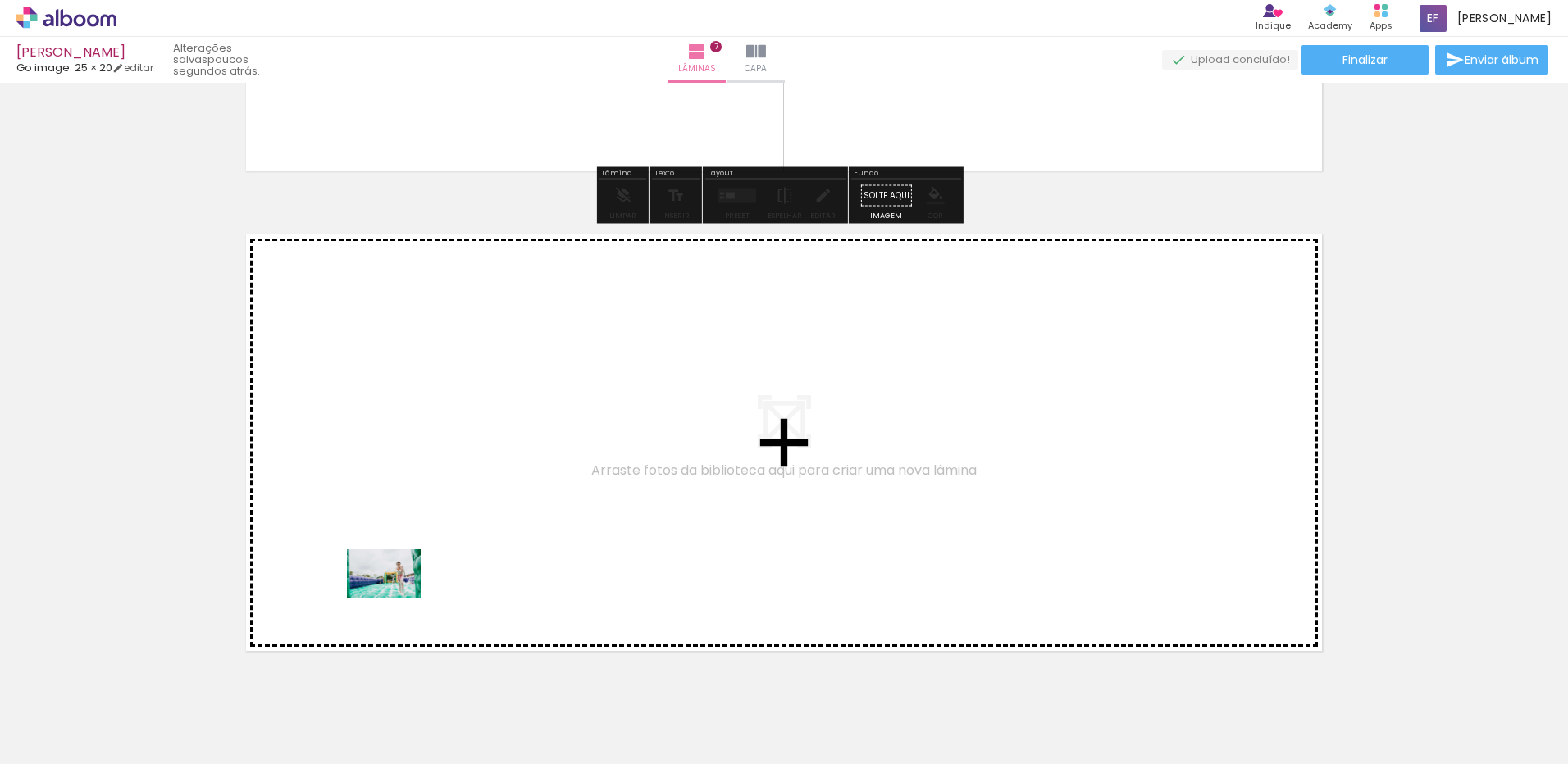
drag, startPoint x: 266, startPoint y: 716, endPoint x: 396, endPoint y: 599, distance: 174.9
click at [396, 599] on quentale-workspace at bounding box center [784, 382] width 1568 height 764
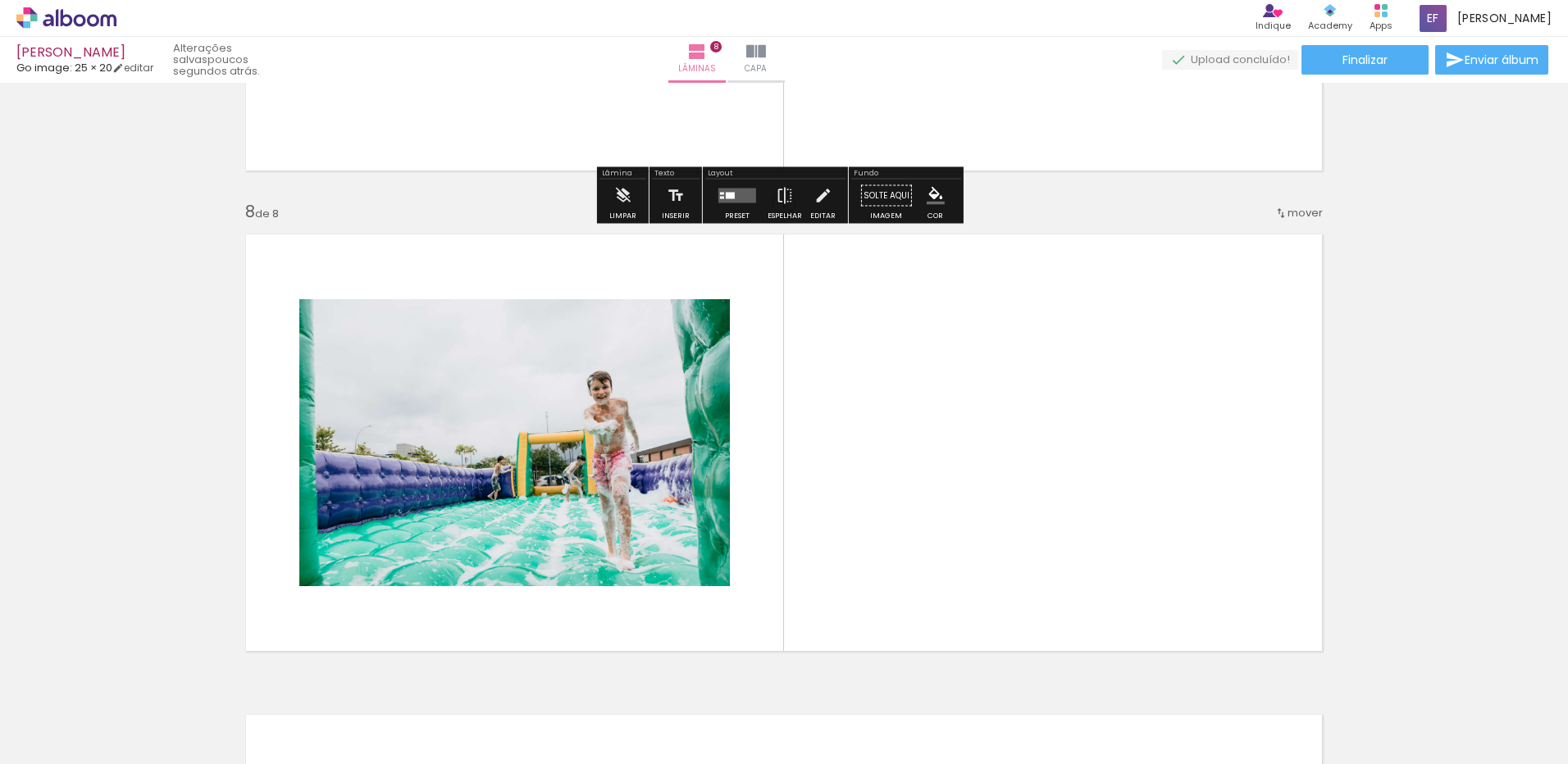
scroll to position [3340, 0]
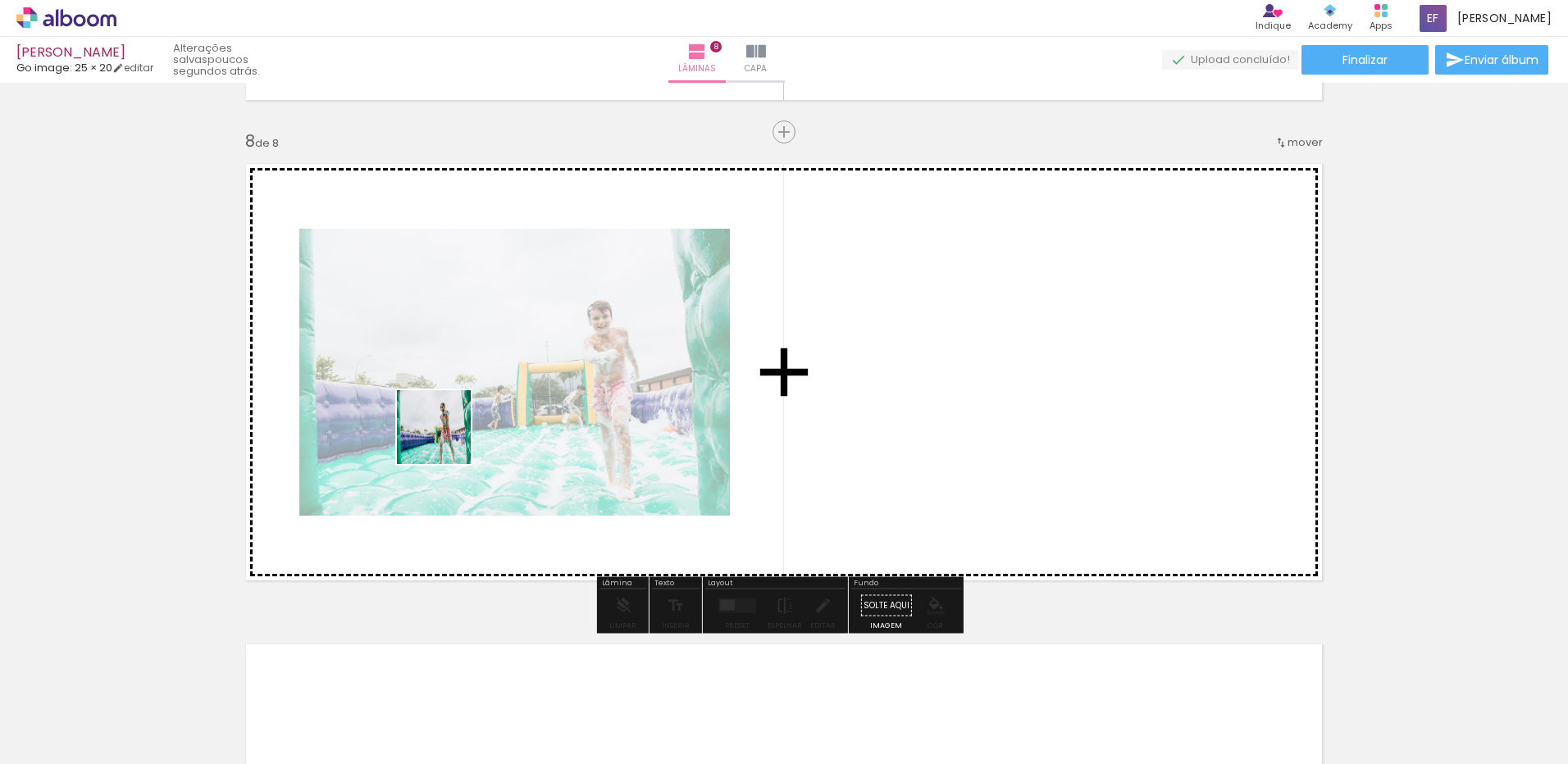
click at [446, 439] on quentale-workspace at bounding box center [784, 382] width 1568 height 764
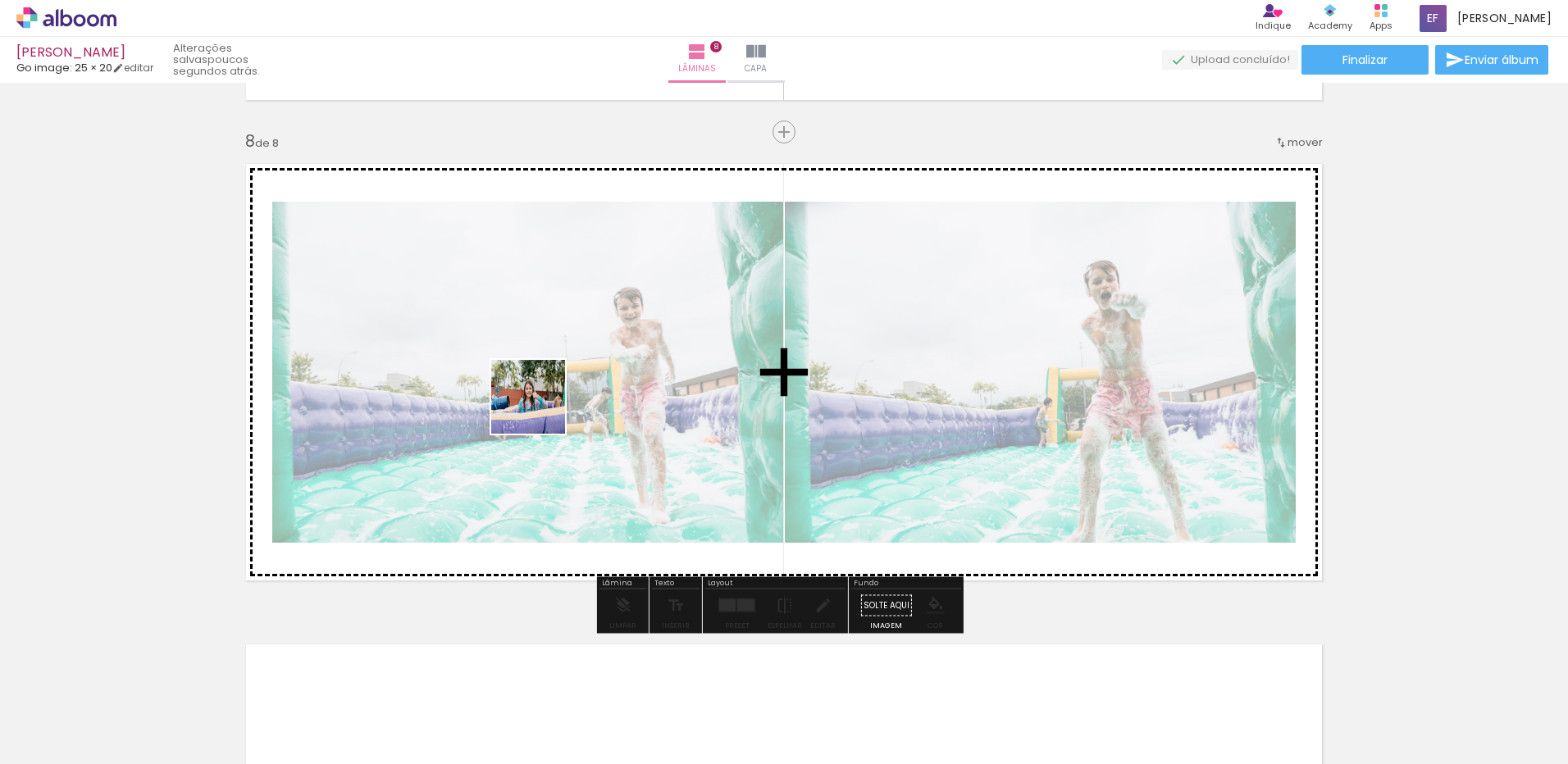
drag, startPoint x: 258, startPoint y: 713, endPoint x: 545, endPoint y: 404, distance: 421.7
click at [545, 404] on quentale-workspace at bounding box center [784, 382] width 1568 height 764
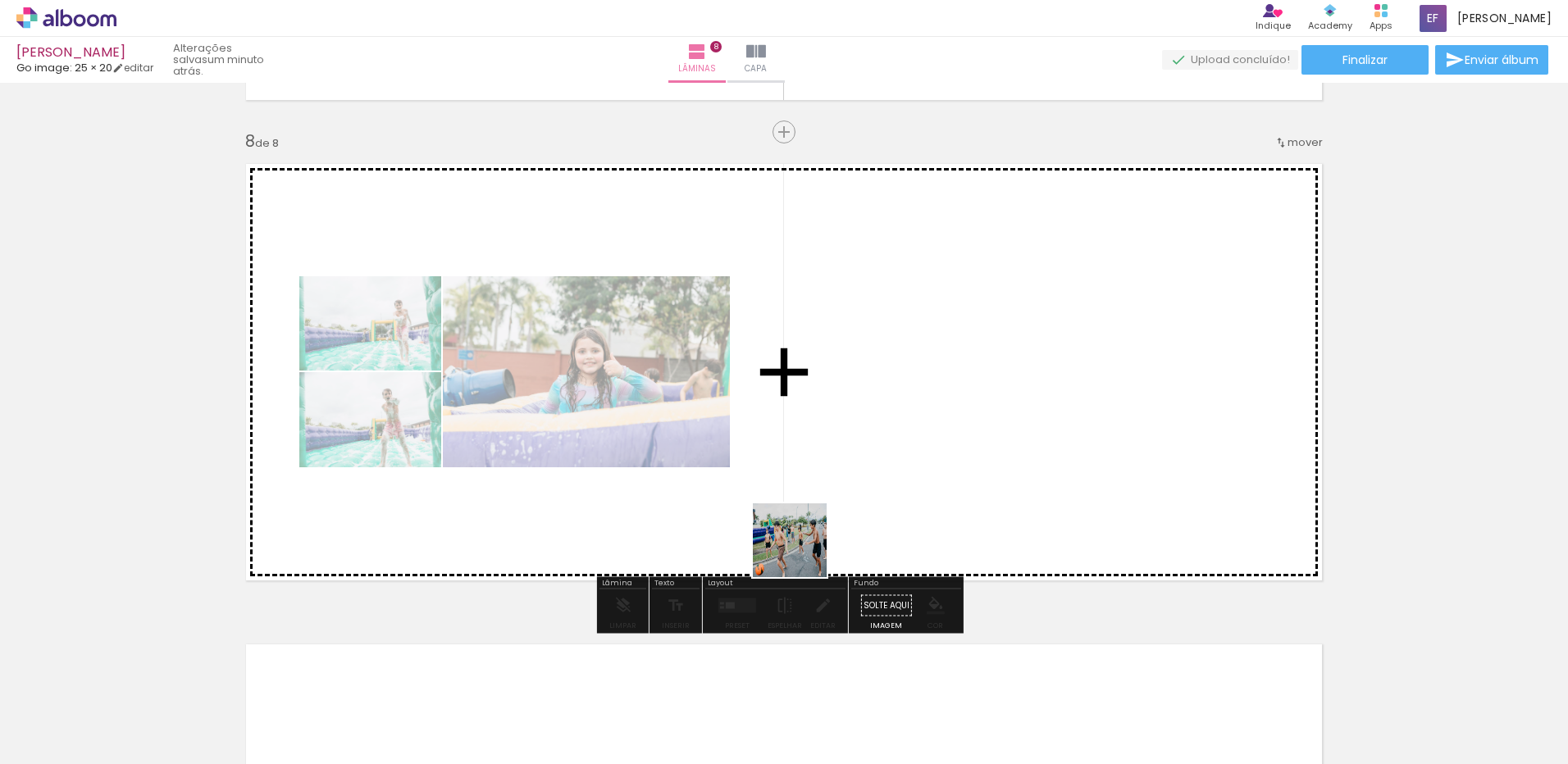
drag, startPoint x: 723, startPoint y: 711, endPoint x: 819, endPoint y: 505, distance: 227.3
click at [819, 505] on quentale-workspace at bounding box center [784, 382] width 1568 height 764
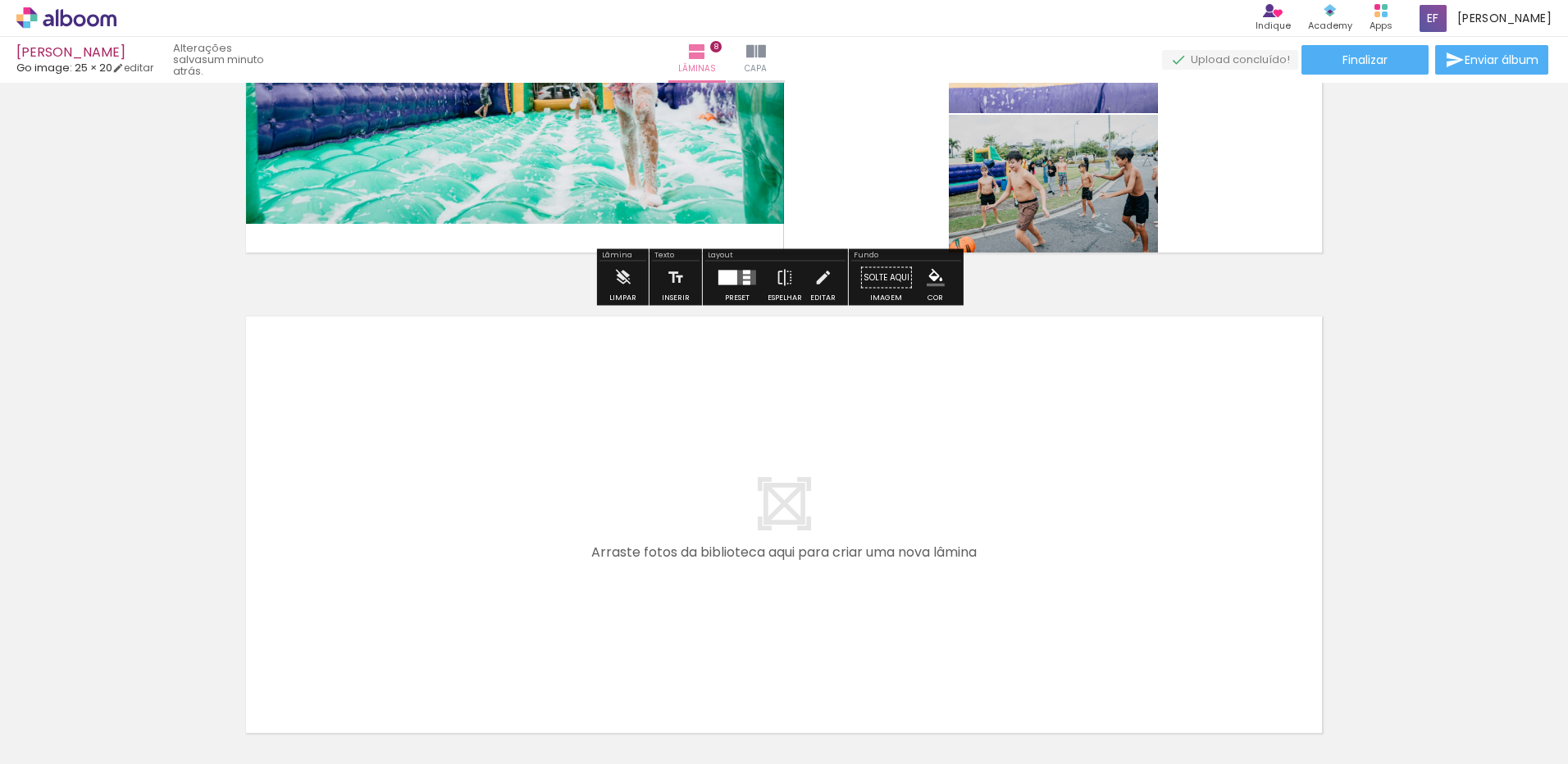
scroll to position [3808, 0]
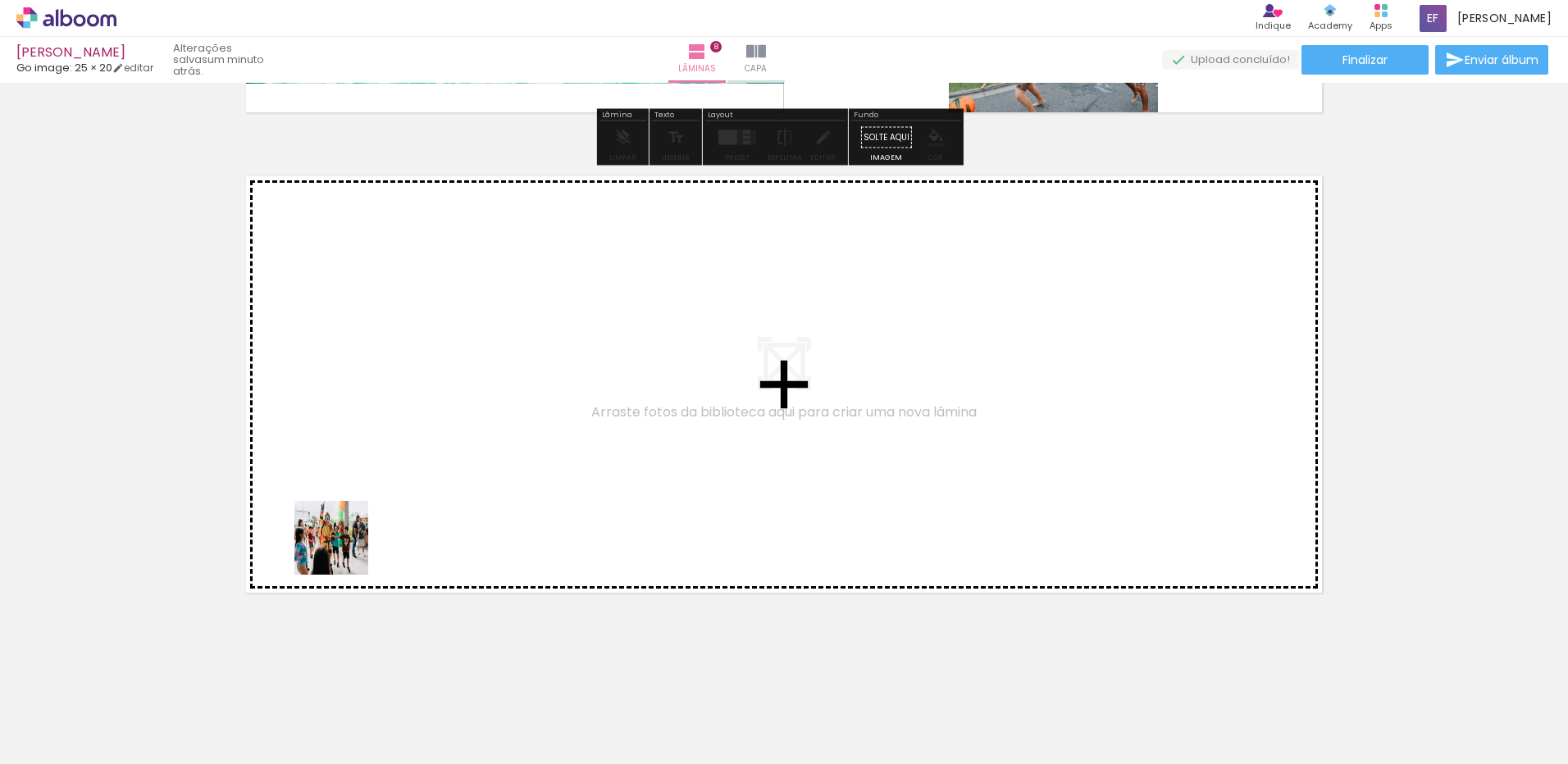
drag, startPoint x: 261, startPoint y: 712, endPoint x: 426, endPoint y: 413, distance: 341.5
click at [426, 413] on quentale-workspace at bounding box center [784, 382] width 1568 height 764
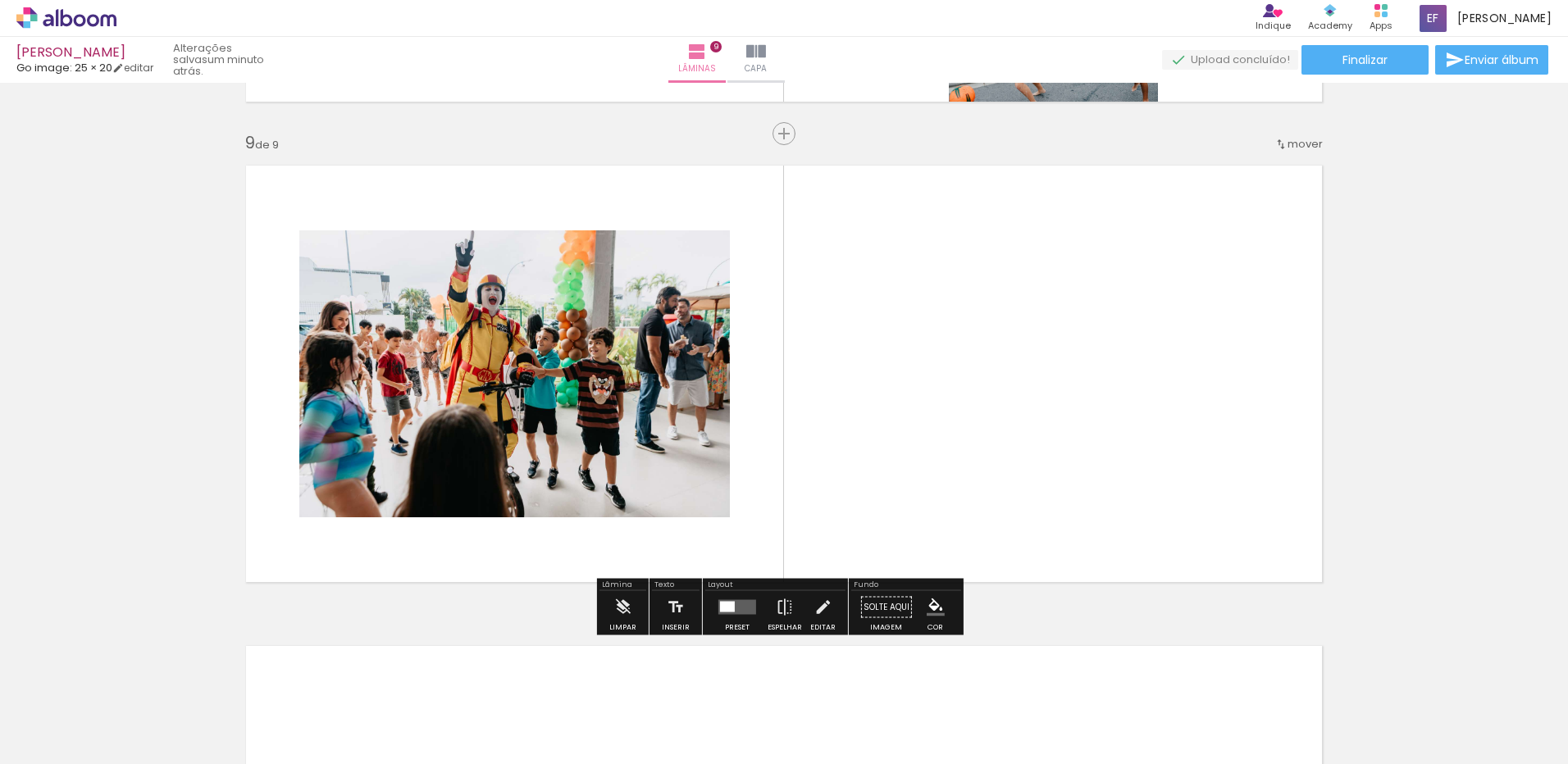
scroll to position [3820, 0]
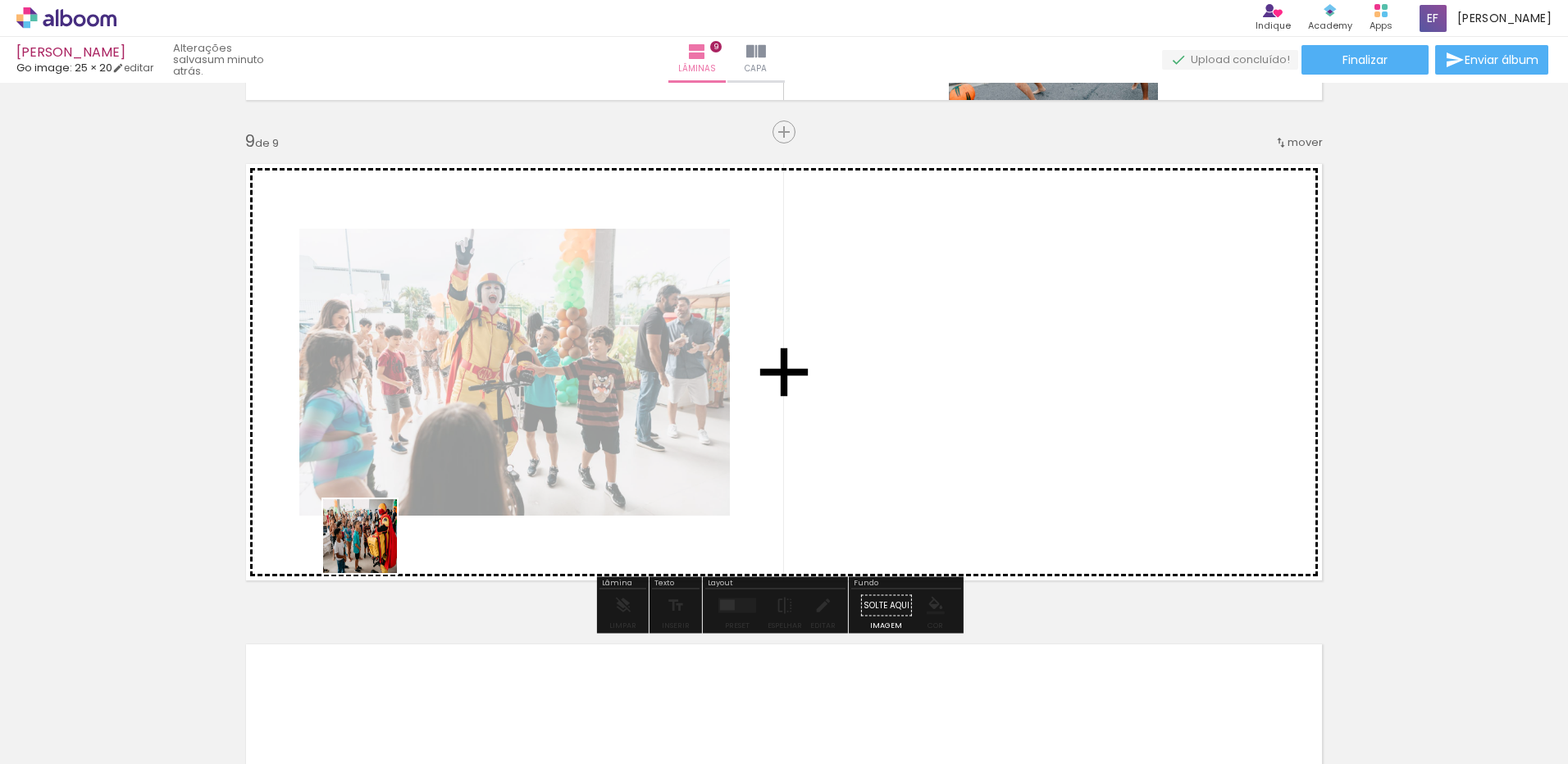
drag, startPoint x: 296, startPoint y: 660, endPoint x: 392, endPoint y: 522, distance: 168.1
click at [392, 522] on quentale-workspace at bounding box center [784, 382] width 1568 height 764
